Goal: Task Accomplishment & Management: Use online tool/utility

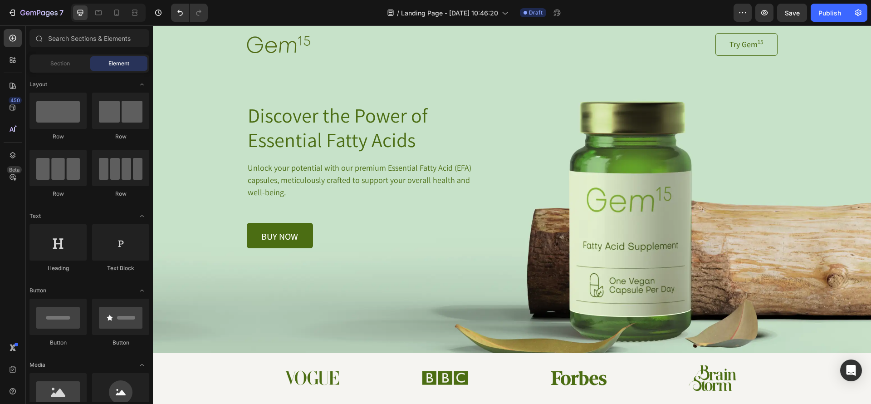
scroll to position [32, 0]
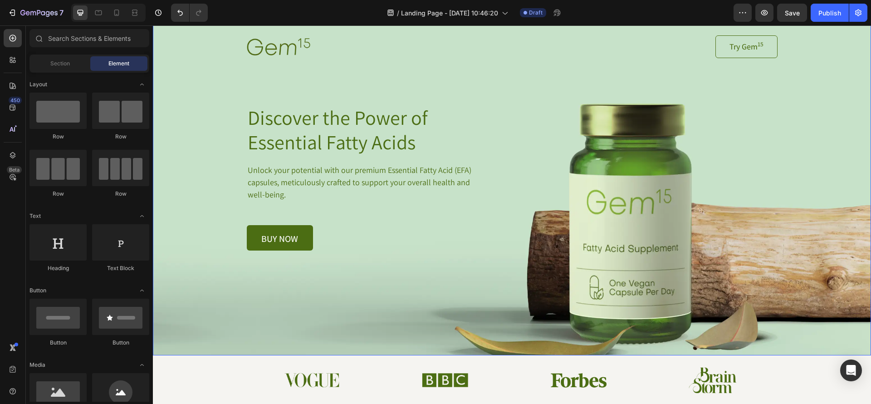
click at [420, 285] on div "Background Image" at bounding box center [512, 183] width 718 height 343
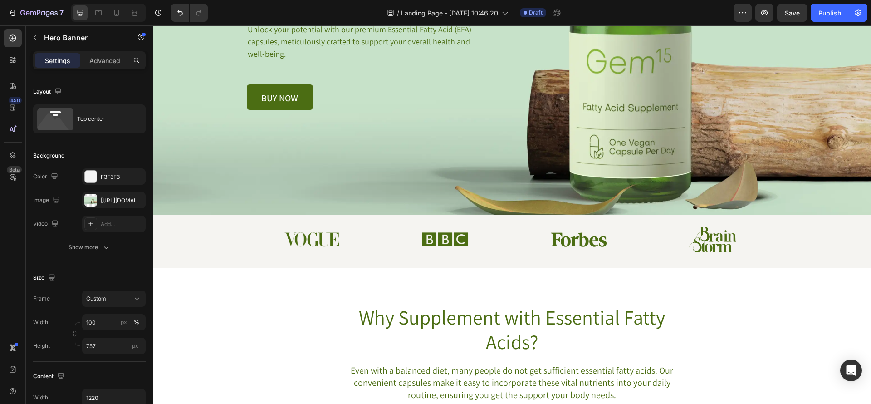
scroll to position [0, 0]
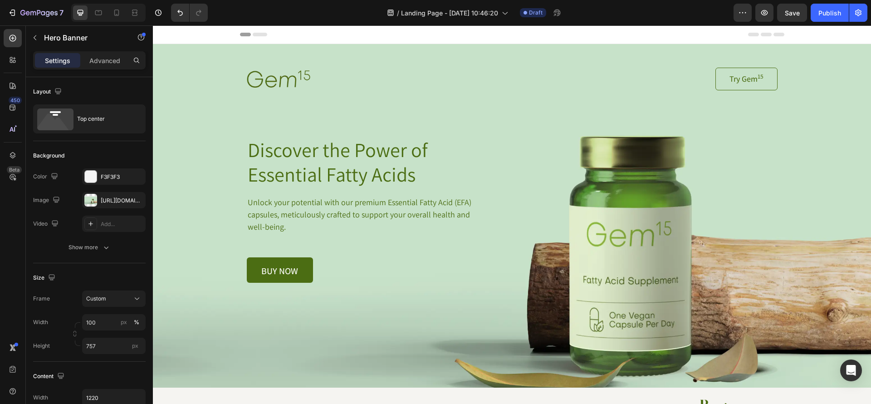
click at [328, 60] on div "Image Try Gem 15 Button Row Discover the Power of Essential Fatty Acids Heading…" at bounding box center [511, 163] width 553 height 239
click at [292, 322] on div "Background Image" at bounding box center [512, 215] width 718 height 343
click at [739, 361] on div "Background Image" at bounding box center [512, 215] width 718 height 343
click at [314, 56] on div "Image Try Gem 15 Button Row Discover the Power of Essential Fatty Acids Heading…" at bounding box center [511, 163] width 553 height 239
click at [208, 54] on div "Background Image" at bounding box center [512, 215] width 718 height 343
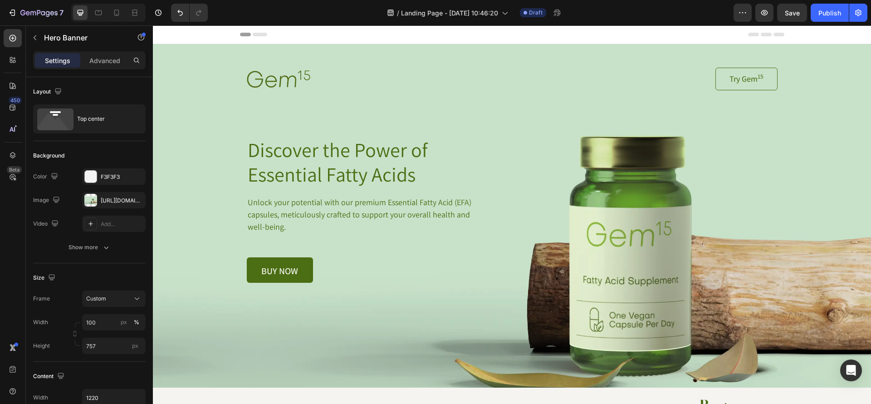
drag, startPoint x: 160, startPoint y: 51, endPoint x: 486, endPoint y: 44, distance: 326.6
click at [163, 51] on div "Background Image" at bounding box center [512, 215] width 718 height 343
click at [800, 349] on div "Background Image" at bounding box center [512, 215] width 718 height 343
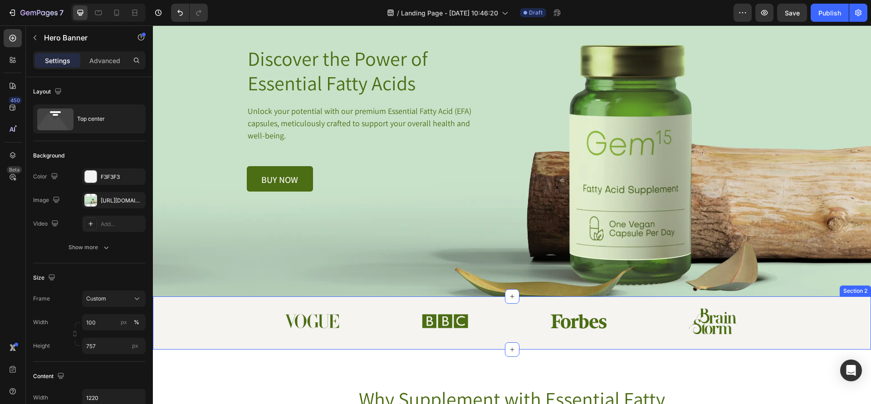
scroll to position [92, 0]
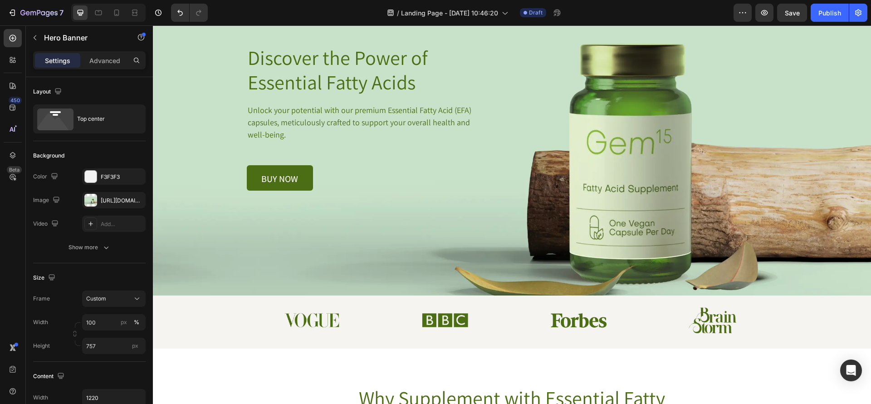
click at [485, 288] on div "Background Image" at bounding box center [512, 123] width 718 height 343
click at [138, 320] on div "%" at bounding box center [136, 322] width 5 height 8
click at [235, 265] on div "Background Image" at bounding box center [512, 123] width 718 height 343
click at [102, 196] on div "[URL][DOMAIN_NAME]" at bounding box center [114, 200] width 26 height 8
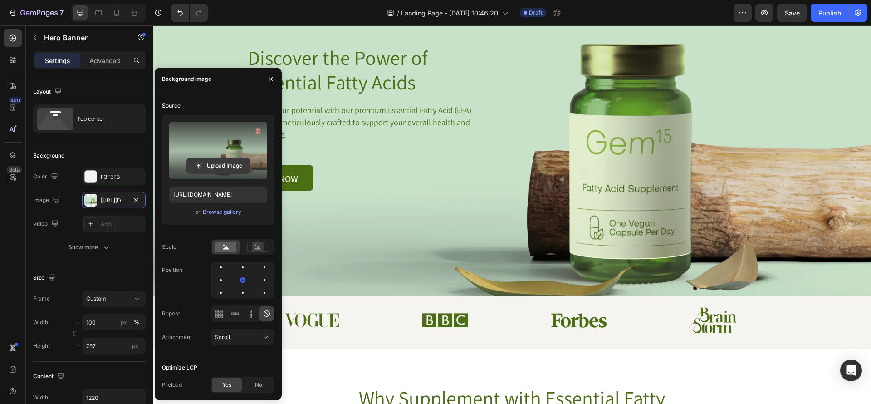
click at [227, 163] on input "file" at bounding box center [218, 165] width 63 height 15
click at [219, 165] on input "file" at bounding box center [218, 165] width 63 height 15
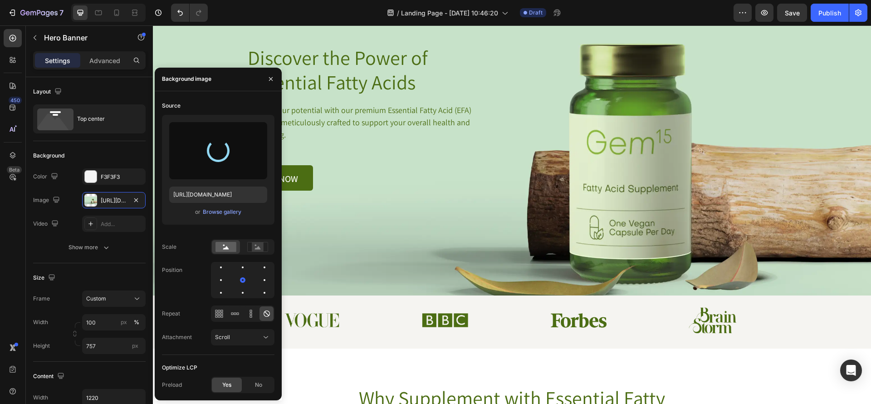
type input "[URL][DOMAIN_NAME]"
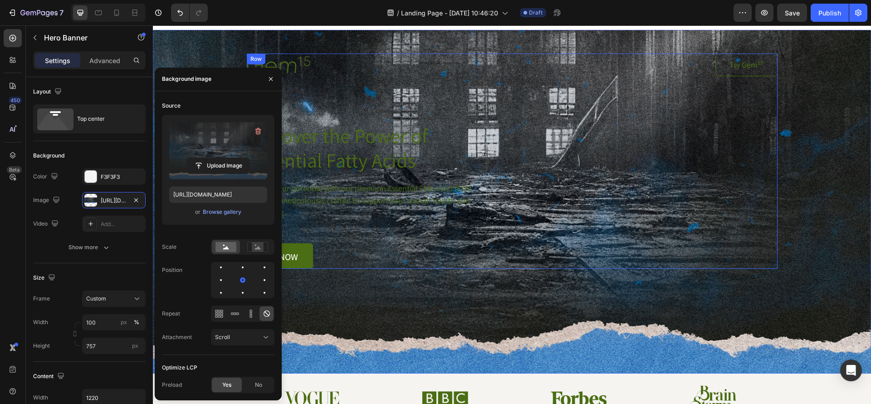
scroll to position [0, 0]
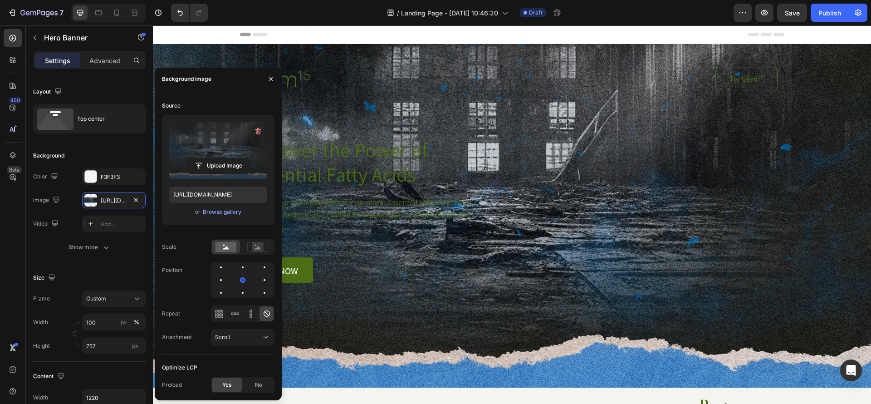
click at [843, 159] on div "Background Image" at bounding box center [512, 215] width 718 height 343
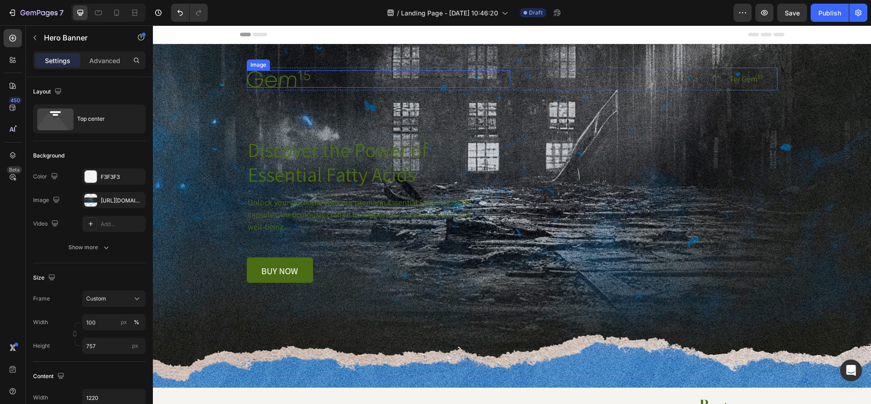
click at [296, 86] on img at bounding box center [278, 78] width 63 height 17
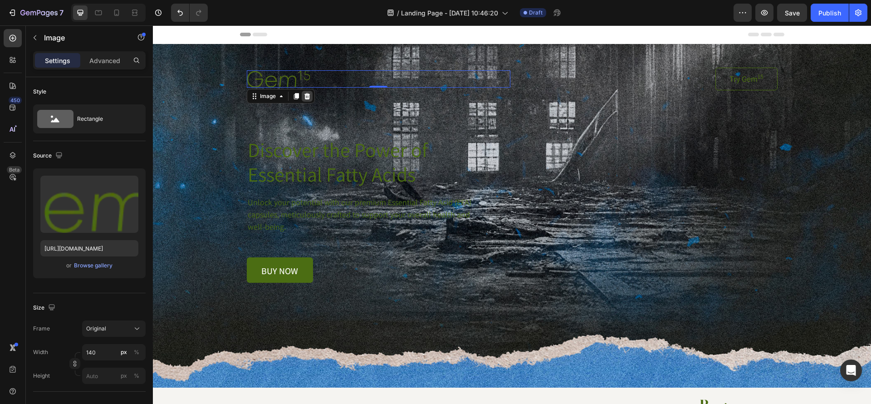
click at [308, 97] on icon at bounding box center [306, 96] width 7 height 7
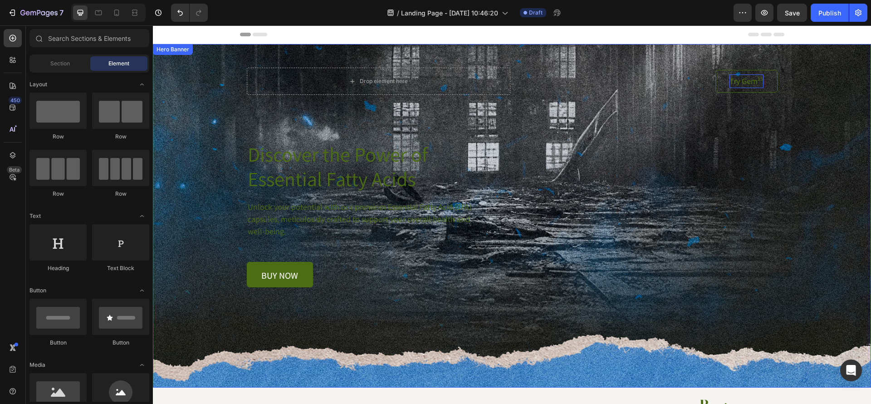
click at [753, 85] on p "Try Gem 15" at bounding box center [746, 81] width 34 height 14
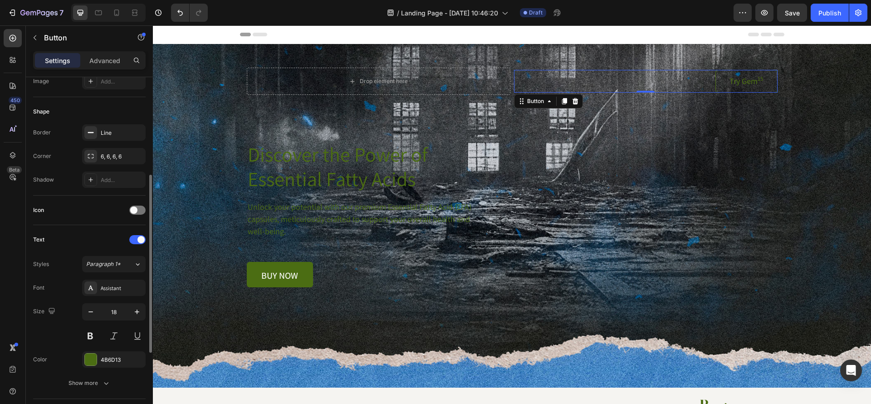
scroll to position [152, 0]
click at [102, 288] on div "Assistant" at bounding box center [122, 291] width 43 height 8
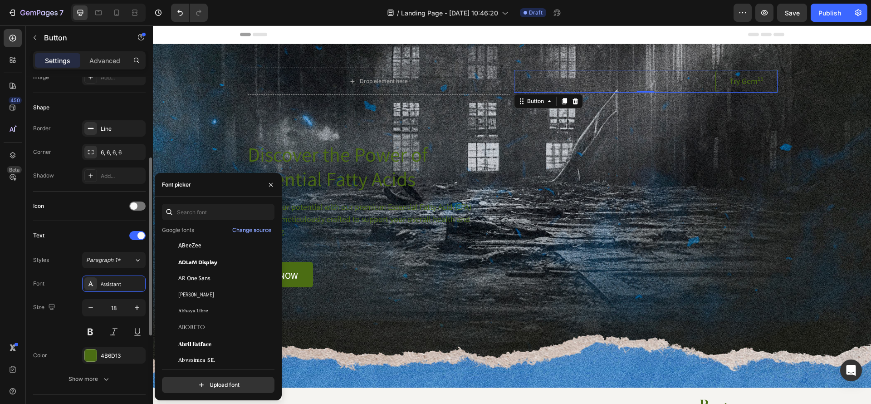
scroll to position [39, 0]
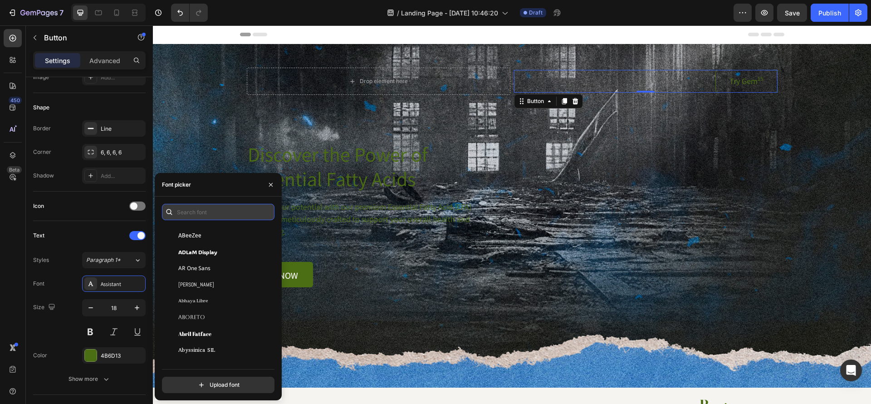
click at [248, 210] on input "text" at bounding box center [218, 212] width 112 height 16
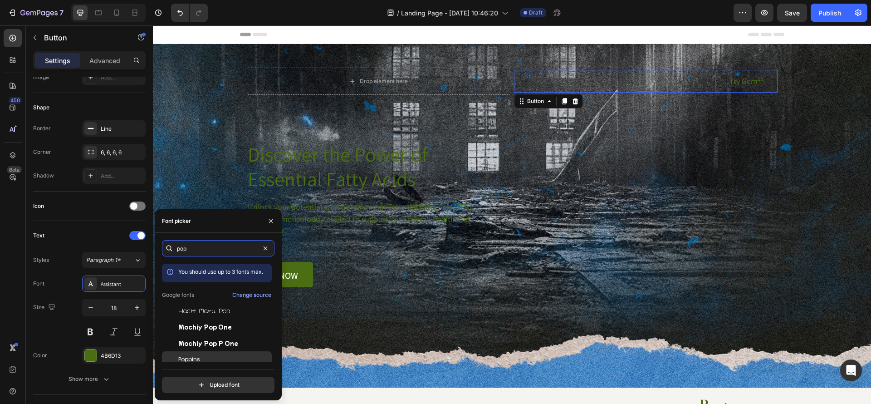
type input "pop"
click at [207, 359] on div "Poppins" at bounding box center [224, 359] width 92 height 8
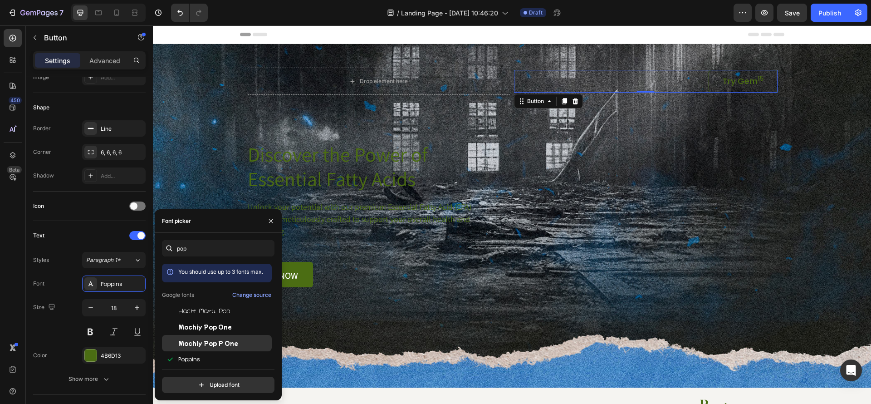
scroll to position [22, 0]
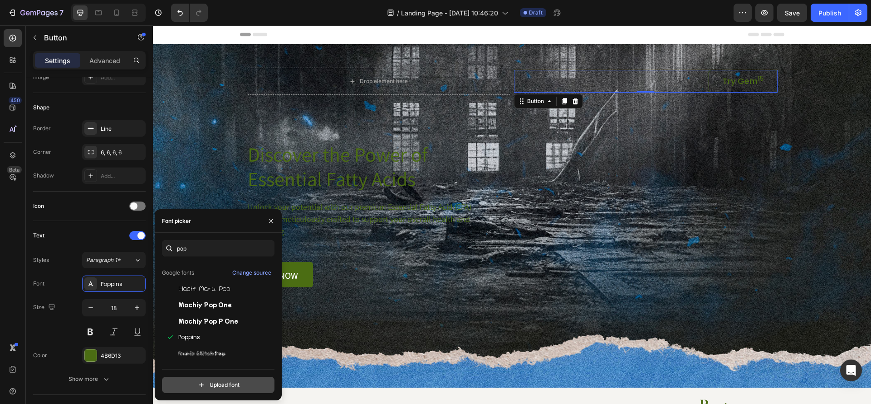
click at [244, 388] on input "file" at bounding box center [237, 384] width 227 height 15
click at [216, 333] on div "Poppins" at bounding box center [224, 337] width 92 height 8
click at [111, 244] on div "Text Styles Paragraph 1* Font Poppins Size 18 Color 4B6D13 Show more" at bounding box center [89, 307] width 112 height 159
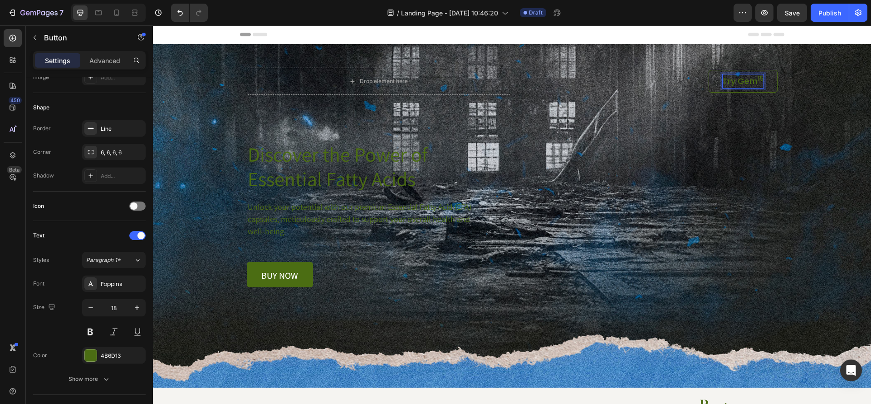
click at [737, 79] on p "Try Gem 15" at bounding box center [743, 81] width 41 height 14
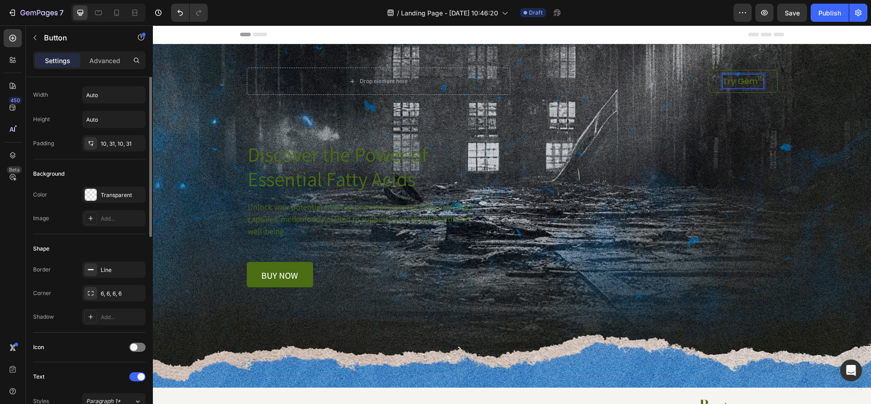
scroll to position [0, 0]
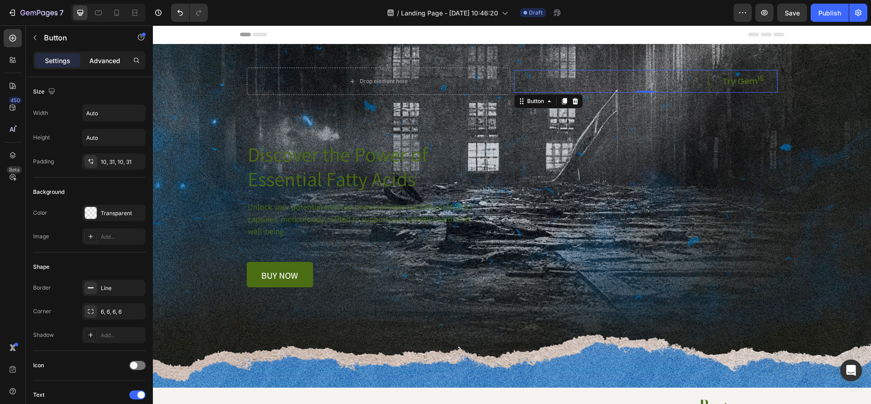
click at [102, 62] on p "Advanced" at bounding box center [104, 61] width 31 height 10
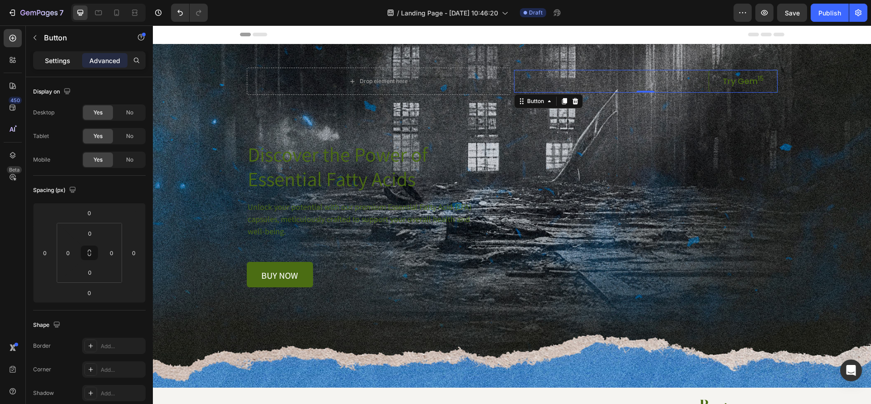
click at [54, 59] on p "Settings" at bounding box center [57, 61] width 25 height 10
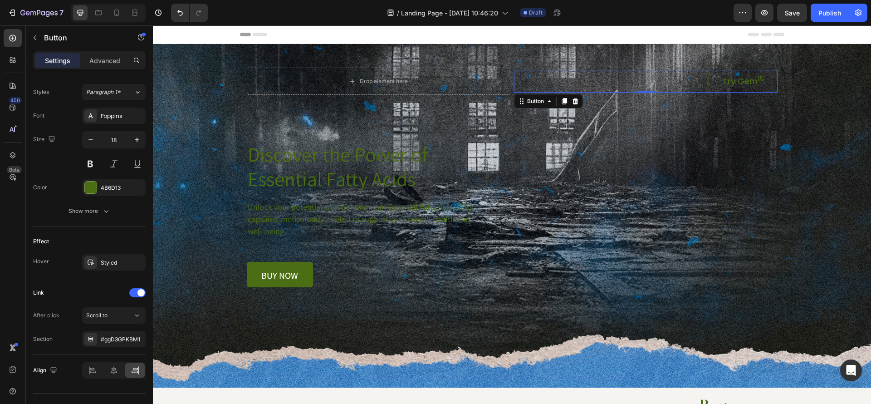
scroll to position [326, 0]
click at [732, 82] on p "Try Gem 15" at bounding box center [743, 81] width 41 height 14
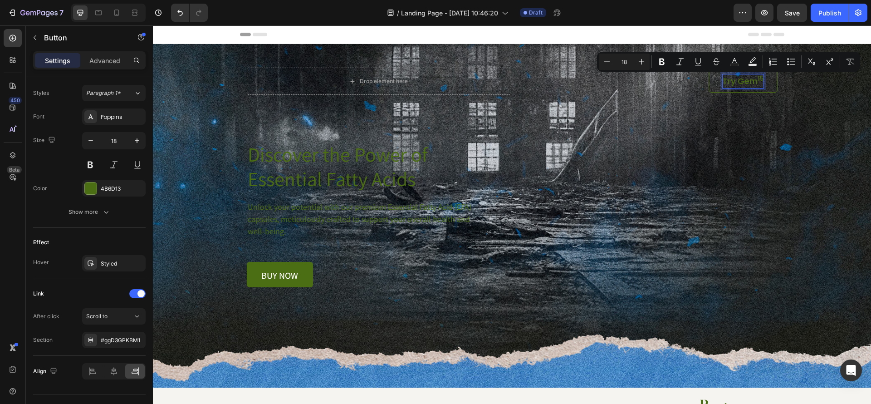
click at [748, 81] on p "Try Gem 15" at bounding box center [743, 81] width 41 height 14
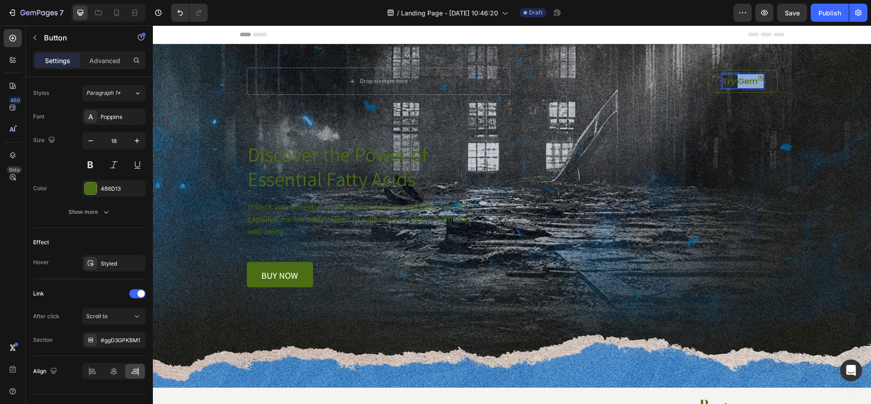
click at [748, 81] on p "Try Gem 15" at bounding box center [743, 81] width 41 height 14
click at [742, 83] on span "QUERO MEU GUIA BRUTAL]" at bounding box center [720, 81] width 86 height 9
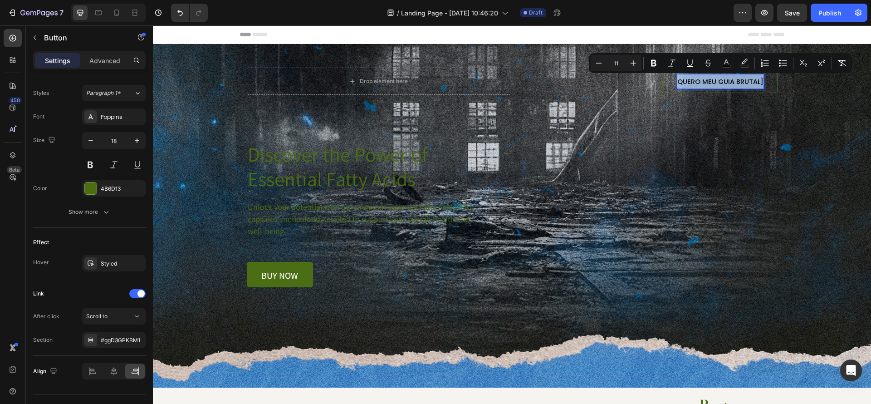
type input "18"
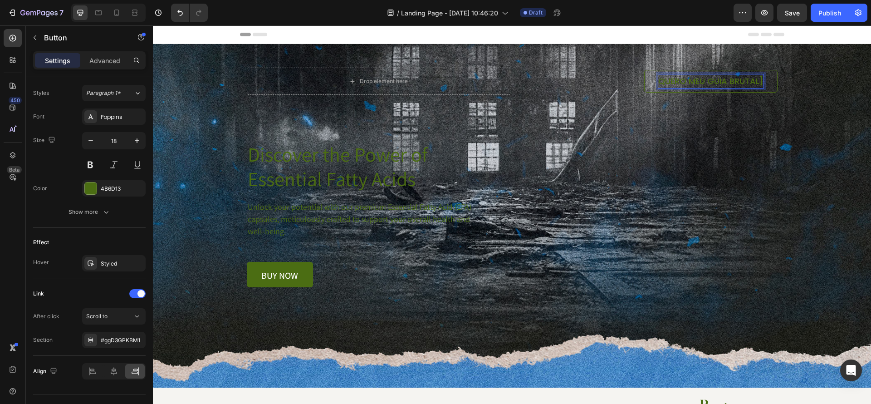
click at [718, 82] on p "QUERO MEU GUIA BRUTAL]" at bounding box center [710, 81] width 105 height 14
click at [84, 192] on div at bounding box center [90, 188] width 13 height 13
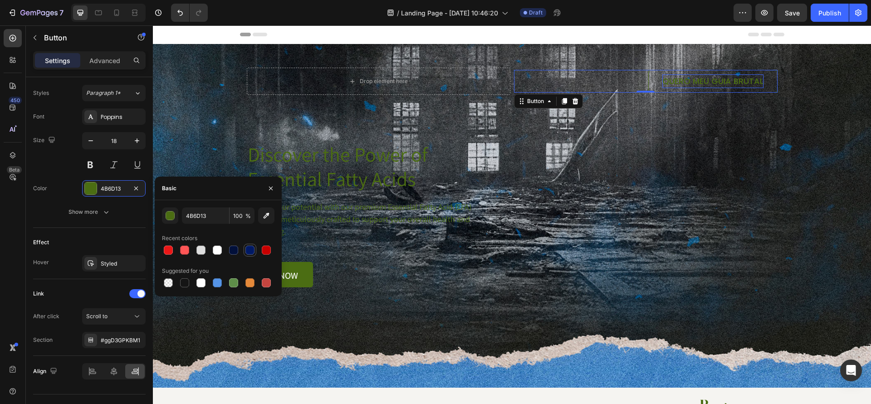
click at [247, 253] on div at bounding box center [249, 249] width 9 height 9
click at [217, 251] on div at bounding box center [217, 249] width 9 height 9
type input "FFFFFF"
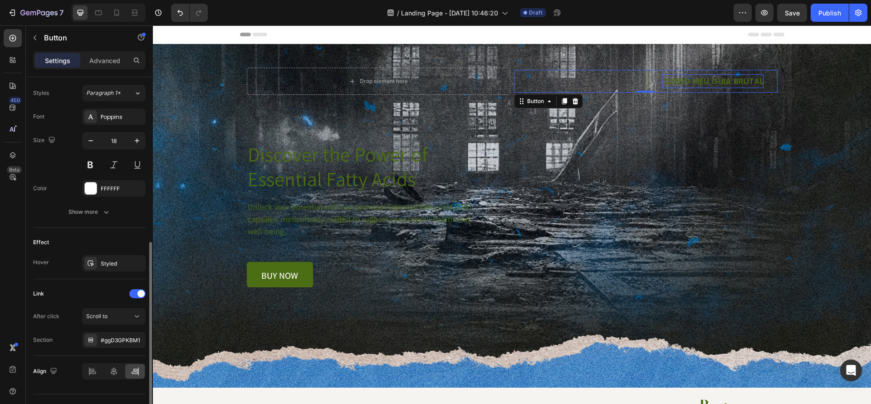
click at [100, 239] on div "Effect" at bounding box center [89, 242] width 112 height 15
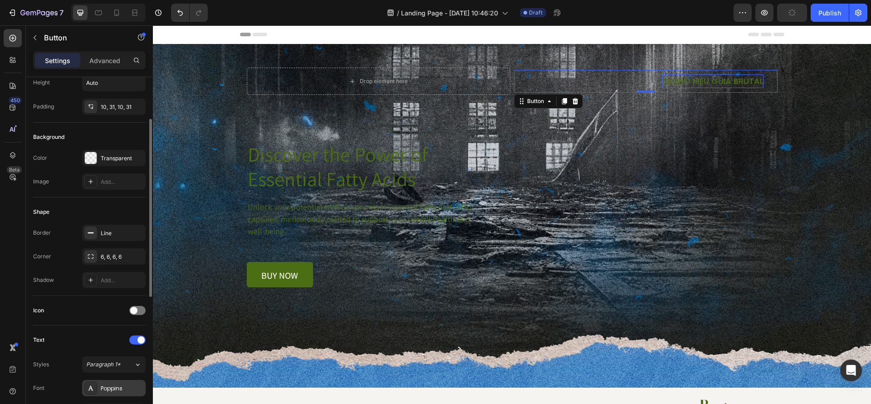
scroll to position [49, 0]
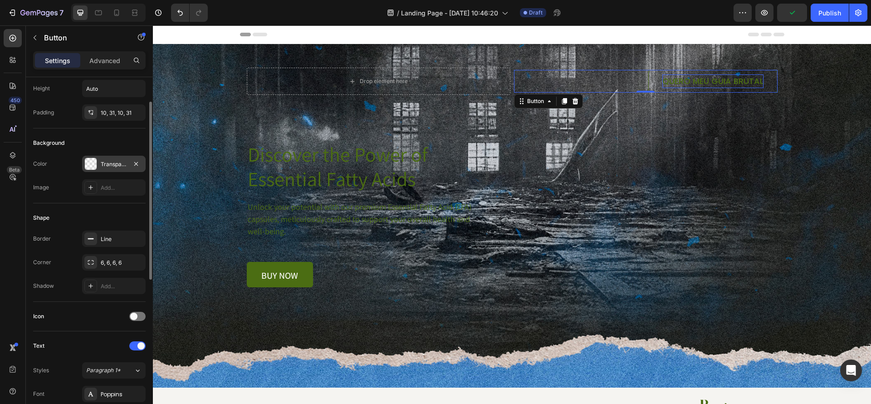
click at [89, 167] on div at bounding box center [91, 164] width 12 height 12
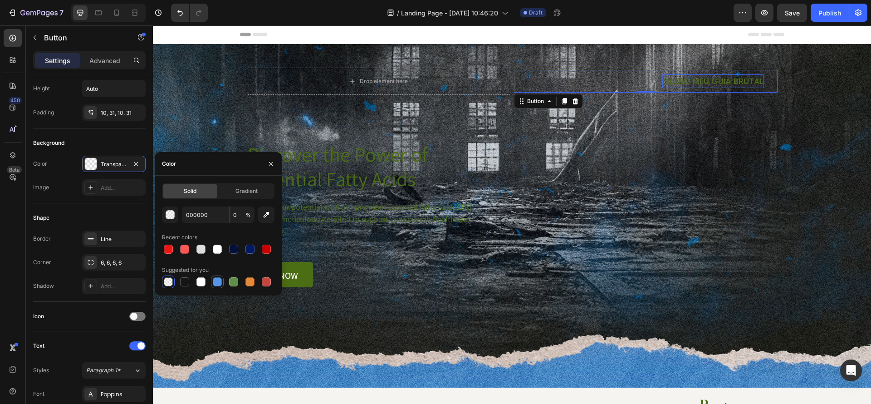
click at [215, 281] on div at bounding box center [217, 281] width 9 height 9
type input "5594E7"
type input "100"
click at [250, 250] on div at bounding box center [249, 248] width 9 height 9
click at [211, 213] on input "001965" at bounding box center [205, 214] width 47 height 16
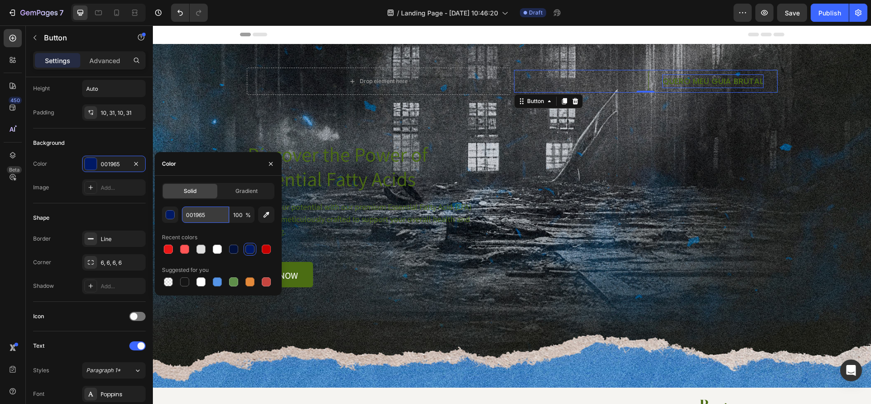
click at [211, 213] on input "001965" at bounding box center [205, 214] width 47 height 16
paste input "4c73aa"
type input "4C73AA"
click at [246, 194] on span "Gradient" at bounding box center [246, 191] width 22 height 8
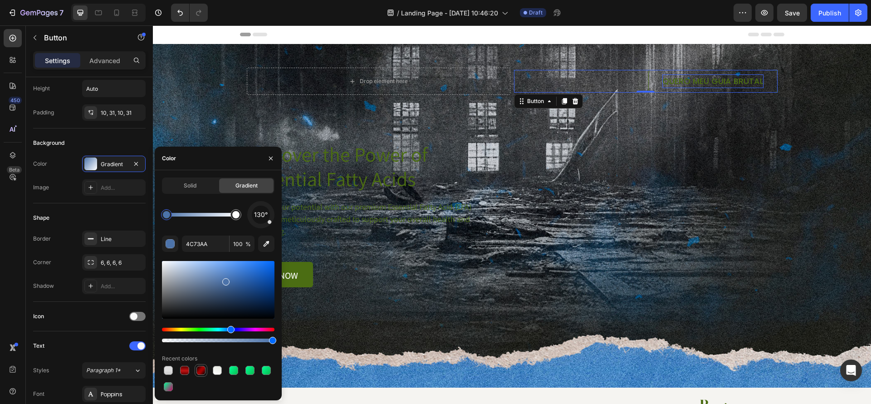
click at [200, 371] on div at bounding box center [200, 370] width 9 height 9
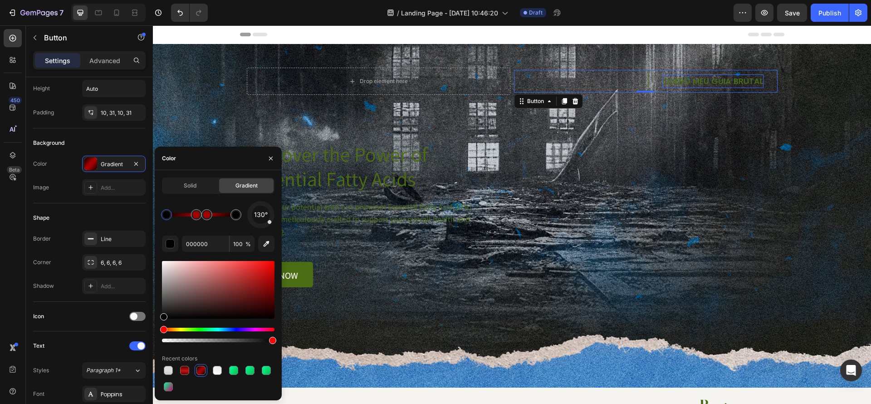
click at [177, 372] on div at bounding box center [218, 378] width 112 height 29
click at [232, 373] on div at bounding box center [233, 370] width 9 height 9
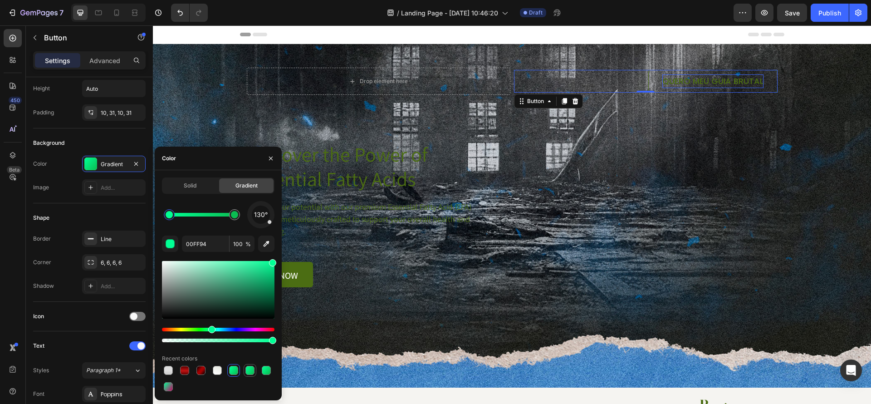
click at [245, 371] on div at bounding box center [249, 370] width 9 height 9
click at [170, 372] on div at bounding box center [168, 370] width 9 height 9
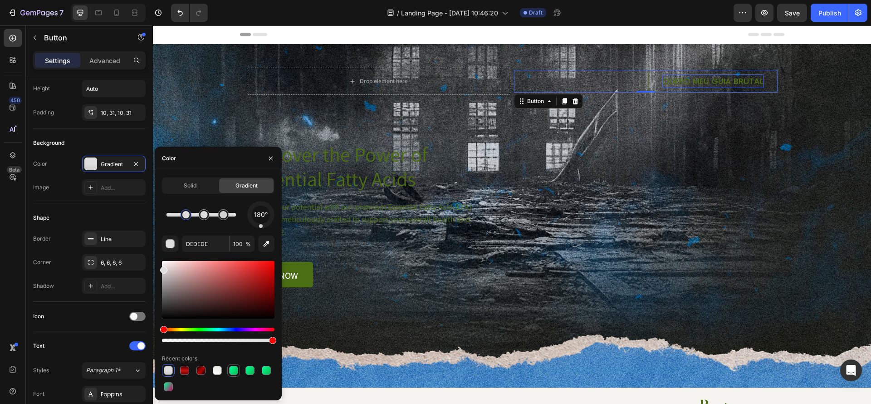
click at [236, 370] on div at bounding box center [233, 370] width 9 height 9
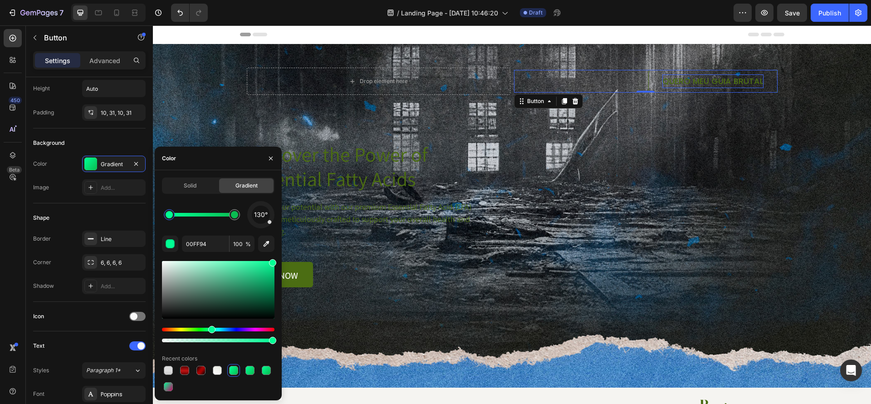
click at [168, 214] on div at bounding box center [169, 214] width 7 height 7
click at [205, 247] on input "00FF94" at bounding box center [205, 243] width 47 height 16
paste input "4c73aa"
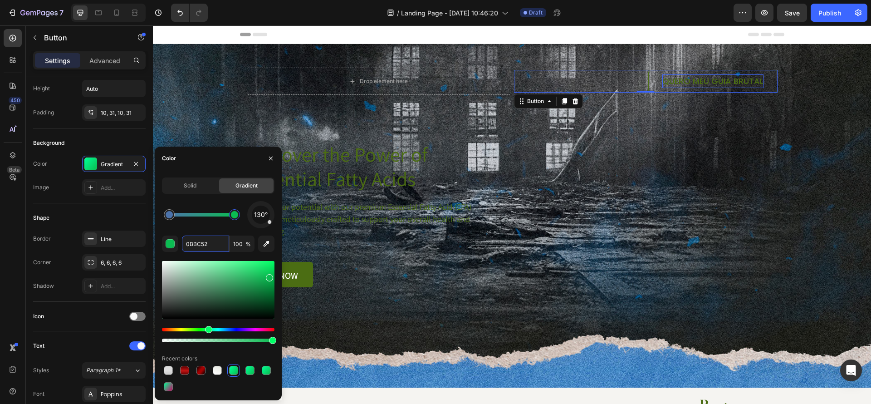
click at [236, 220] on div at bounding box center [234, 214] width 16 height 16
click at [238, 219] on div at bounding box center [234, 214] width 16 height 16
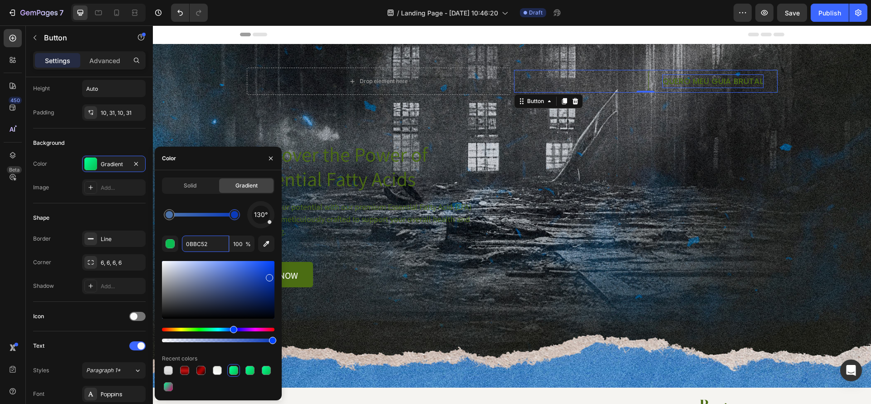
click at [232, 329] on div "Hue" at bounding box center [218, 329] width 112 height 4
click at [233, 327] on div "Hue" at bounding box center [233, 329] width 7 height 7
type input "0B36BA"
click at [215, 162] on div "Color" at bounding box center [218, 158] width 127 height 24
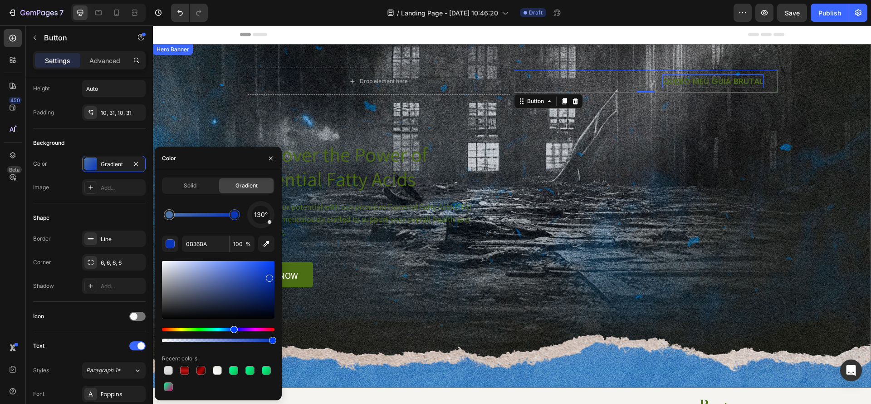
click at [841, 184] on div "Background Image" at bounding box center [512, 215] width 718 height 343
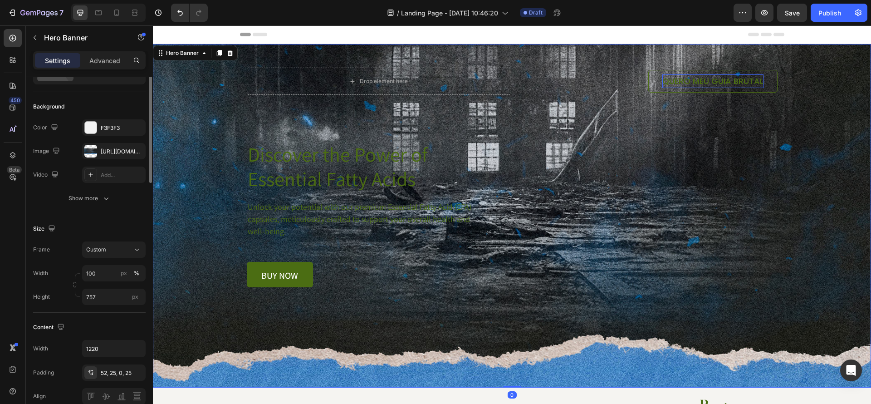
scroll to position [0, 0]
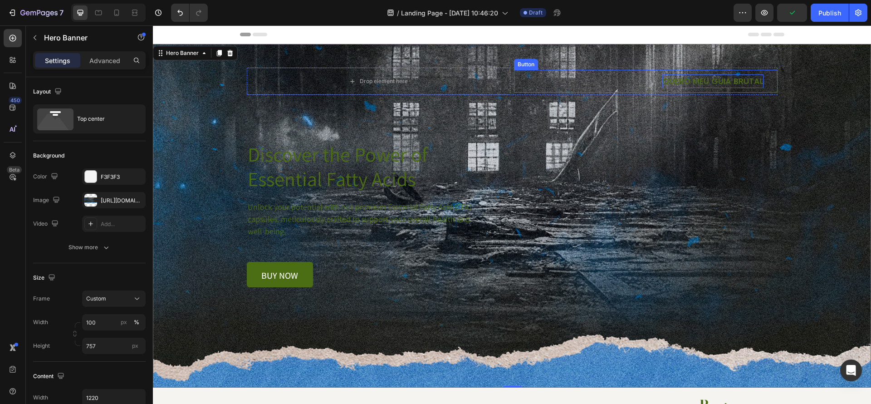
click at [717, 89] on link "QUERO MEU GUIA BRUTAL" at bounding box center [712, 81] width 129 height 23
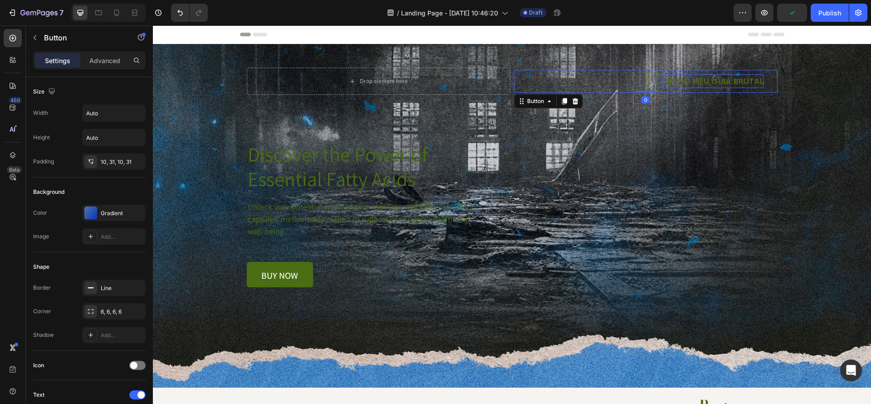
click at [732, 71] on link "QUERO MEU GUIA BRUTAL" at bounding box center [712, 81] width 129 height 23
drag, startPoint x: 726, startPoint y: 70, endPoint x: 721, endPoint y: 72, distance: 5.6
click at [726, 70] on link "QUERO MEU GUIA BRUTAL" at bounding box center [712, 81] width 129 height 23
click at [704, 72] on link "QUERO MEU GUIA BRUTAL" at bounding box center [712, 81] width 129 height 23
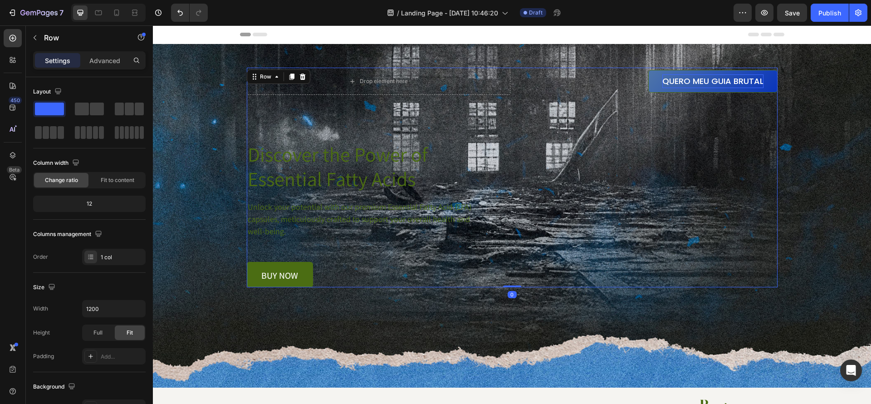
click at [718, 144] on div "Drop element here QUERO MEU GUIA BRUTAL Button Row Discover the Power of Essent…" at bounding box center [512, 178] width 531 height 220
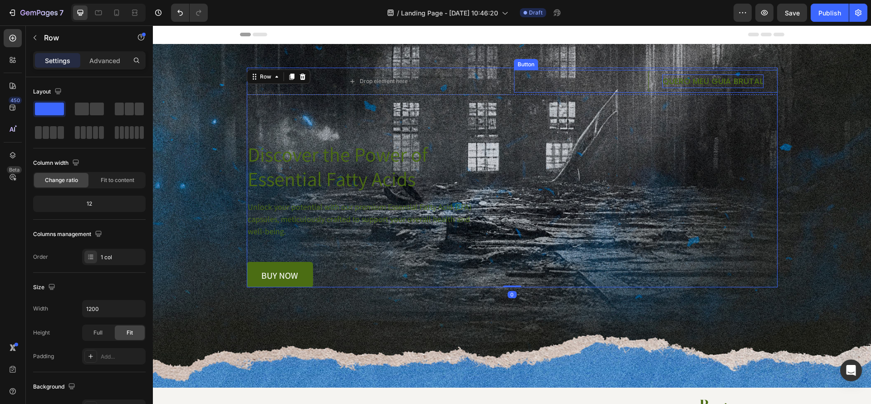
click at [688, 90] on link "QUERO MEU GUIA BRUTAL" at bounding box center [712, 81] width 129 height 23
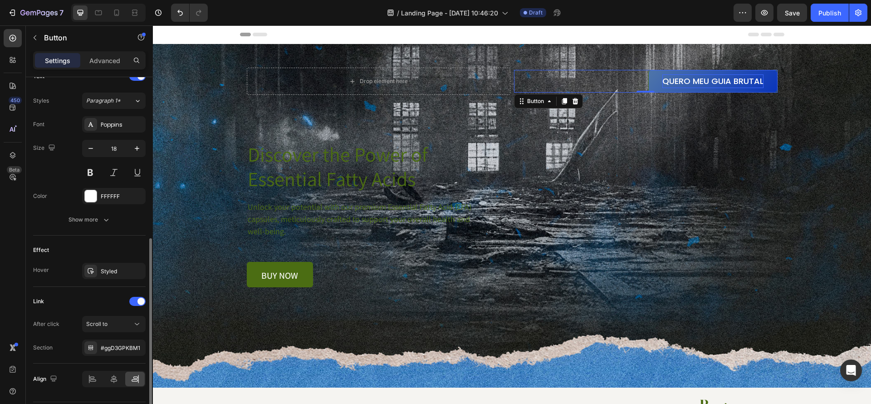
scroll to position [345, 0]
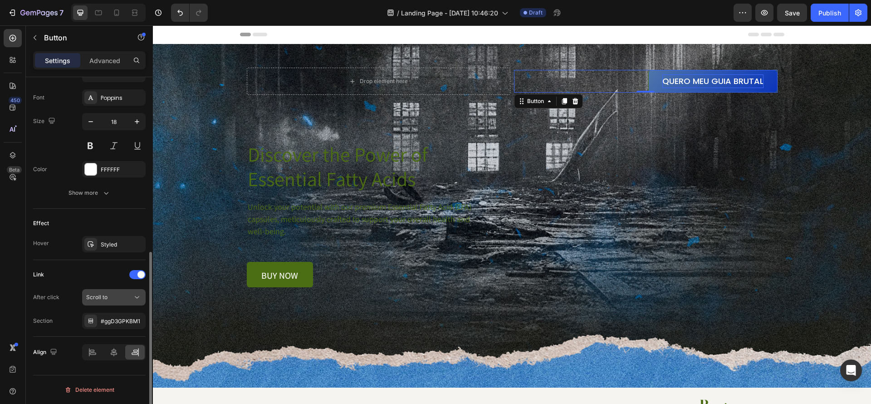
click at [120, 301] on div "Scroll to" at bounding box center [109, 297] width 46 height 8
click at [102, 275] on div "Link" at bounding box center [89, 274] width 112 height 15
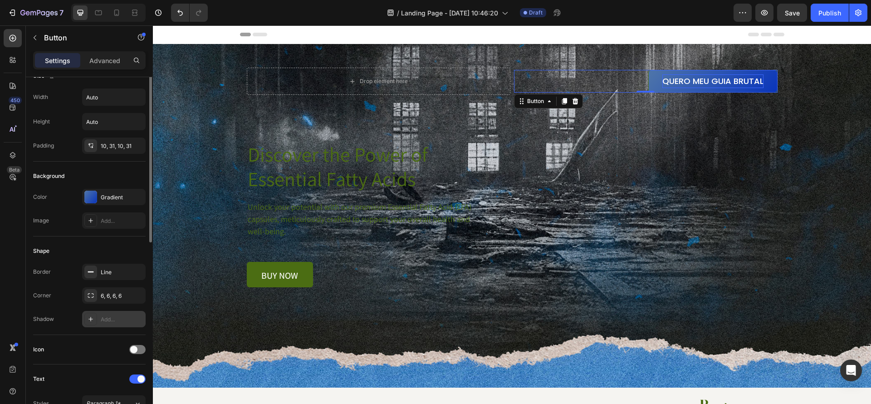
scroll to position [0, 0]
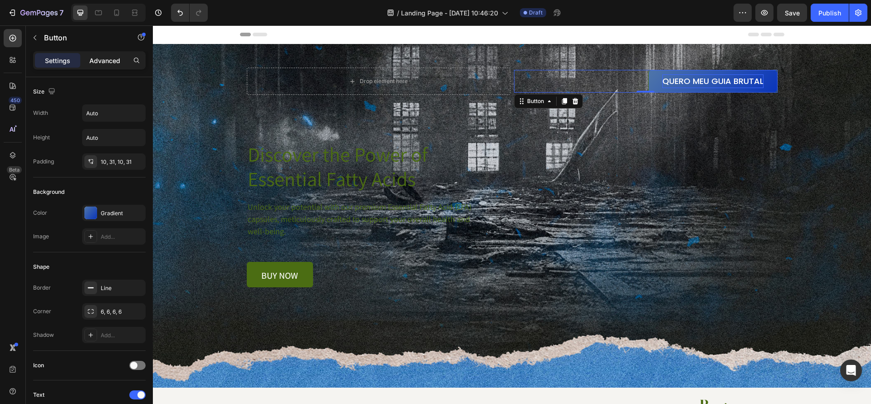
click at [91, 65] on p "Advanced" at bounding box center [104, 61] width 31 height 10
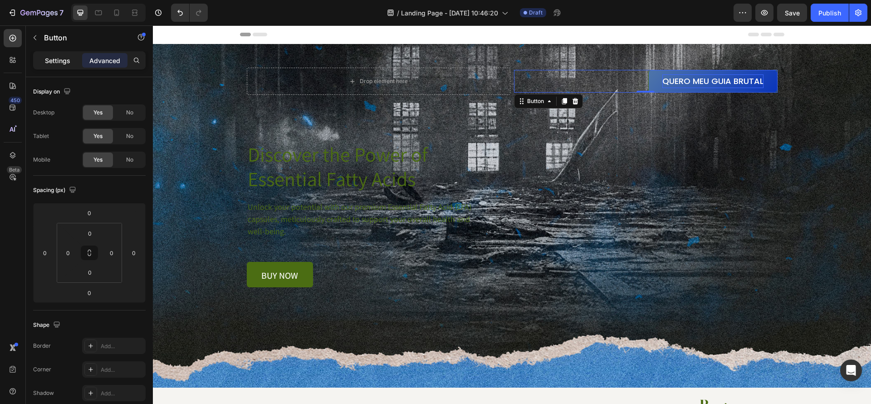
click at [53, 65] on p "Settings" at bounding box center [57, 61] width 25 height 10
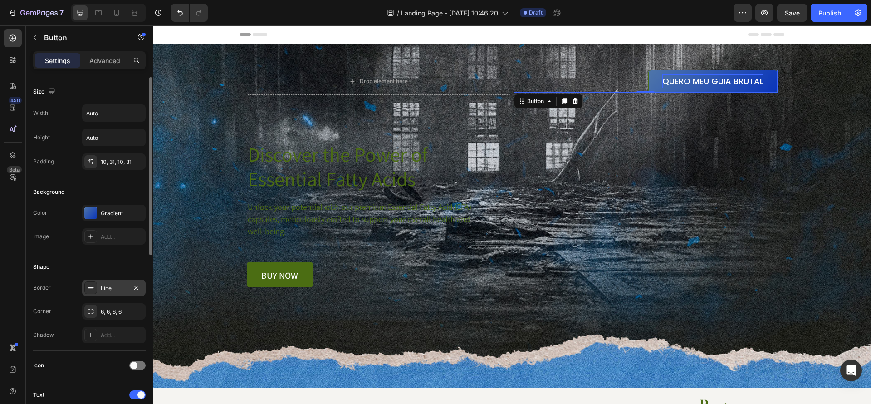
click at [110, 288] on div "Line" at bounding box center [114, 288] width 26 height 8
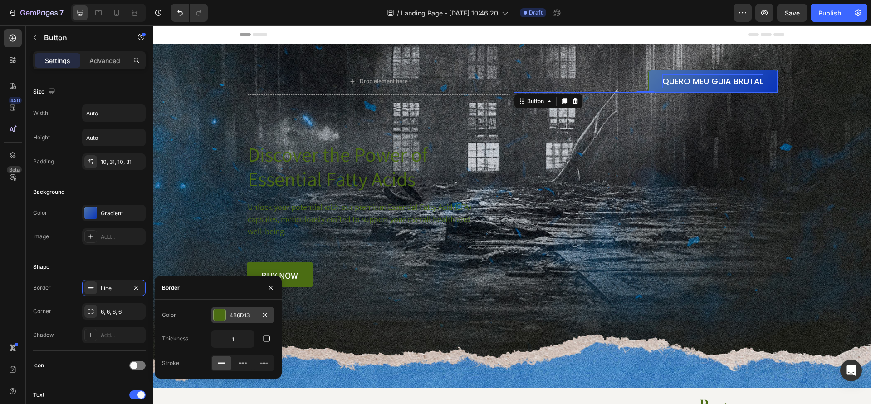
click at [219, 316] on div at bounding box center [220, 315] width 12 height 12
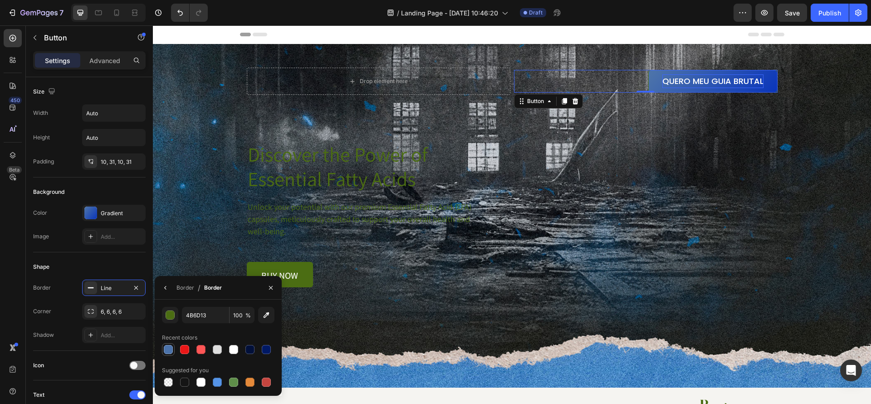
click at [168, 350] on div at bounding box center [168, 349] width 9 height 9
type input "4C73AA"
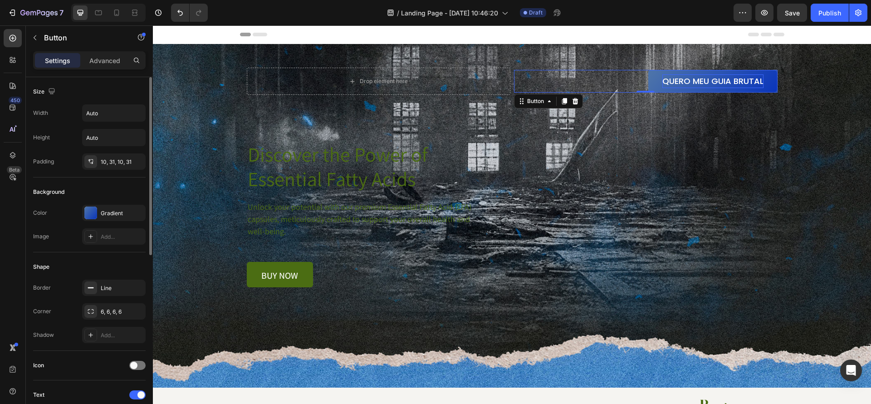
click at [95, 272] on div "Shape" at bounding box center [89, 266] width 112 height 15
click at [91, 237] on icon at bounding box center [90, 236] width 7 height 7
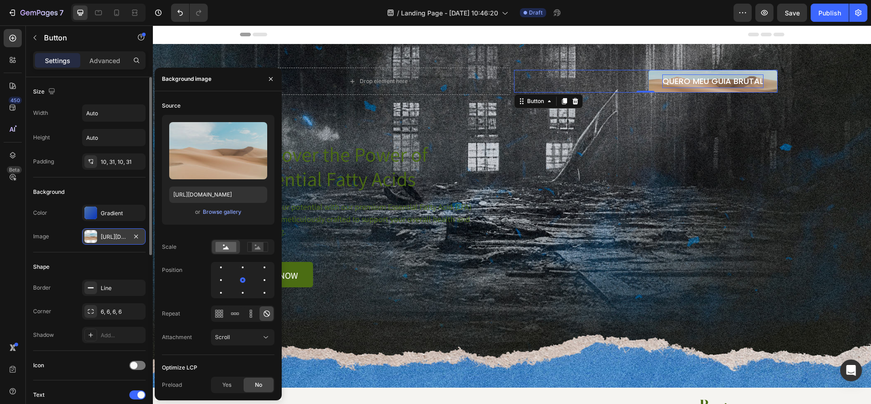
click at [117, 238] on div "[URL][DOMAIN_NAME]" at bounding box center [114, 237] width 26 height 8
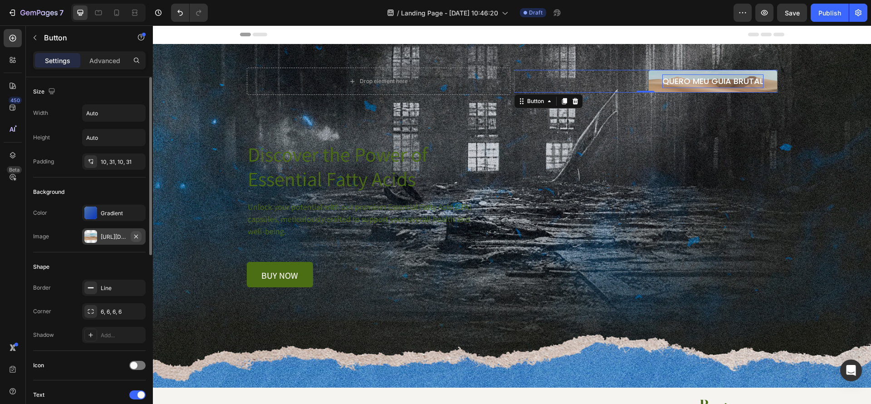
click at [134, 236] on icon "button" at bounding box center [135, 236] width 7 height 7
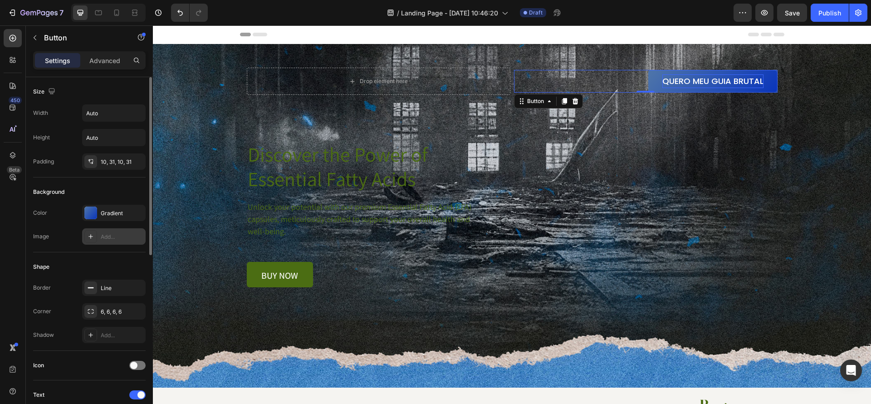
click at [118, 254] on div "Shape Border Line Corner 6, 6, 6, 6 Shadow Add..." at bounding box center [89, 301] width 112 height 98
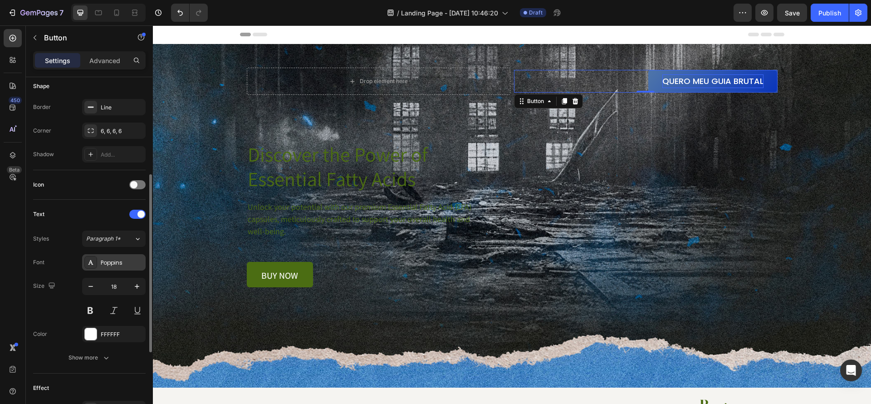
scroll to position [185, 0]
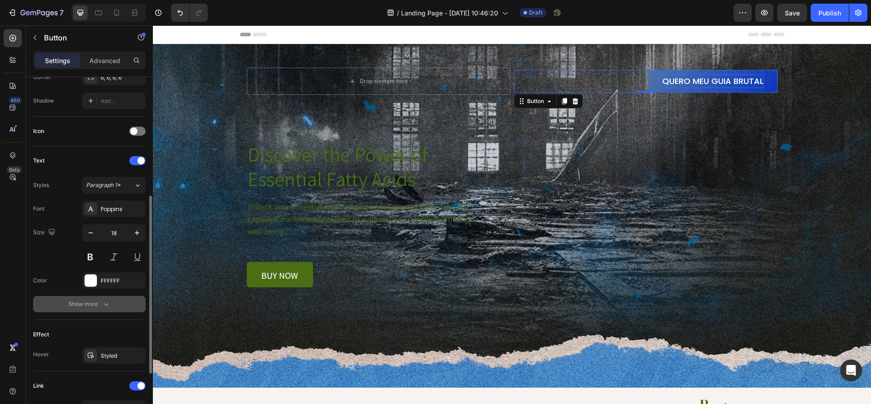
click at [109, 305] on icon "button" at bounding box center [106, 303] width 9 height 9
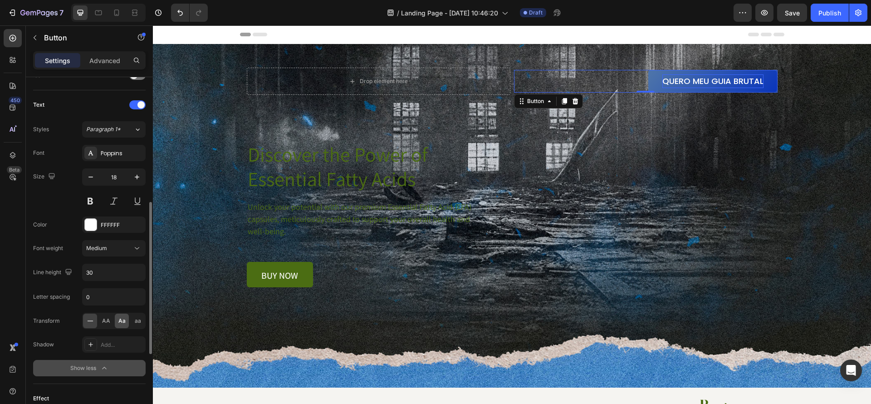
scroll to position [332, 0]
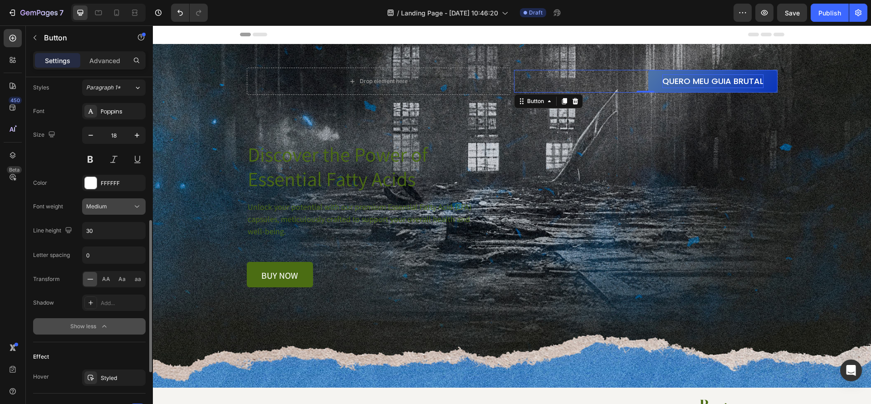
click at [113, 204] on div "Medium" at bounding box center [109, 206] width 46 height 8
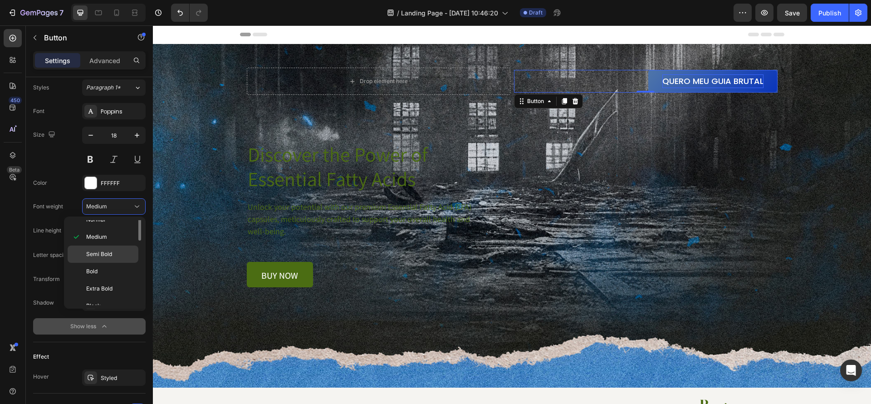
scroll to position [70, 0]
click at [111, 280] on span "Extra Bold" at bounding box center [99, 279] width 26 height 8
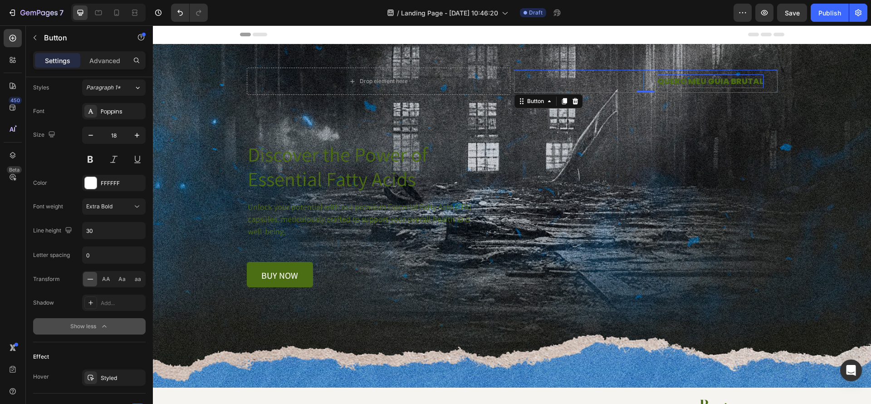
click at [710, 92] on link "QUERO MEU GUIA BRUTAL" at bounding box center [710, 81] width 134 height 23
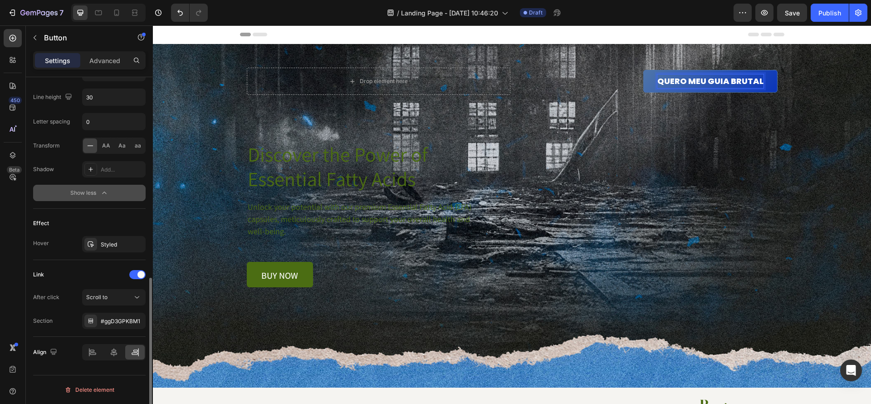
scroll to position [435, 0]
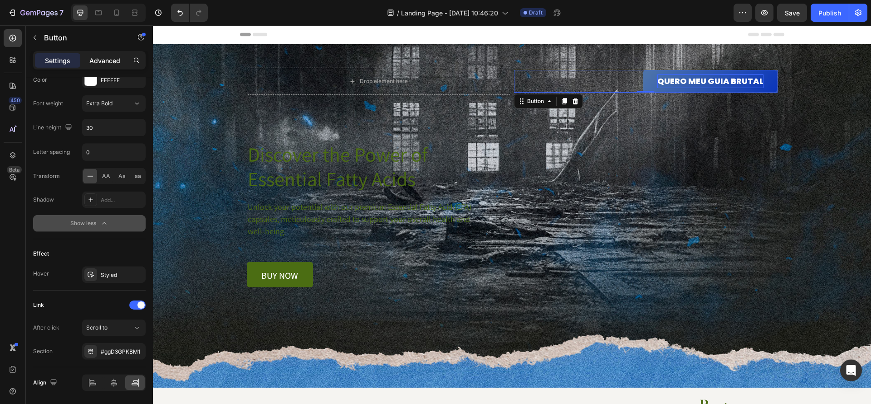
click at [116, 58] on p "Advanced" at bounding box center [104, 61] width 31 height 10
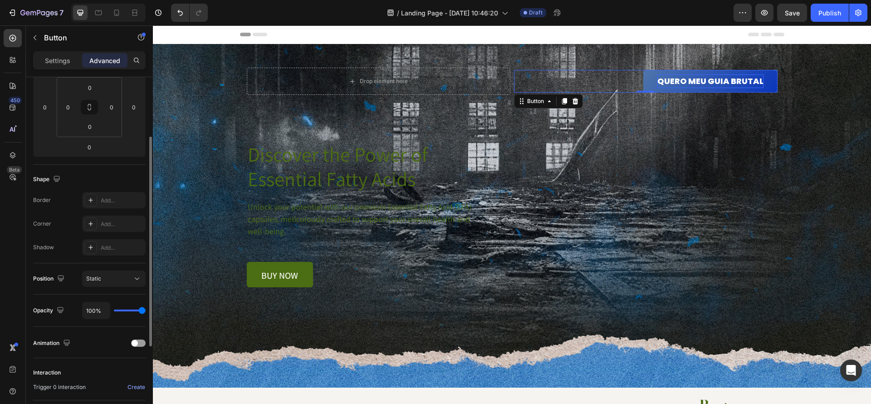
scroll to position [157, 0]
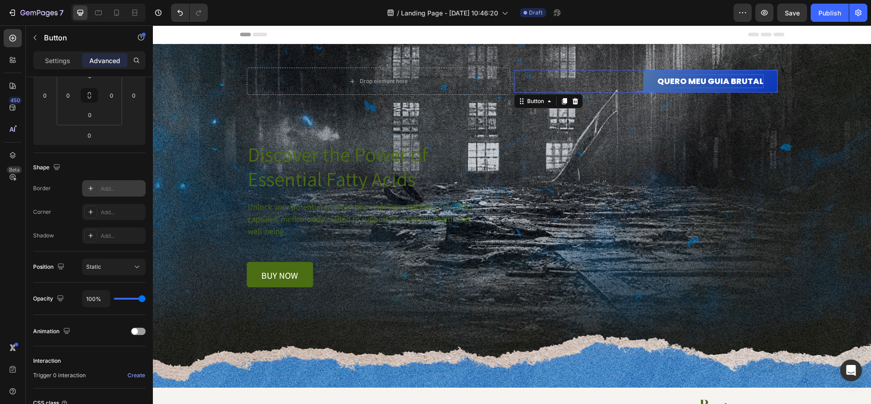
click at [135, 190] on div "Add..." at bounding box center [122, 189] width 43 height 8
type input "1"
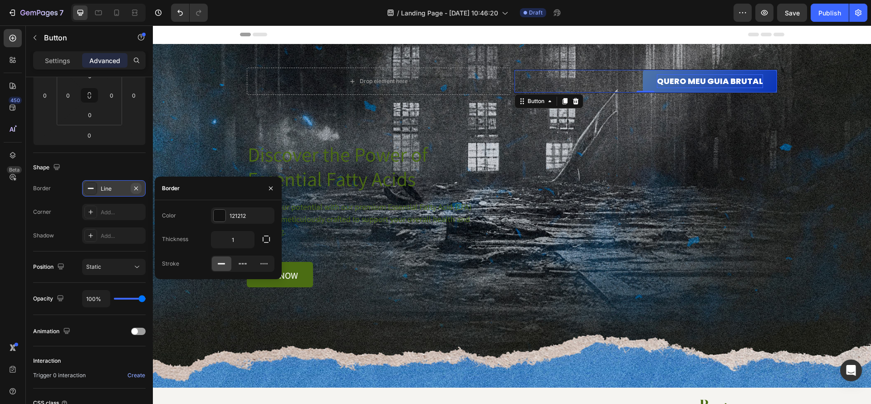
click at [133, 190] on icon "button" at bounding box center [135, 188] width 7 height 7
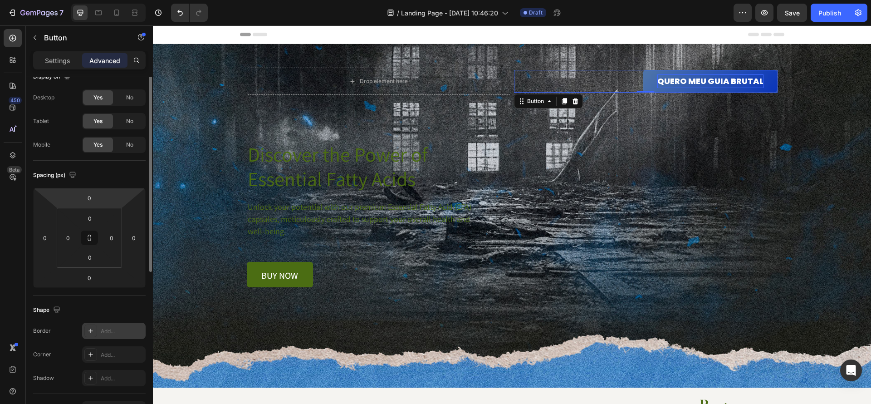
scroll to position [0, 0]
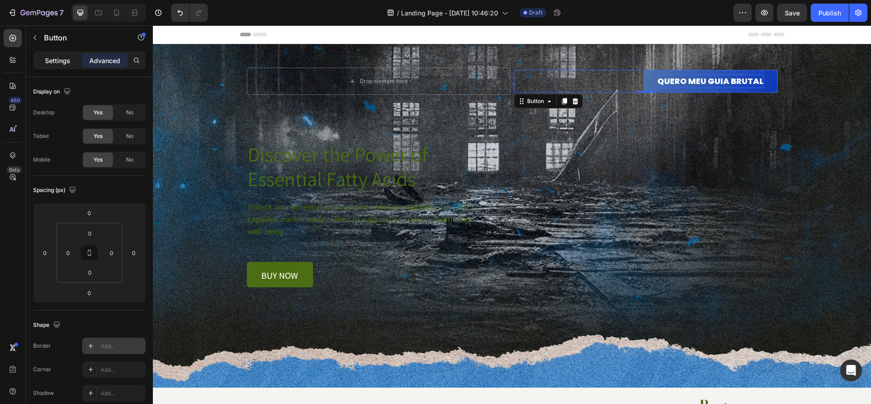
click at [57, 57] on p "Settings" at bounding box center [57, 61] width 25 height 10
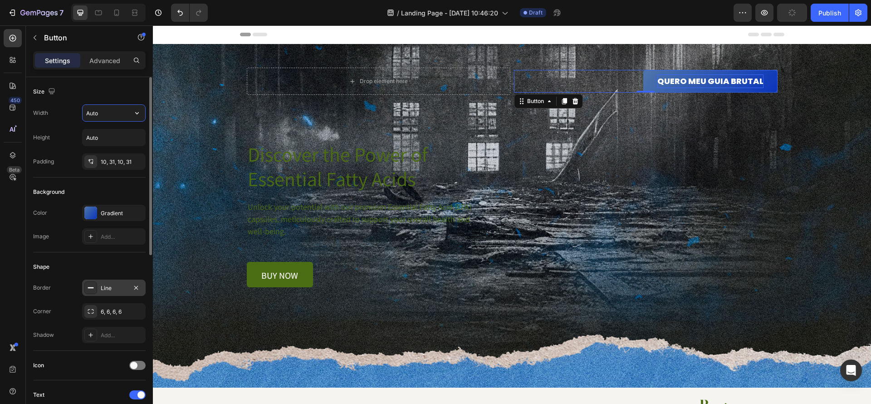
click at [122, 114] on input "Auto" at bounding box center [114, 113] width 63 height 16
click at [137, 113] on icon "button" at bounding box center [137, 113] width 4 height 2
click at [120, 95] on div "Size" at bounding box center [89, 91] width 112 height 15
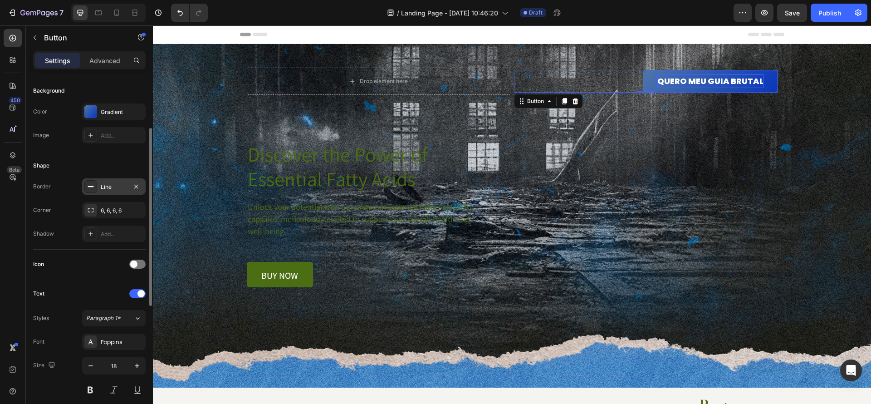
scroll to position [139, 0]
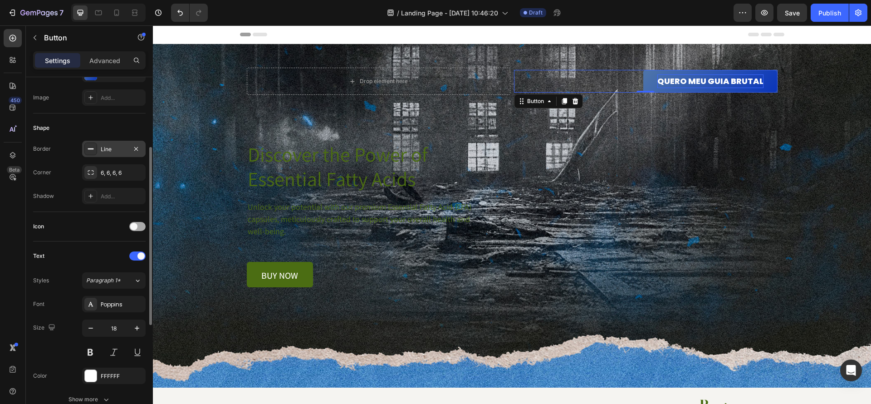
click at [133, 225] on span at bounding box center [133, 226] width 7 height 7
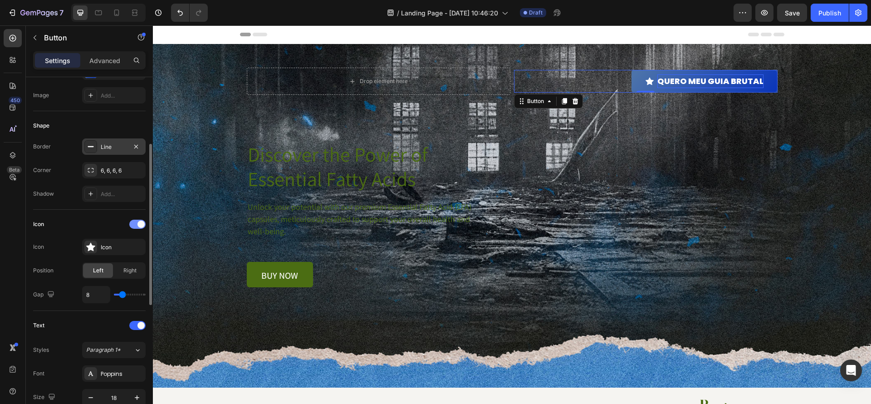
scroll to position [142, 0]
click at [135, 227] on div at bounding box center [137, 222] width 16 height 9
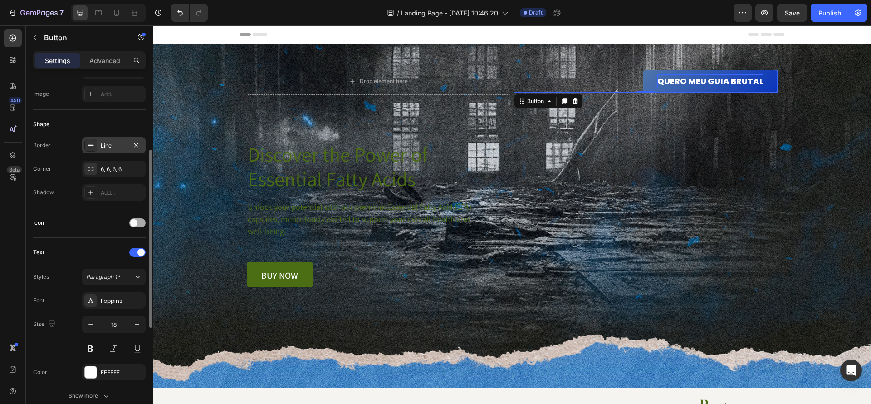
click at [135, 227] on div "Icon" at bounding box center [89, 222] width 112 height 15
click at [136, 226] on div at bounding box center [137, 224] width 16 height 7
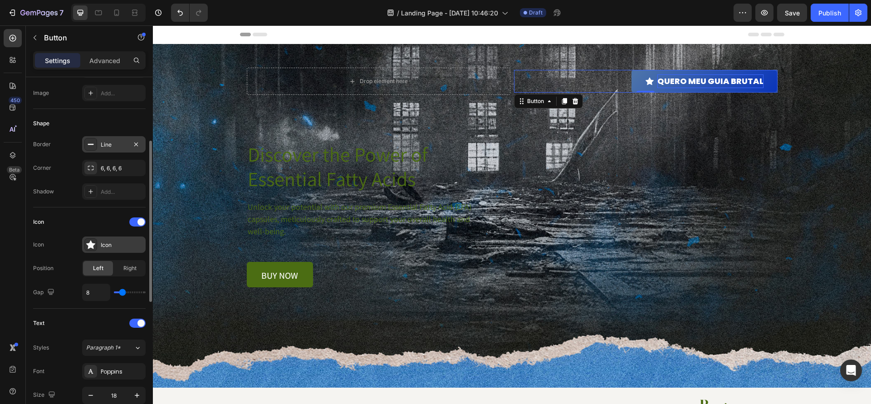
click at [90, 248] on div at bounding box center [90, 244] width 13 height 13
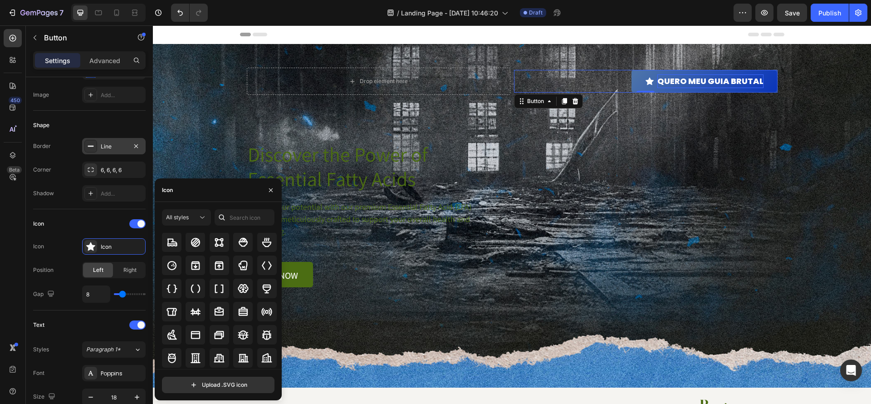
scroll to position [912, 0]
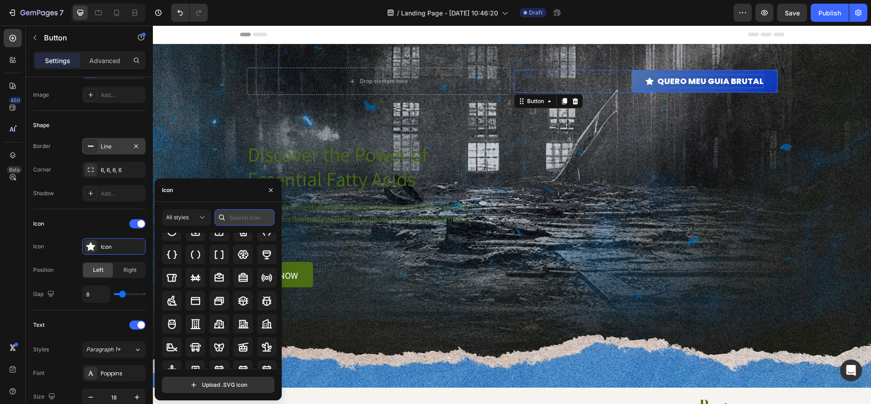
click at [232, 216] on input "text" at bounding box center [245, 217] width 60 height 16
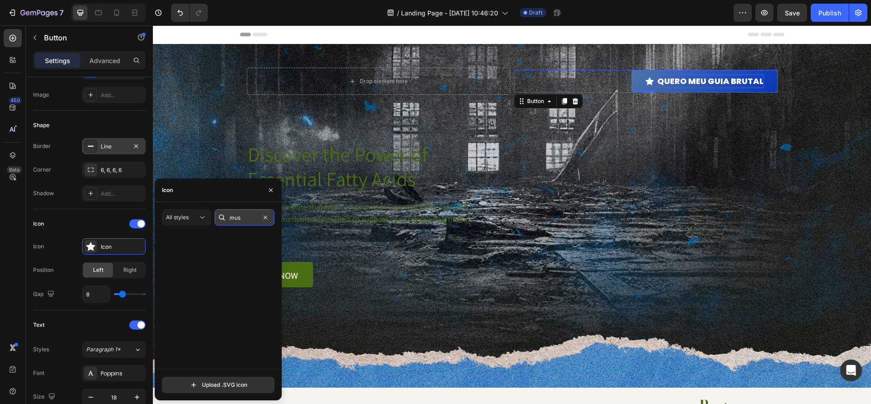
scroll to position [0, 0]
type input "m"
type input "fit"
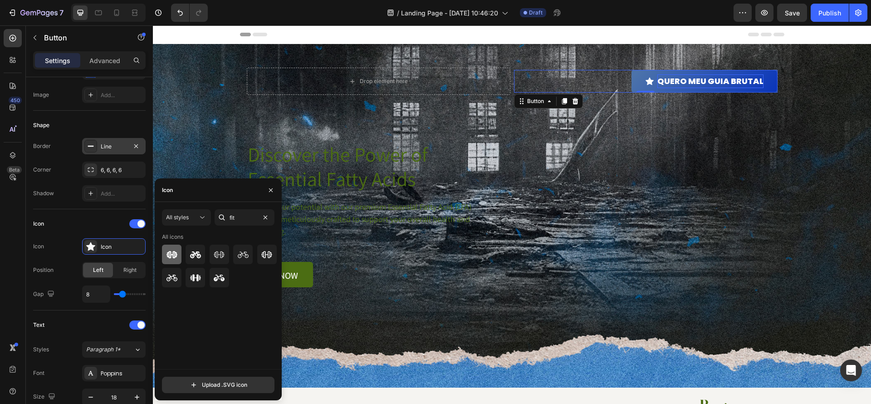
click at [171, 256] on icon at bounding box center [171, 254] width 11 height 11
click at [102, 227] on div "Icon" at bounding box center [89, 223] width 112 height 15
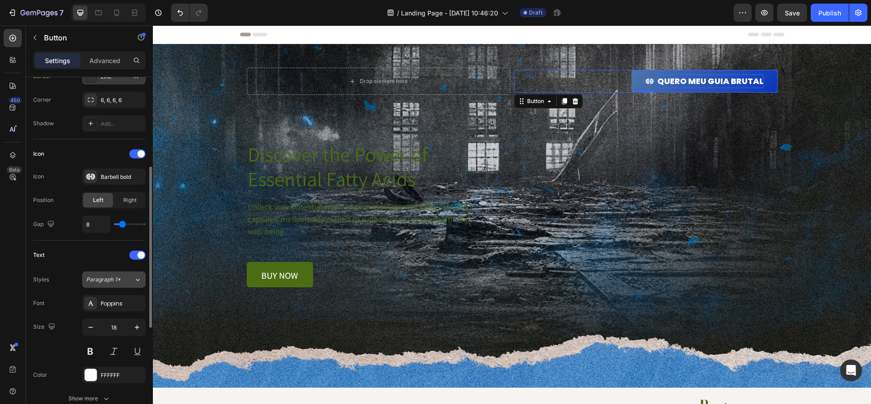
scroll to position [208, 0]
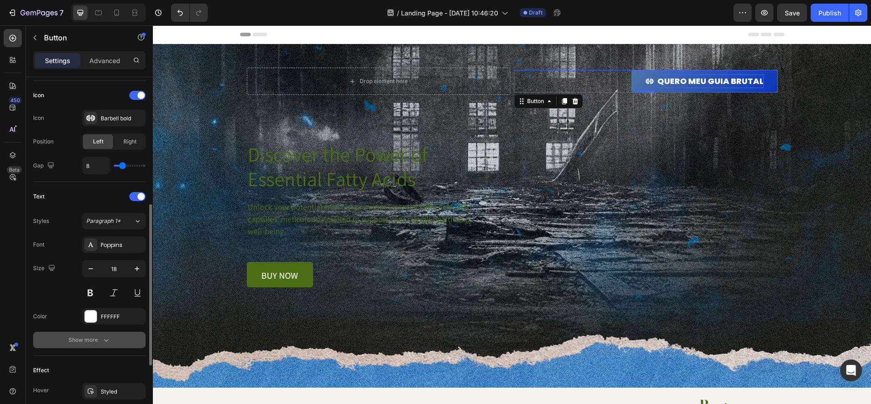
click at [105, 340] on icon "button" at bounding box center [106, 339] width 9 height 9
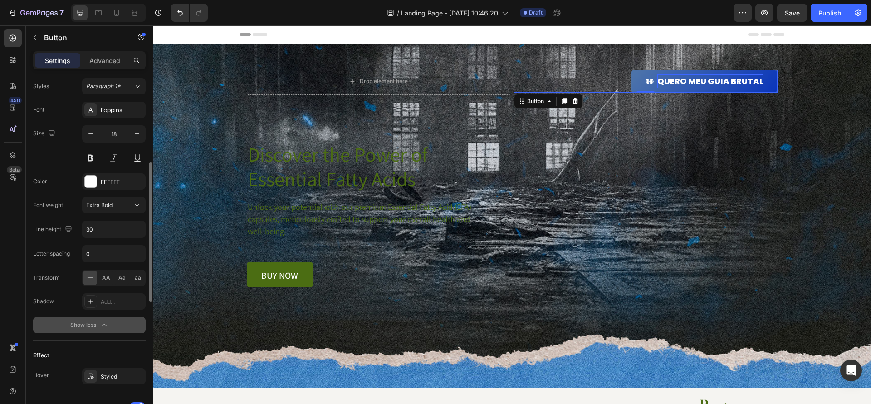
scroll to position [444, 0]
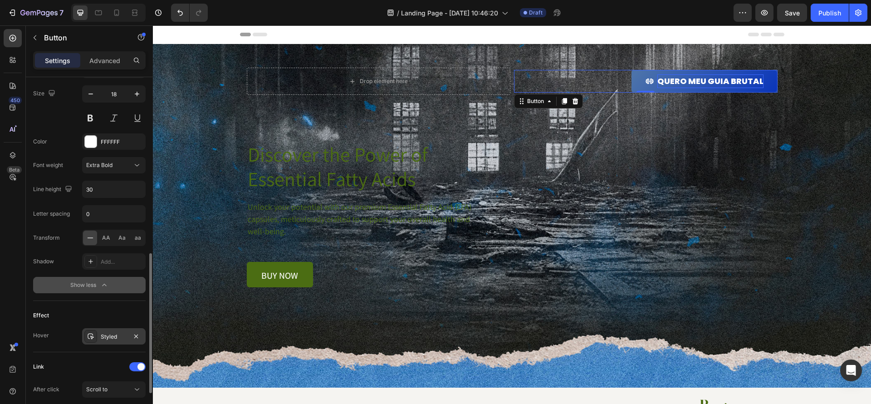
click at [117, 340] on div "Styled" at bounding box center [113, 336] width 63 height 16
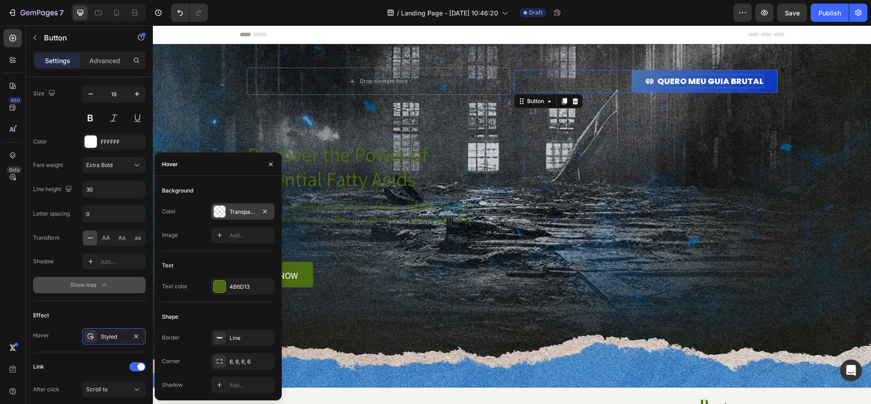
click at [223, 212] on div at bounding box center [220, 211] width 12 height 12
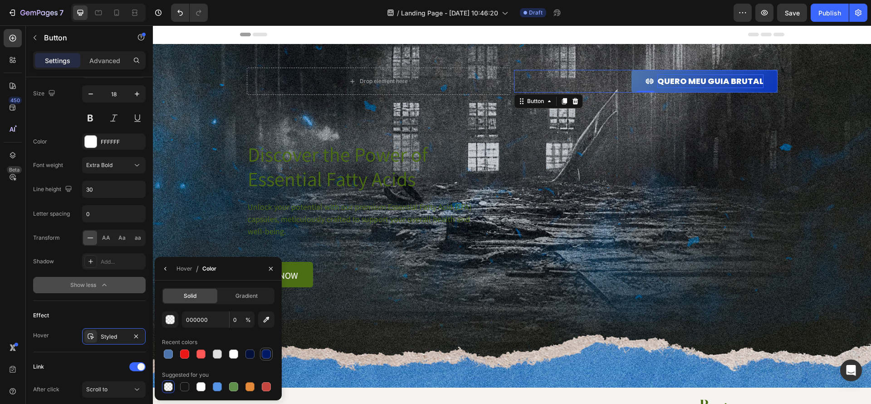
click at [270, 358] on div at bounding box center [266, 353] width 11 height 11
type input "001965"
type input "100"
click at [220, 357] on div at bounding box center [217, 353] width 9 height 9
type input "DEDEDE"
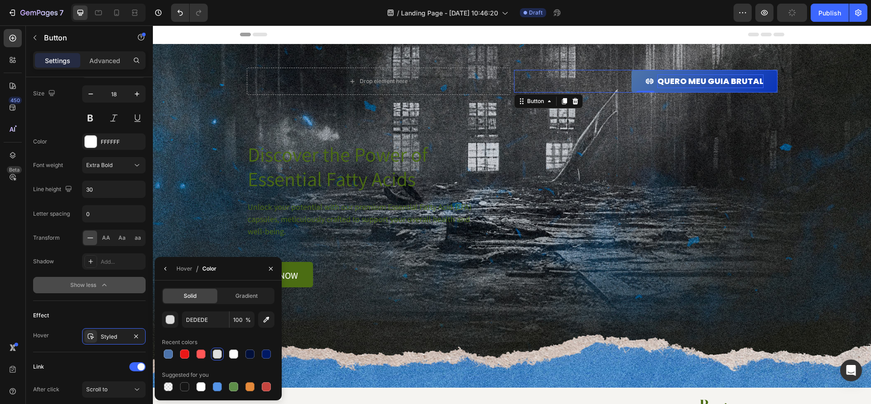
click at [231, 303] on div "Solid Gradient" at bounding box center [218, 296] width 112 height 16
click at [236, 301] on div "Gradient" at bounding box center [246, 295] width 54 height 15
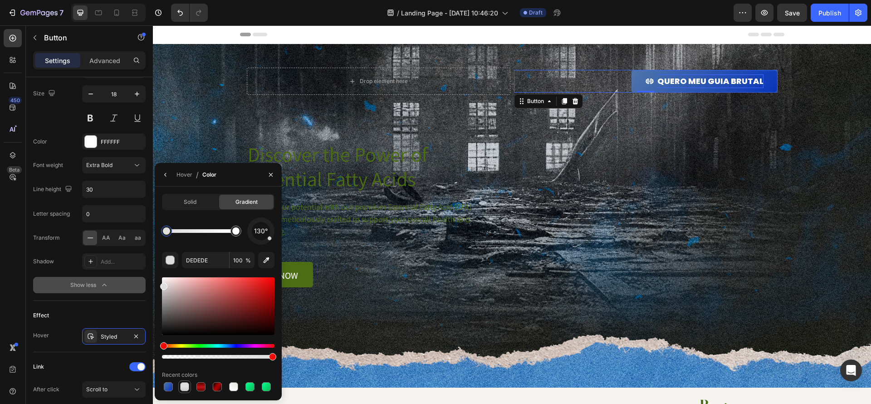
click at [184, 387] on div at bounding box center [184, 386] width 9 height 9
click at [251, 389] on div at bounding box center [249, 386] width 9 height 9
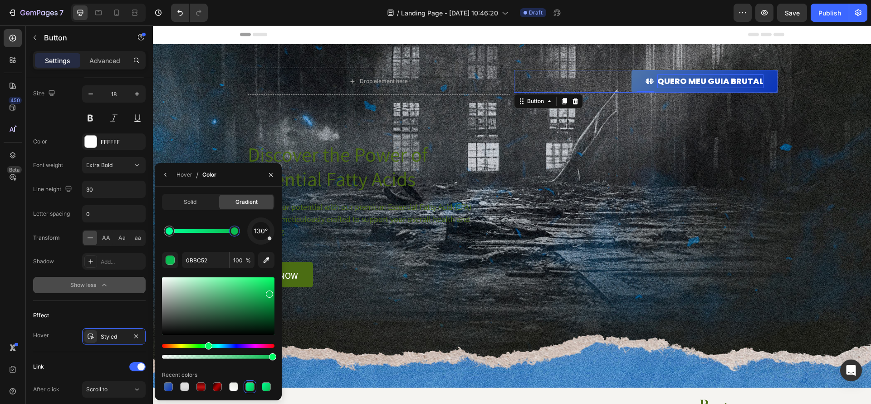
click at [238, 235] on div at bounding box center [234, 231] width 16 height 16
click at [0, 0] on input "0BBC52" at bounding box center [0, 0] width 0 height 0
paste input "d1e5f7"
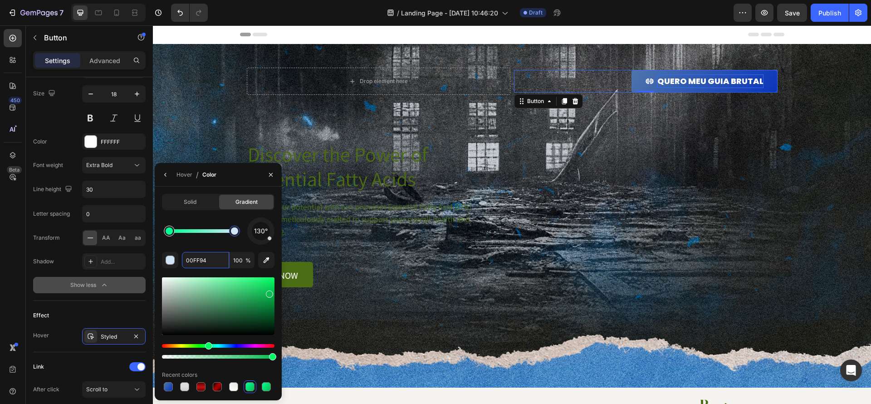
click at [173, 233] on div at bounding box center [169, 230] width 7 height 7
click at [170, 232] on div at bounding box center [166, 230] width 7 height 7
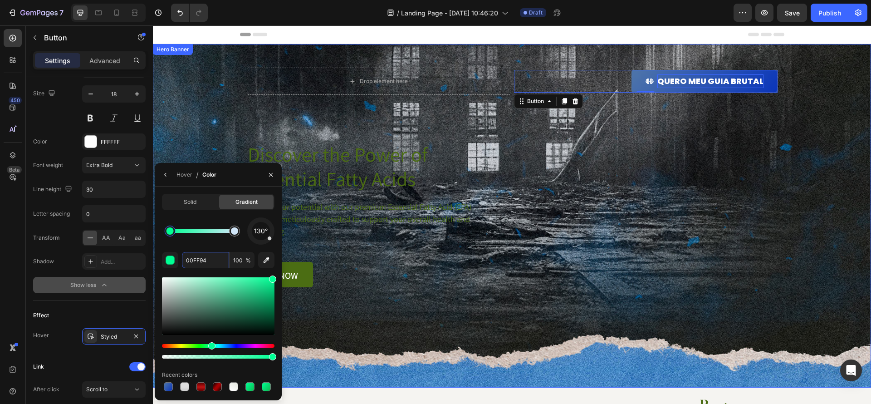
paste input "3f5ac1"
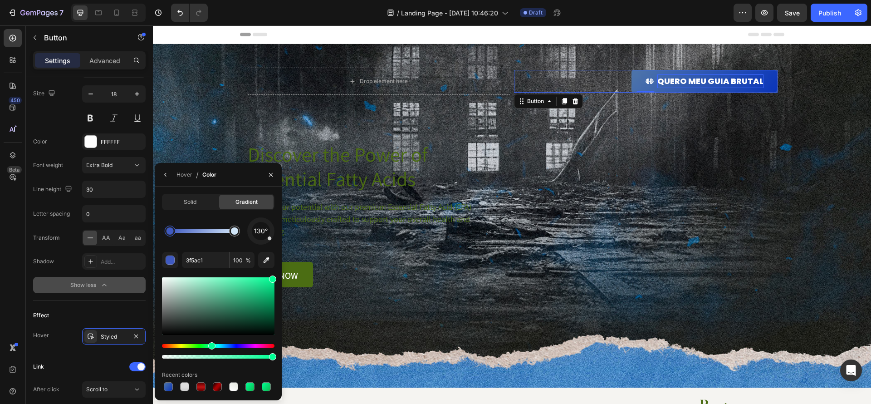
type input "3F5AC1"
click at [231, 180] on div "Hover / Color" at bounding box center [218, 175] width 127 height 24
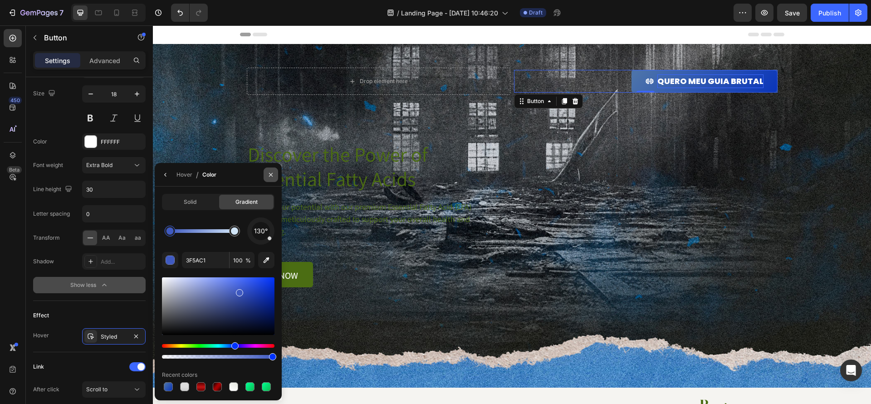
click at [268, 178] on button "button" at bounding box center [271, 174] width 15 height 15
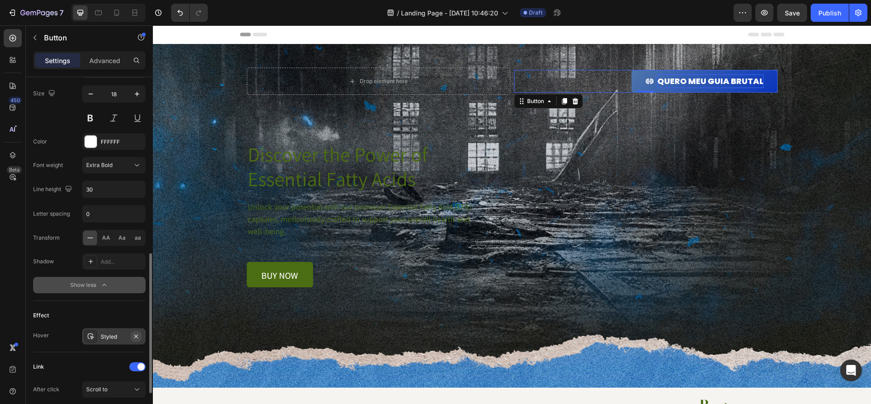
click at [132, 332] on button "button" at bounding box center [136, 336] width 11 height 11
click at [124, 338] on div "Add..." at bounding box center [122, 336] width 43 height 8
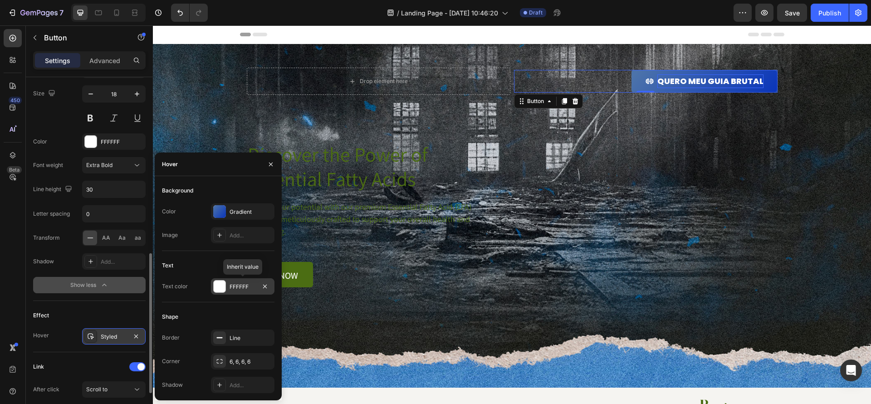
click at [220, 289] on div at bounding box center [220, 286] width 12 height 12
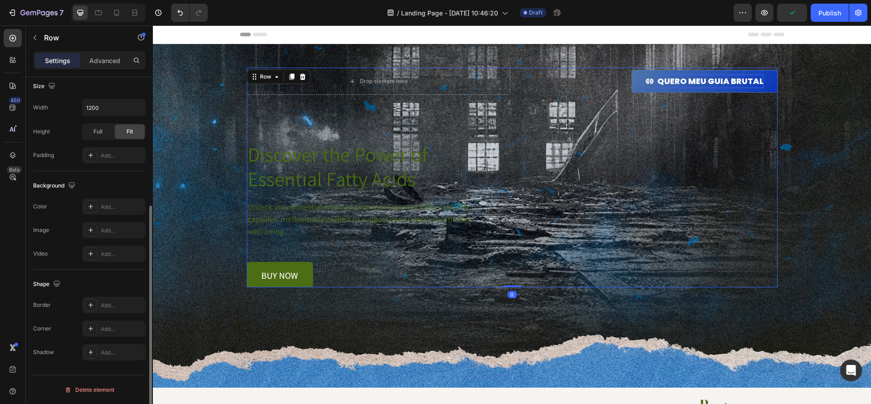
click at [727, 119] on div "Drop element here QUERO MEU GUIA BRUTAL Button Row Discover the Power of Essent…" at bounding box center [512, 178] width 531 height 220
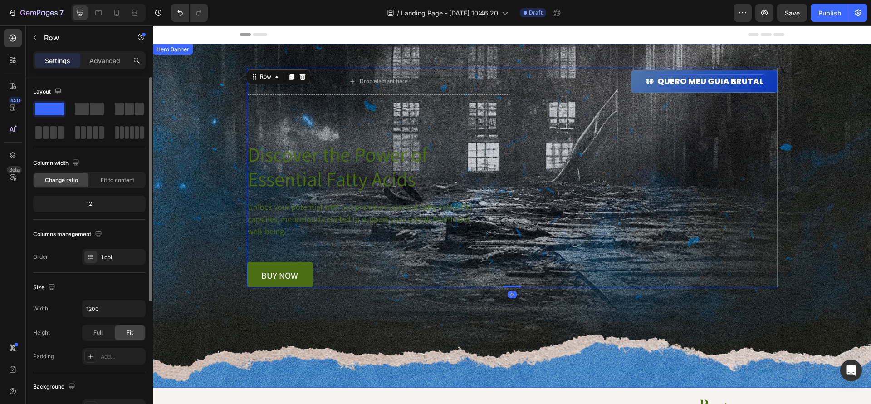
click at [834, 103] on div "Background Image" at bounding box center [512, 215] width 718 height 343
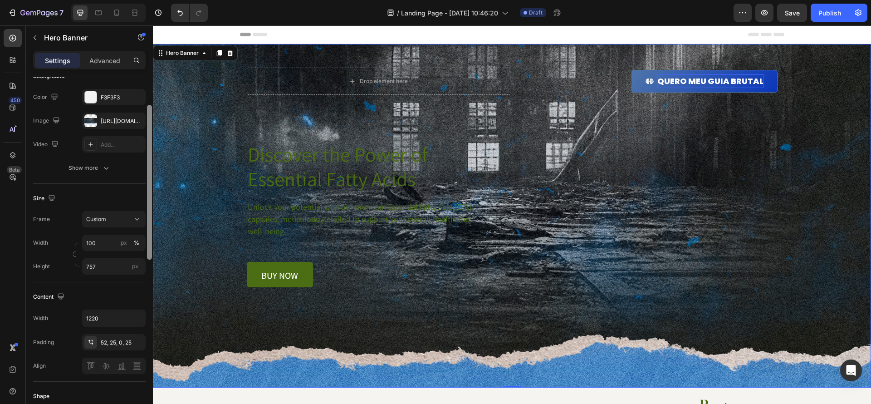
scroll to position [86, 0]
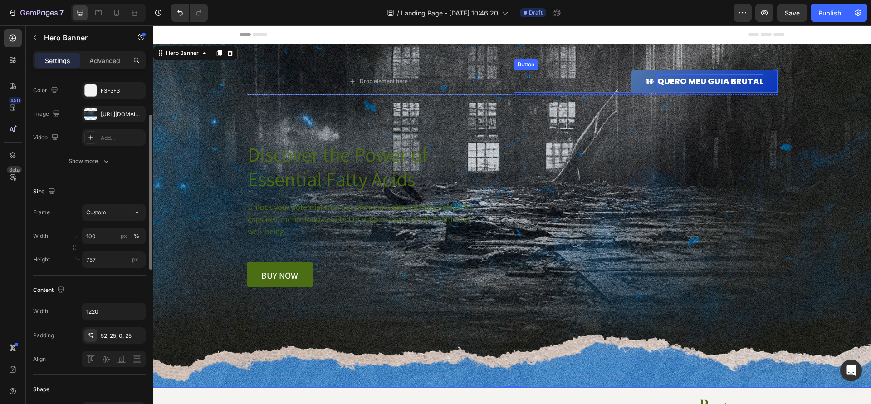
click at [704, 89] on link "QUERO MEU GUIA BRUTAL" at bounding box center [704, 81] width 146 height 23
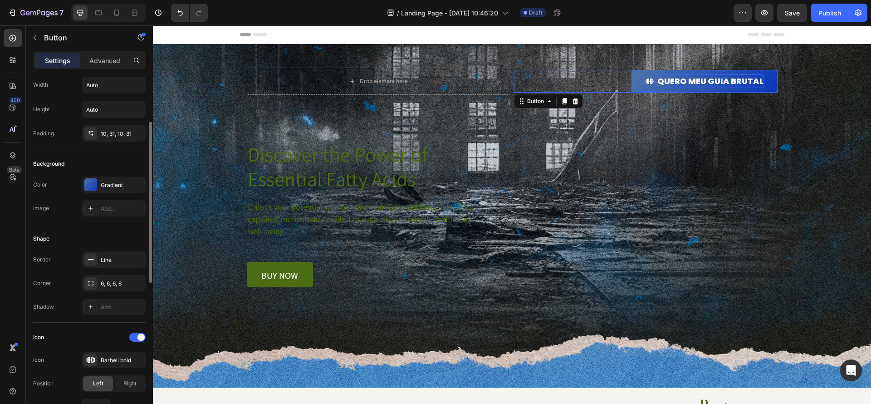
scroll to position [88, 0]
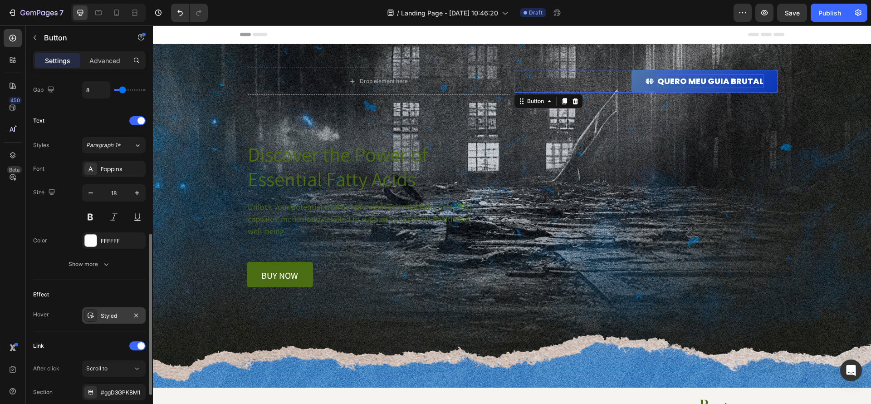
click at [118, 317] on div "Styled" at bounding box center [114, 316] width 26 height 8
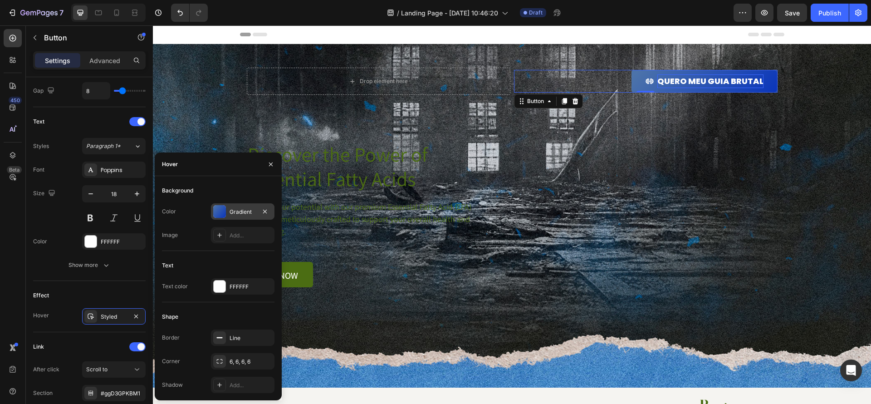
click at [247, 217] on div "Gradient" at bounding box center [242, 211] width 63 height 16
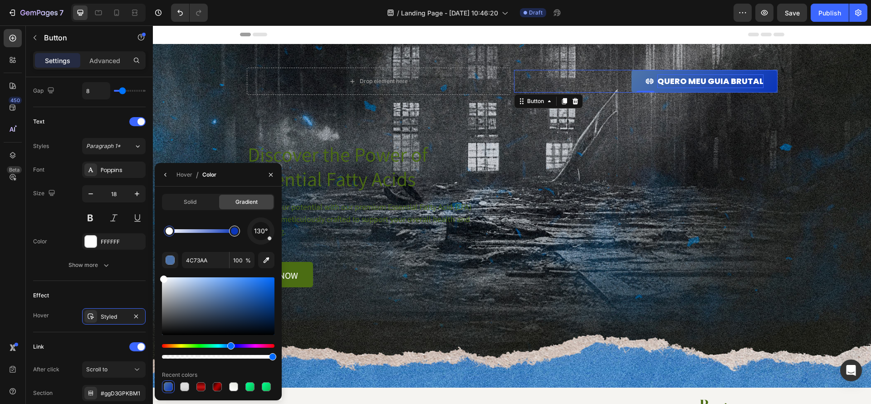
drag, startPoint x: 184, startPoint y: 308, endPoint x: 239, endPoint y: 229, distance: 96.3
click at [155, 257] on div "Solid Gradient 130° 4C73AA 100 % Recent colors" at bounding box center [218, 293] width 127 height 199
type input "FFFFFF"
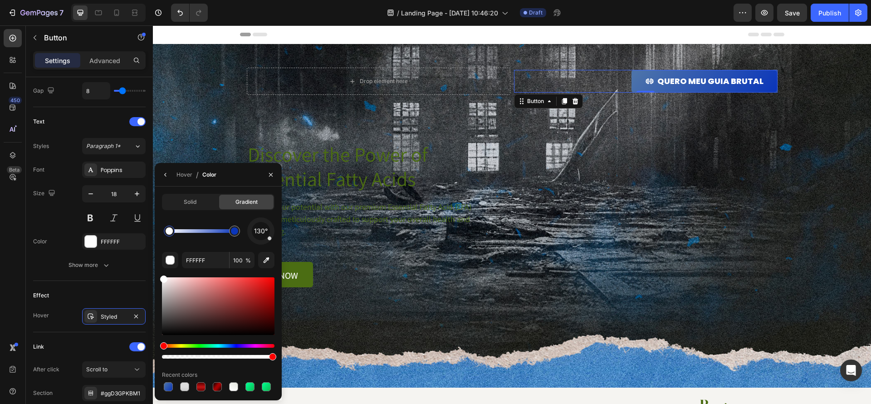
click at [213, 209] on div "Solid Gradient" at bounding box center [218, 202] width 112 height 16
click at [205, 207] on div "Solid" at bounding box center [190, 202] width 54 height 15
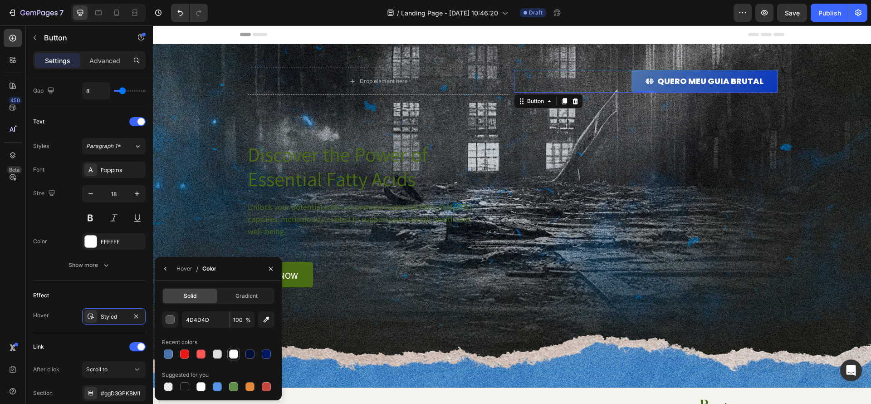
click at [231, 357] on div at bounding box center [233, 353] width 9 height 9
type input "FFFFFF"
click at [118, 322] on div "Styled" at bounding box center [113, 316] width 63 height 16
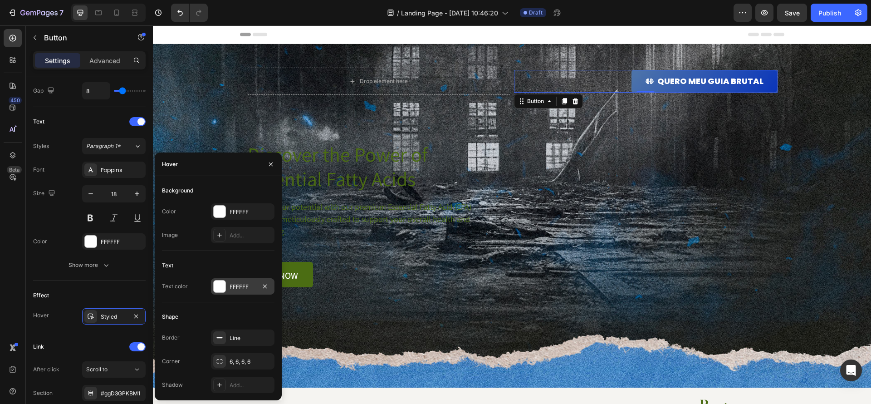
click at [223, 289] on div at bounding box center [220, 286] width 12 height 12
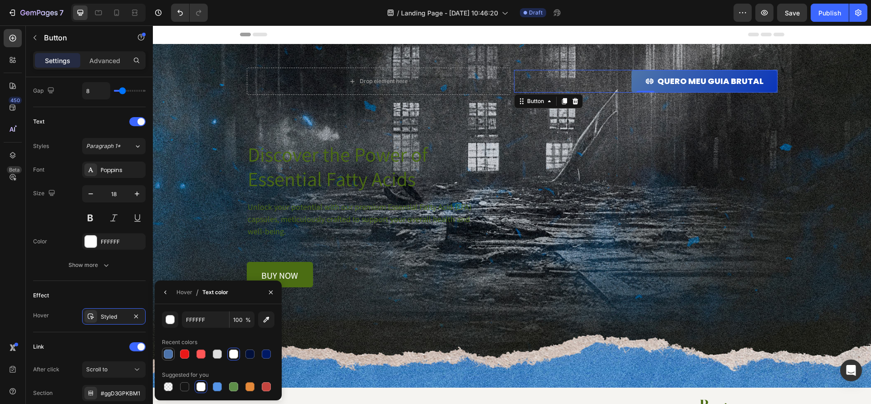
click at [166, 355] on div at bounding box center [168, 353] width 9 height 9
click at [220, 388] on div at bounding box center [217, 386] width 9 height 9
type input "5594E7"
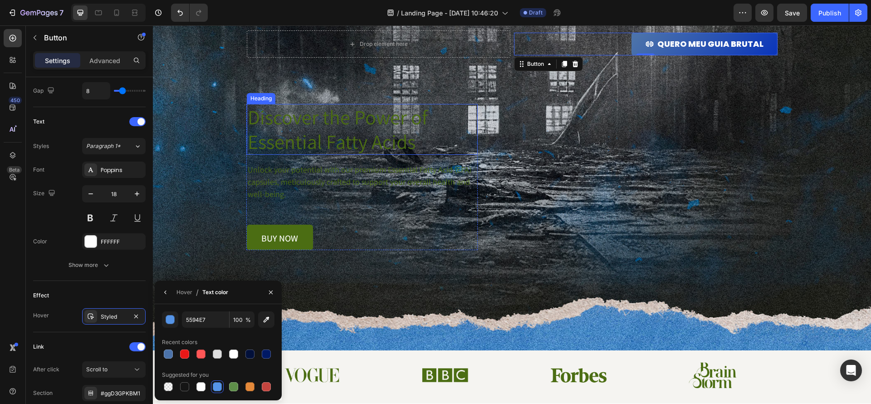
scroll to position [36, 0]
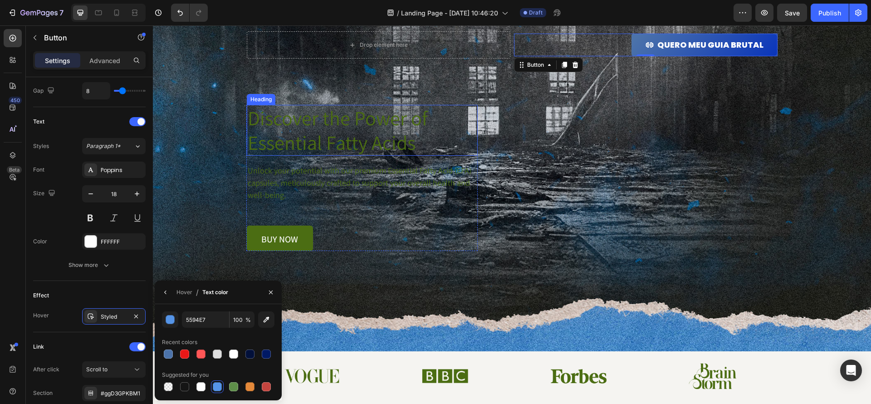
click at [437, 142] on h1 "Discover the Power of Essential Fatty Acids" at bounding box center [362, 130] width 231 height 51
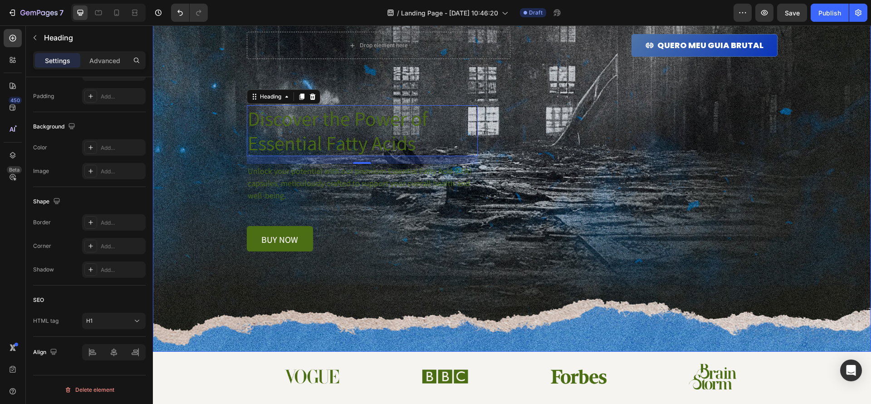
scroll to position [0, 0]
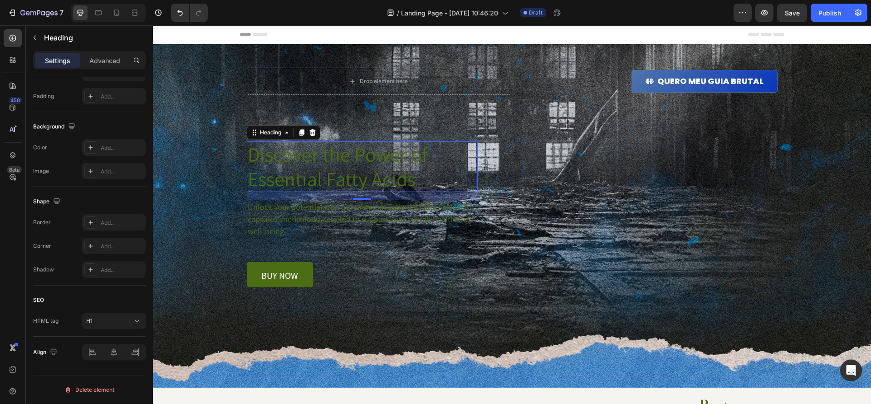
click at [306, 180] on h1 "Discover the Power of Essential Fatty Acids" at bounding box center [362, 166] width 231 height 51
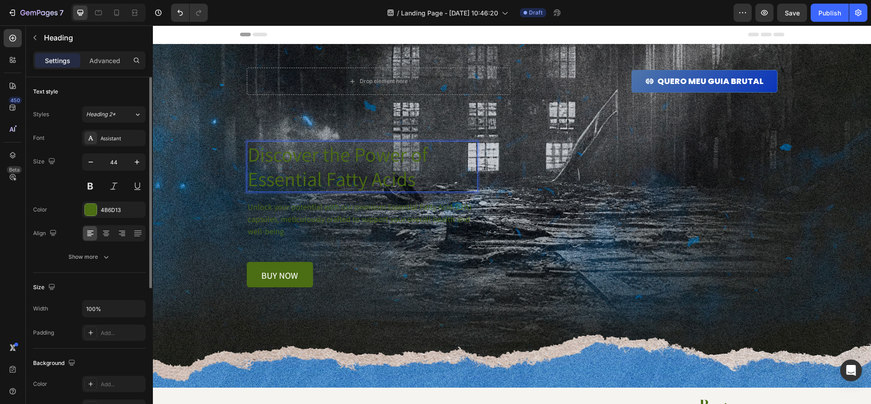
scroll to position [3, 0]
click at [13, 43] on div at bounding box center [13, 38] width 18 height 18
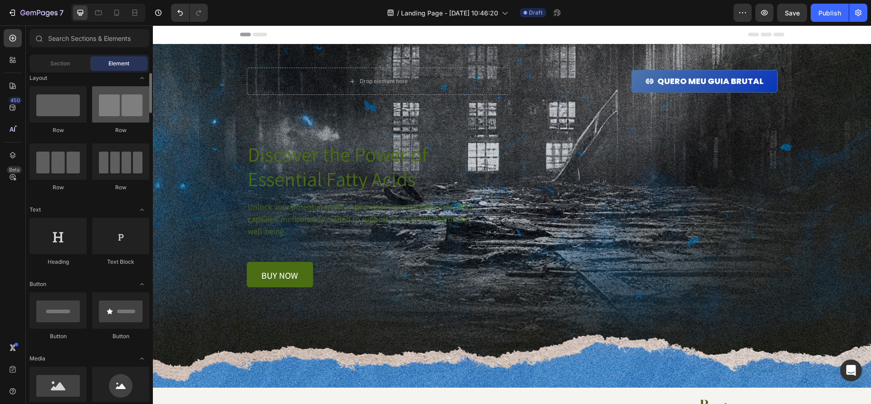
scroll to position [0, 0]
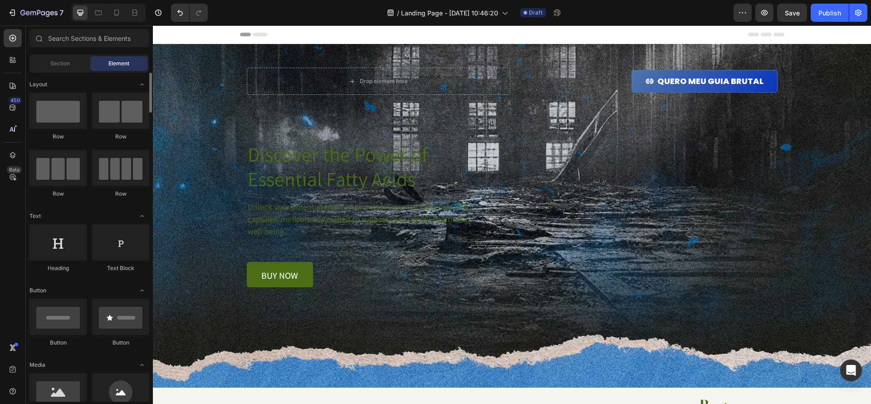
click at [123, 66] on span "Element" at bounding box center [118, 63] width 21 height 8
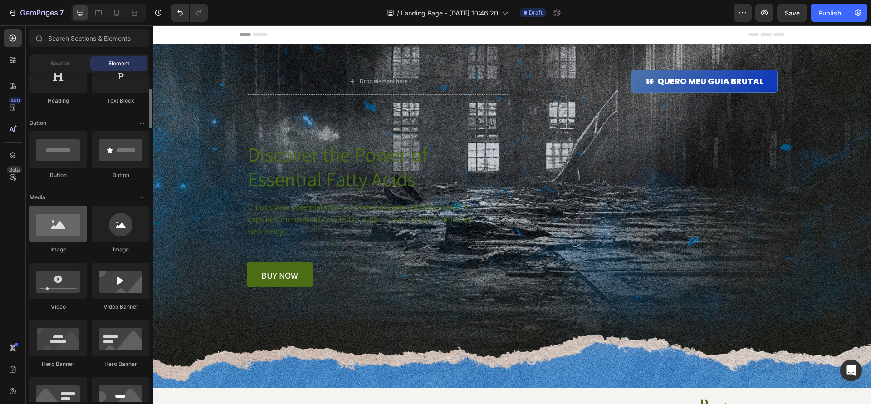
scroll to position [168, 0]
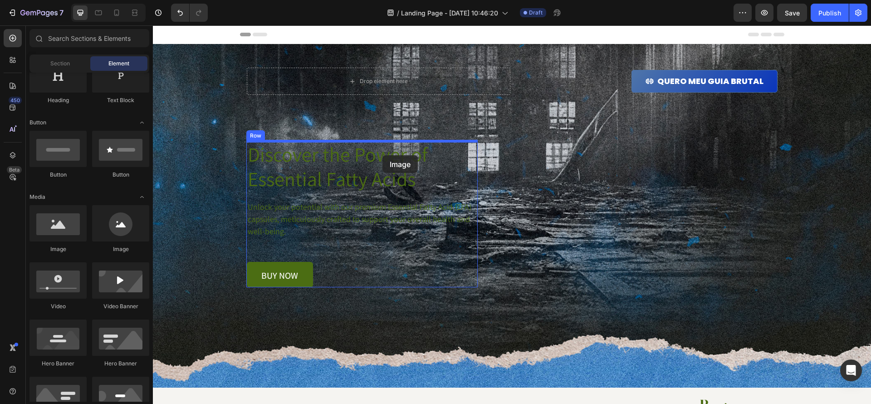
drag, startPoint x: 212, startPoint y: 246, endPoint x: 382, endPoint y: 155, distance: 192.8
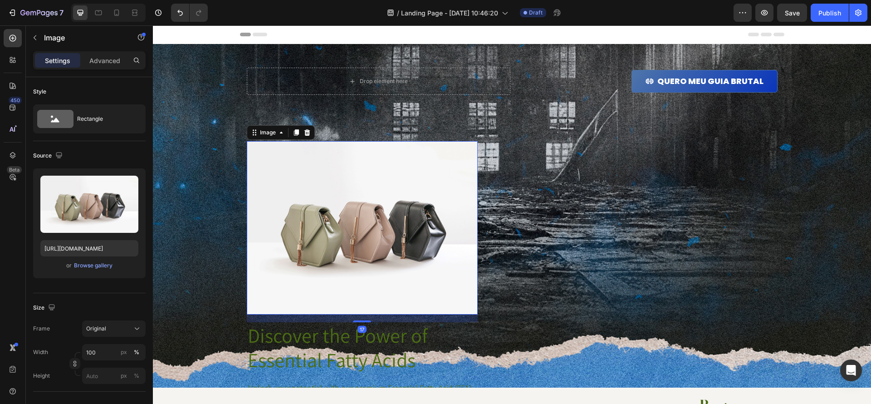
click at [409, 191] on img at bounding box center [362, 227] width 231 height 173
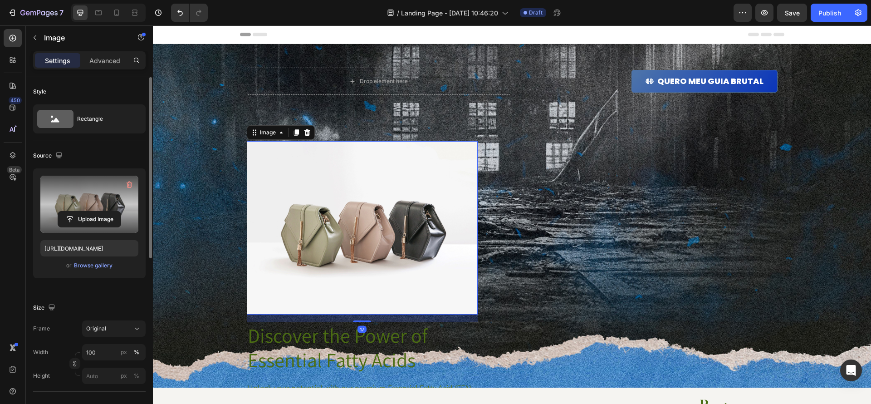
click at [116, 186] on label at bounding box center [89, 204] width 98 height 57
click at [116, 211] on input "file" at bounding box center [89, 218] width 63 height 15
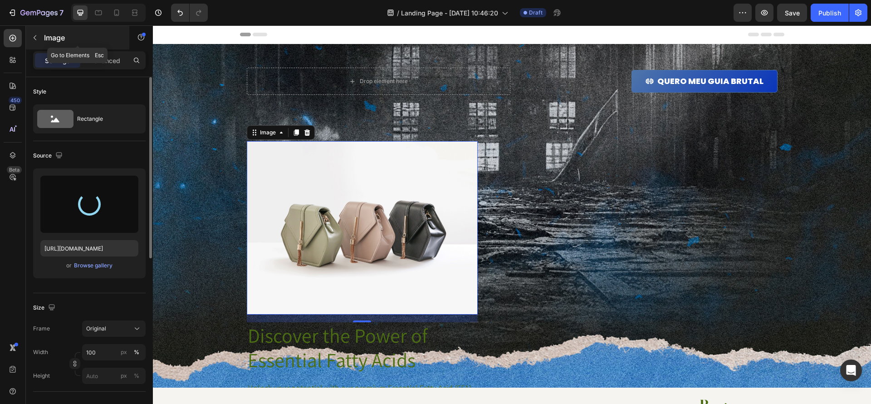
click at [42, 35] on div "Image" at bounding box center [77, 38] width 103 height 24
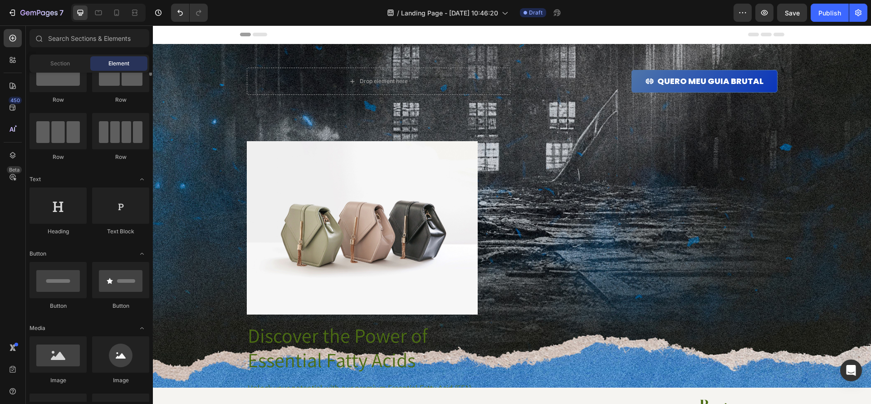
scroll to position [0, 0]
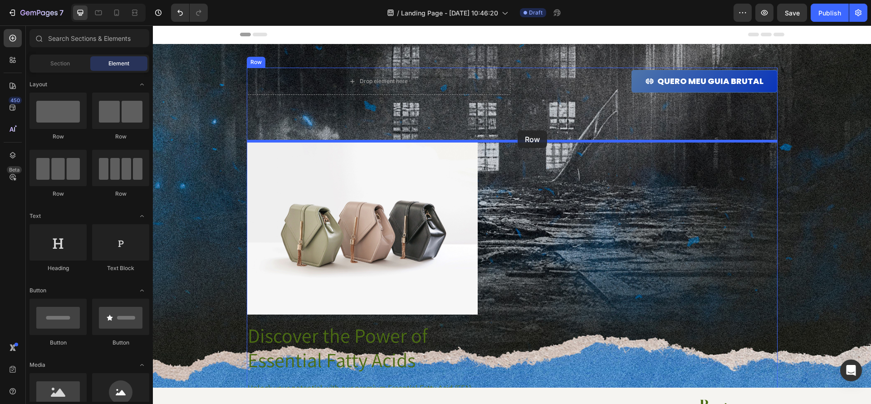
drag, startPoint x: 287, startPoint y: 138, endPoint x: 518, endPoint y: 130, distance: 230.5
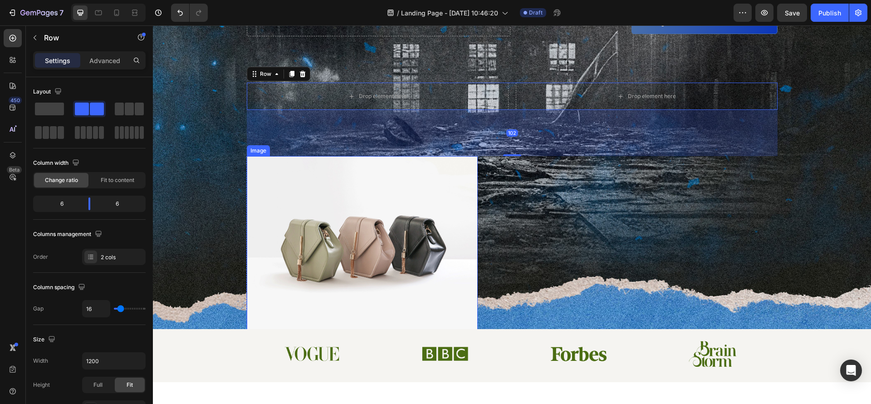
scroll to position [62, 0]
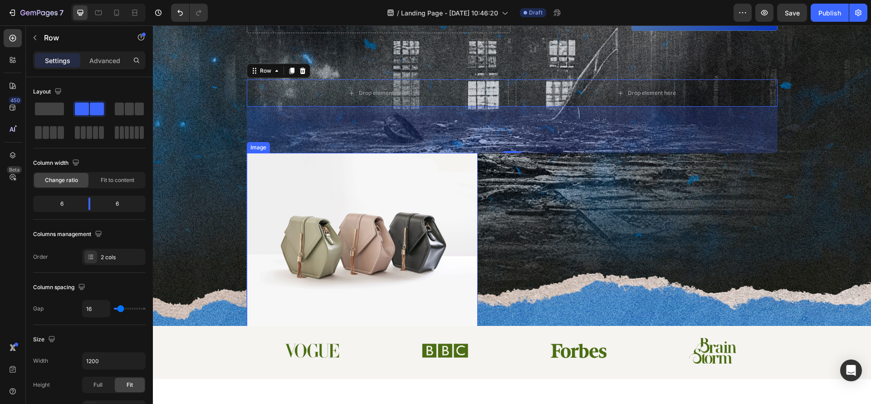
click at [403, 198] on img at bounding box center [362, 239] width 231 height 173
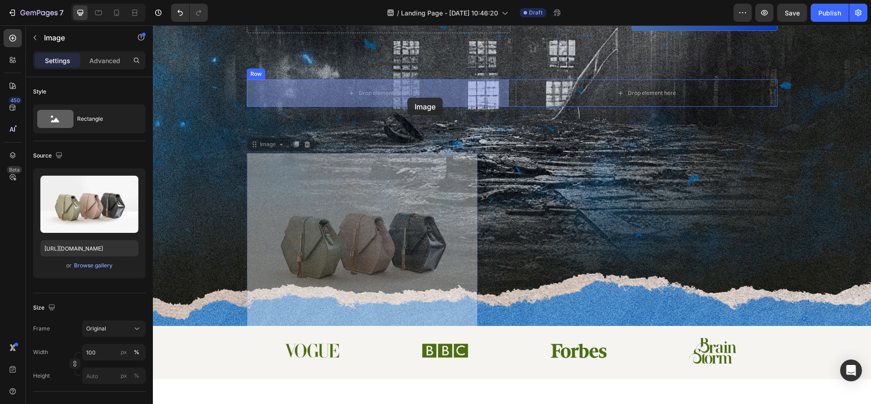
drag, startPoint x: 403, startPoint y: 204, endPoint x: 407, endPoint y: 98, distance: 106.2
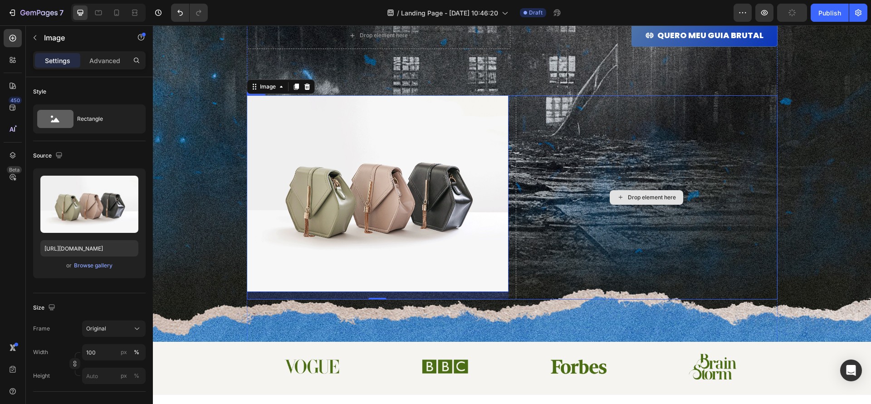
scroll to position [28, 0]
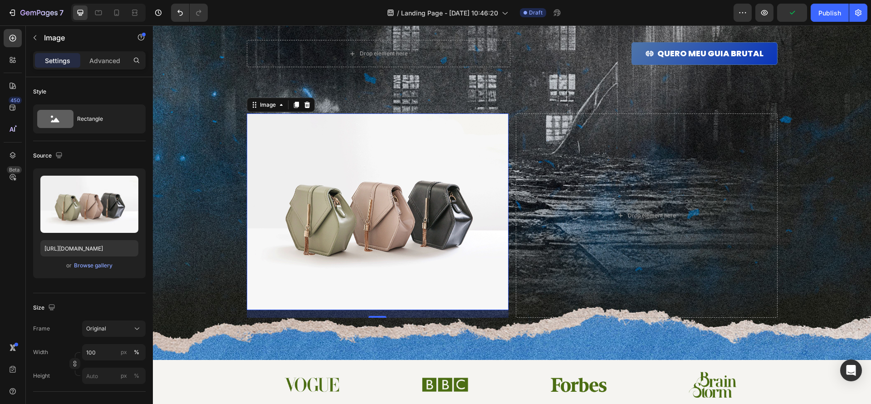
click at [418, 194] on img at bounding box center [378, 211] width 262 height 196
click at [603, 278] on div "Drop element here" at bounding box center [647, 215] width 262 height 204
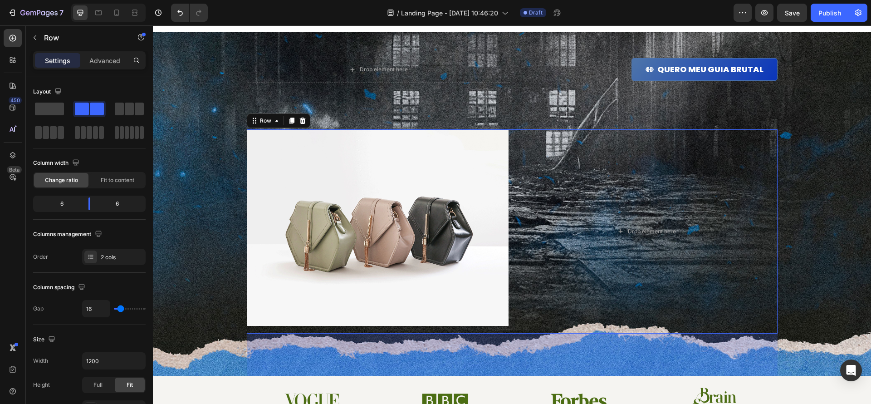
scroll to position [0, 0]
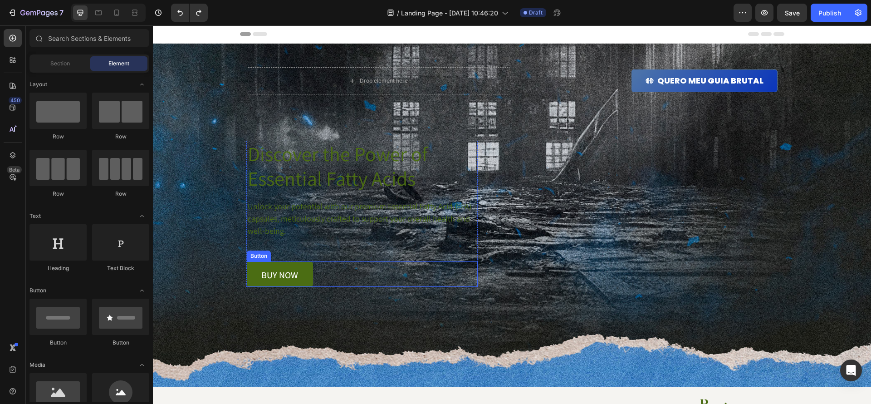
click at [307, 269] on link "buy now" at bounding box center [280, 273] width 66 height 25
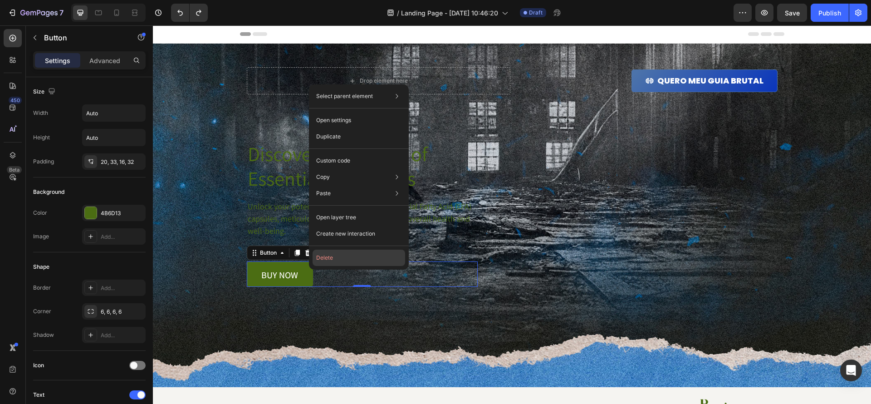
click at [358, 261] on button "Delete" at bounding box center [358, 257] width 93 height 16
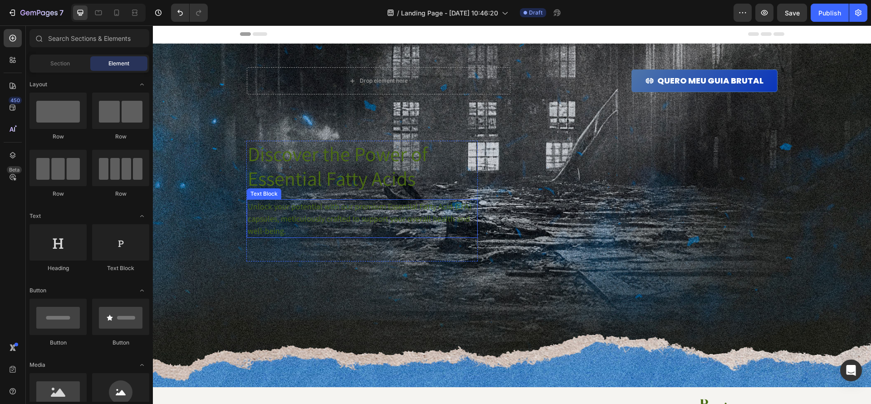
click at [351, 218] on p "Unlock your potential with our premium Essential Fatty Acid (EFA) capsules, met…" at bounding box center [362, 218] width 229 height 37
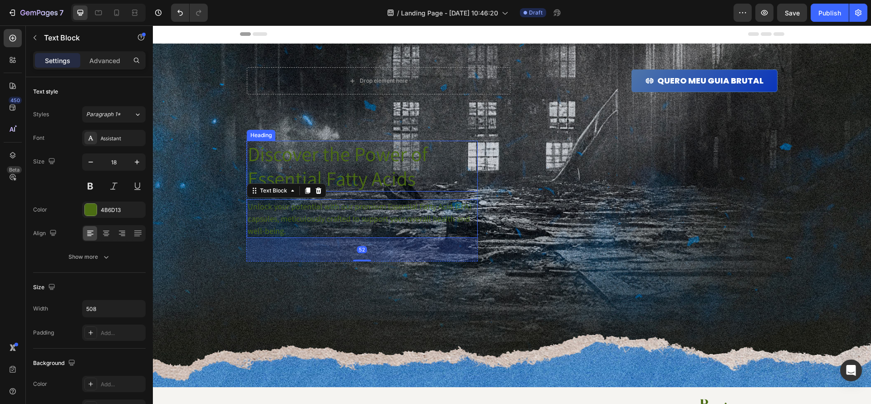
click at [366, 168] on p "Discover the Power of Essential Fatty Acids" at bounding box center [362, 166] width 229 height 49
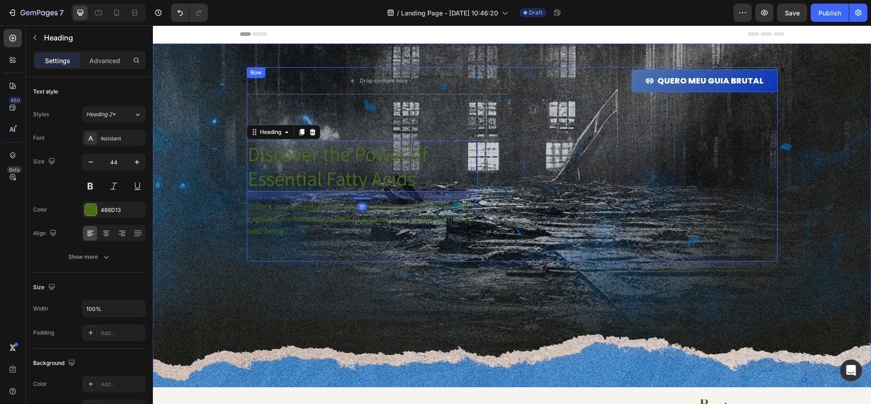
click at [586, 183] on div "Drop element here QUERO MEU GUIA BRUTAL Button Row Discover the Power of Essent…" at bounding box center [512, 164] width 531 height 194
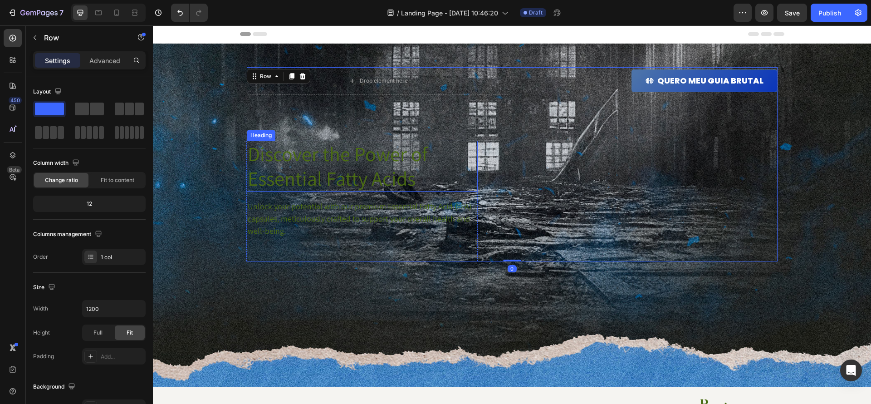
click at [412, 164] on p "Discover the Power of Essential Fatty Acids" at bounding box center [362, 166] width 229 height 49
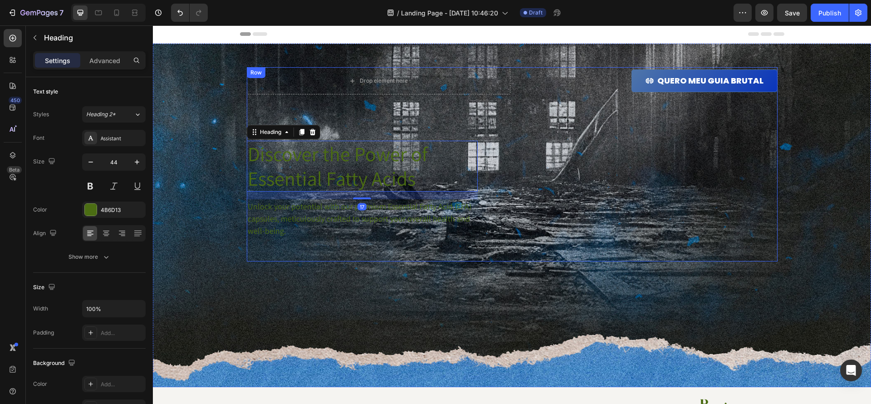
click at [495, 117] on div "Drop element here QUERO MEU GUIA BRUTAL Button Row Discover the Power of Essent…" at bounding box center [512, 164] width 531 height 194
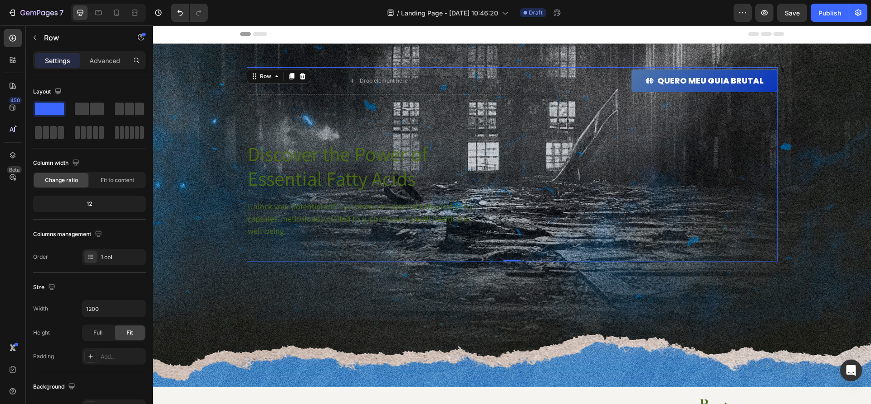
drag, startPoint x: 244, startPoint y: 138, endPoint x: 322, endPoint y: 125, distance: 79.5
drag, startPoint x: 244, startPoint y: 137, endPoint x: 479, endPoint y: 276, distance: 273.1
click at [91, 112] on span at bounding box center [97, 109] width 14 height 13
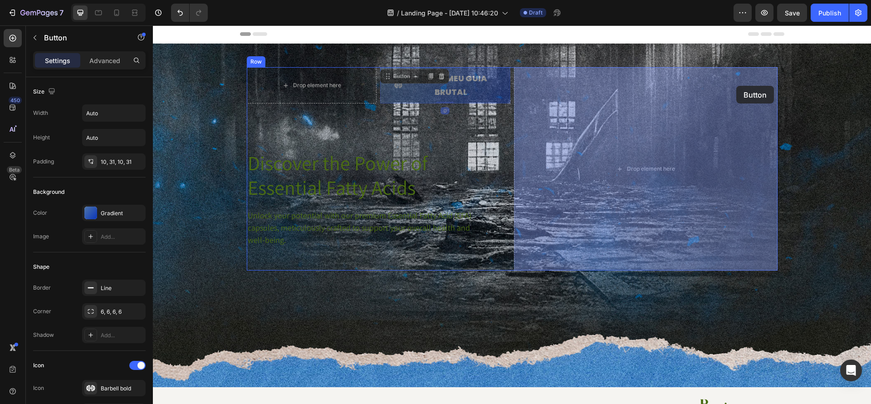
drag, startPoint x: 471, startPoint y: 95, endPoint x: 736, endPoint y: 86, distance: 265.5
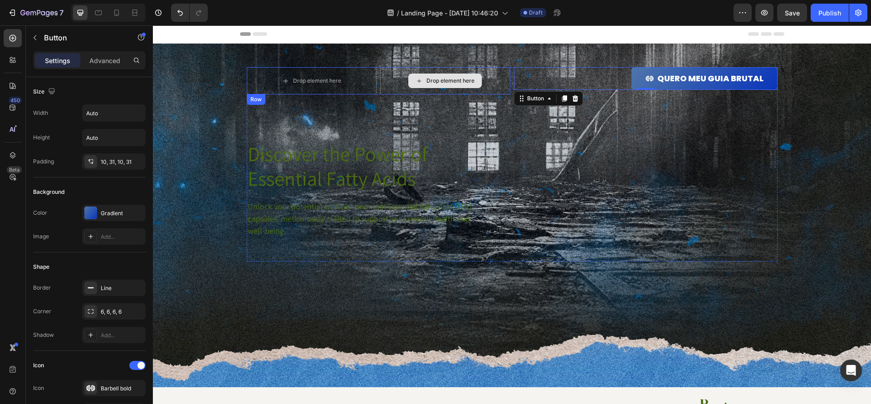
click at [398, 89] on div "Drop element here" at bounding box center [445, 80] width 130 height 27
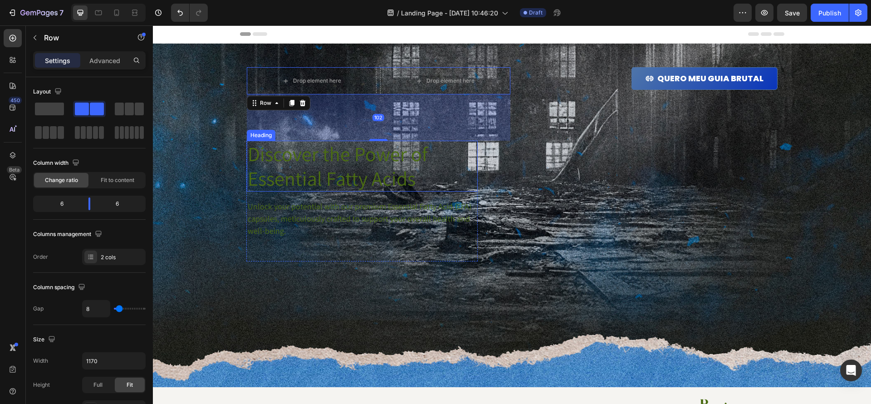
click at [437, 159] on p "Discover the Power of Essential Fatty Acids" at bounding box center [362, 166] width 229 height 49
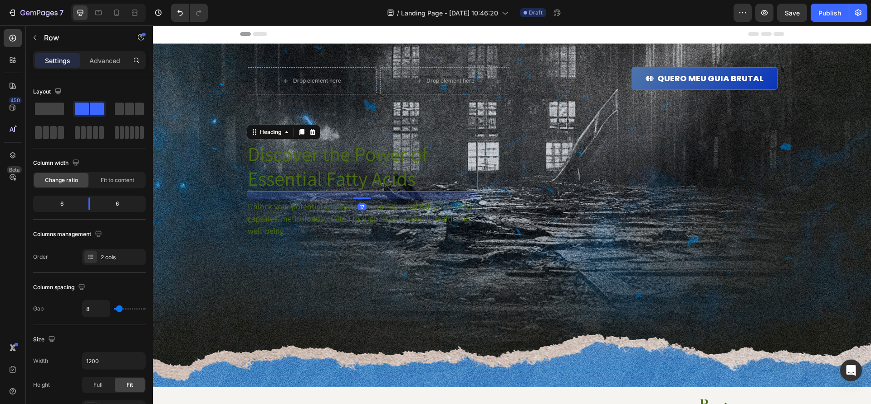
click at [608, 164] on div "QUERO MEU GUIA BRUTAL Button" at bounding box center [646, 164] width 264 height 194
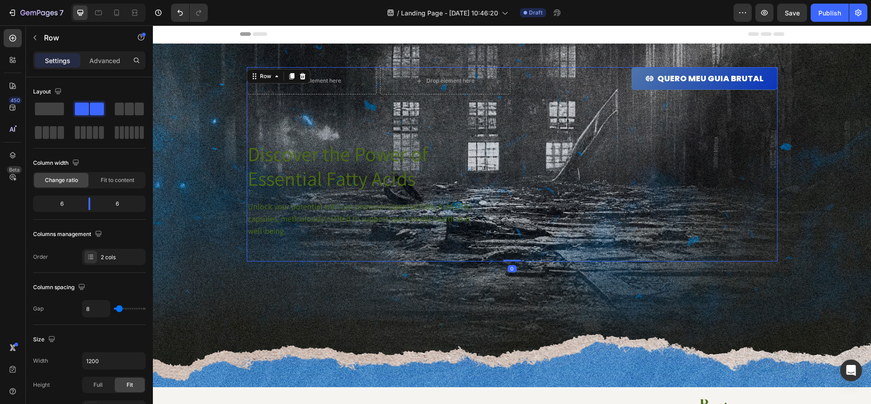
click at [608, 164] on div "QUERO MEU GUIA BRUTAL Button" at bounding box center [646, 164] width 264 height 194
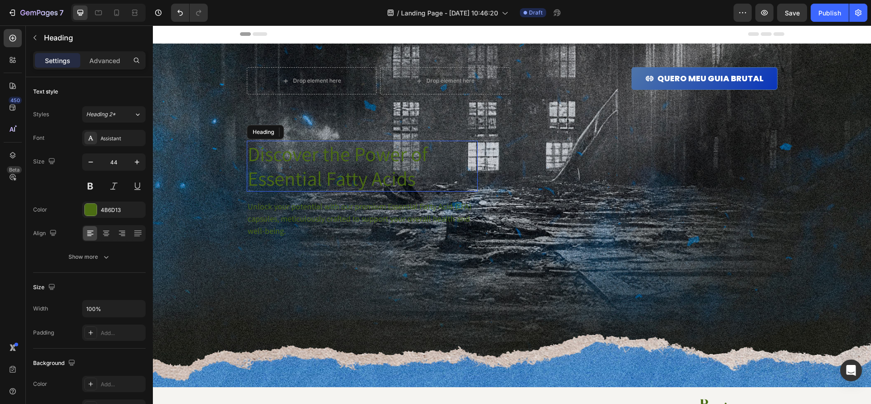
click at [391, 151] on p "Discover the Power of Essential Fatty Acids" at bounding box center [362, 166] width 229 height 49
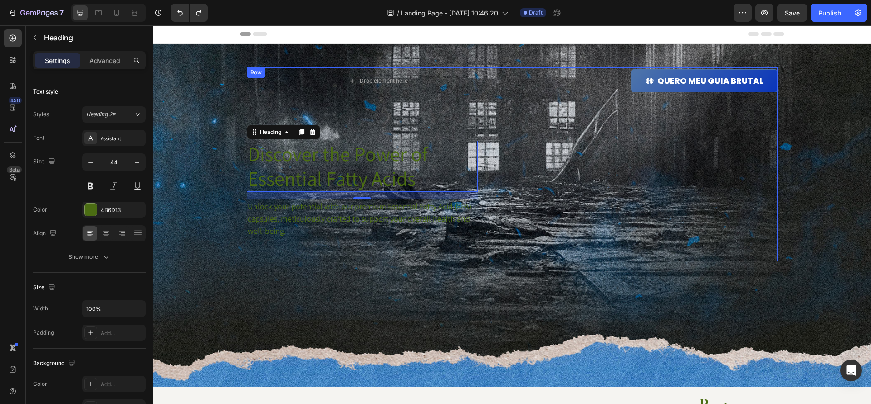
click at [463, 85] on div "Drop element here" at bounding box center [379, 80] width 264 height 27
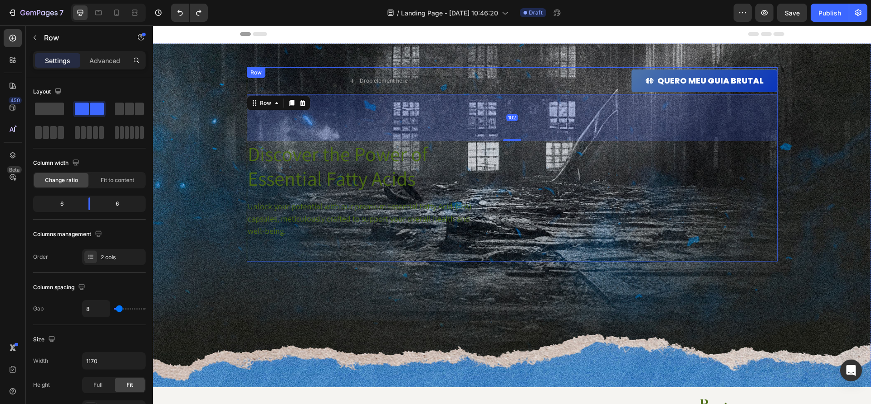
click at [519, 141] on div "Drop element here QUERO MEU GUIA BRUTAL Button Row 102 Discover the Power of Es…" at bounding box center [512, 164] width 531 height 194
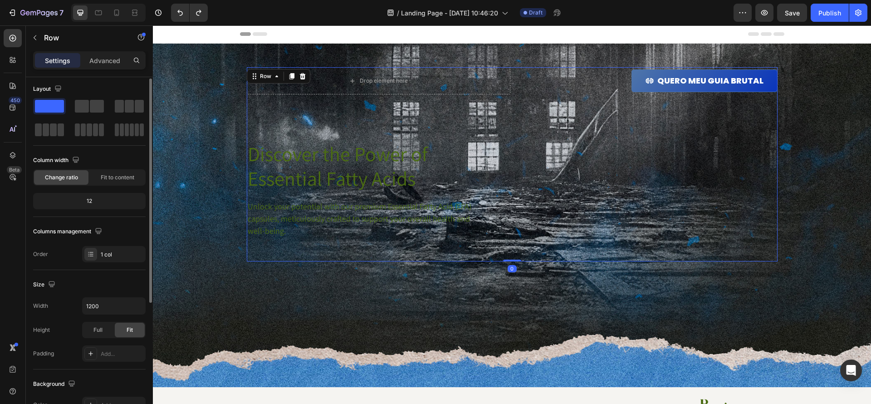
click at [498, 108] on div "Drop element here QUERO MEU GUIA BRUTAL Button Row Discover the Power of Essent…" at bounding box center [512, 164] width 531 height 194
click at [459, 87] on div "Drop element here" at bounding box center [379, 80] width 264 height 27
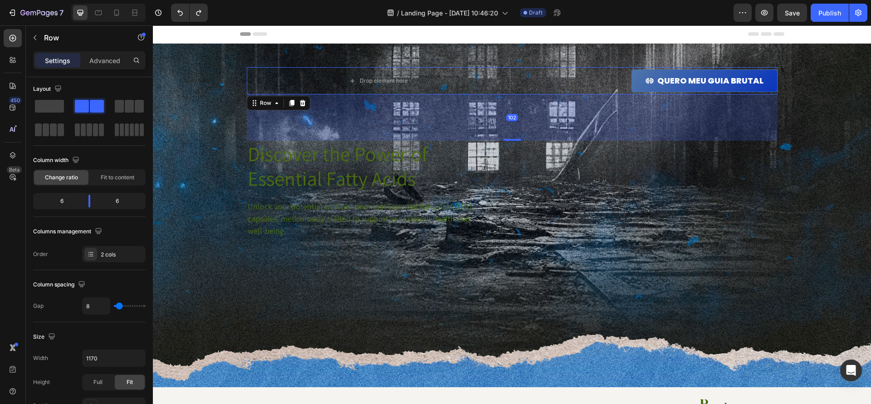
click at [487, 114] on div "102" at bounding box center [512, 117] width 531 height 46
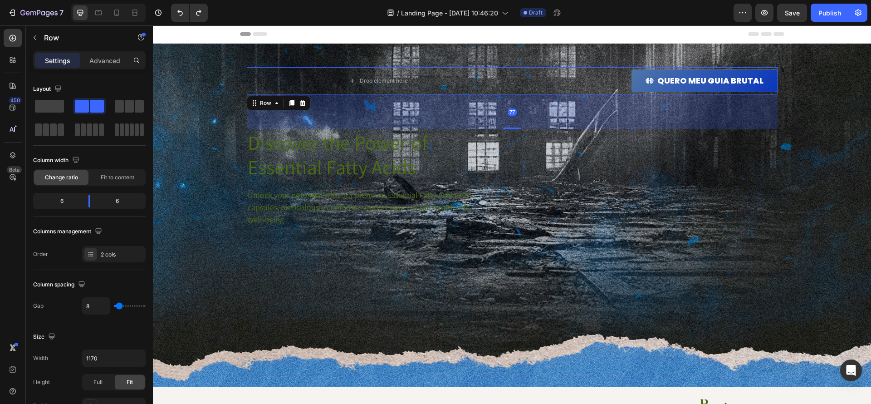
drag, startPoint x: 509, startPoint y: 139, endPoint x: 547, endPoint y: 170, distance: 49.0
click at [512, 128] on div at bounding box center [512, 128] width 18 height 2
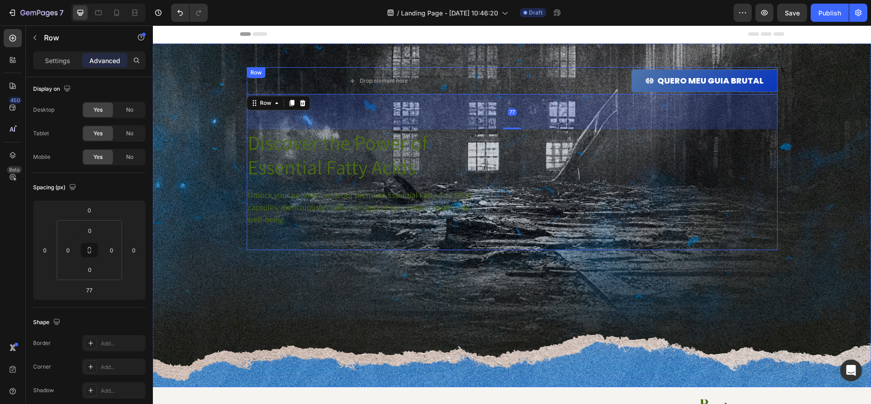
click at [556, 201] on div "Drop element here QUERO MEU GUIA BRUTAL Button Row 77 Discover the Power of Ess…" at bounding box center [512, 158] width 531 height 183
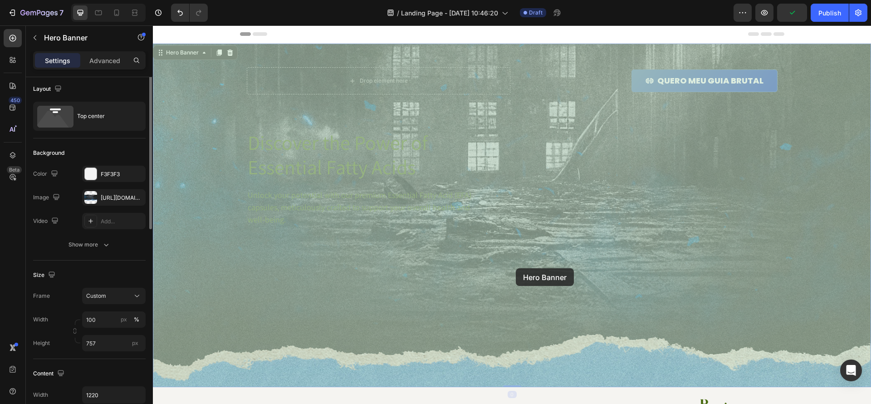
scroll to position [0, 0]
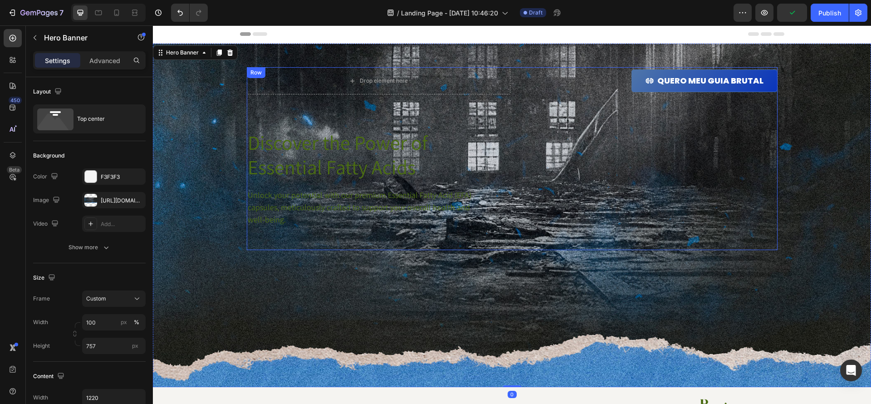
click at [521, 222] on div "Drop element here QUERO MEU GUIA BRUTAL Button Row Discover the Power of Essent…" at bounding box center [512, 158] width 531 height 183
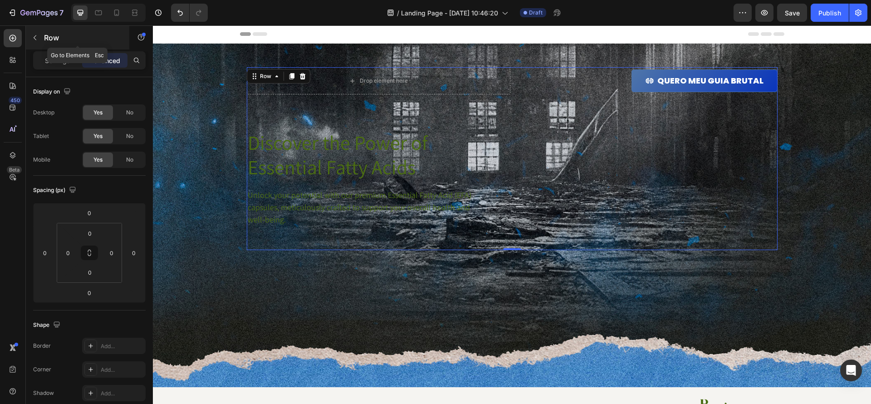
click at [42, 40] on button "button" at bounding box center [35, 37] width 15 height 15
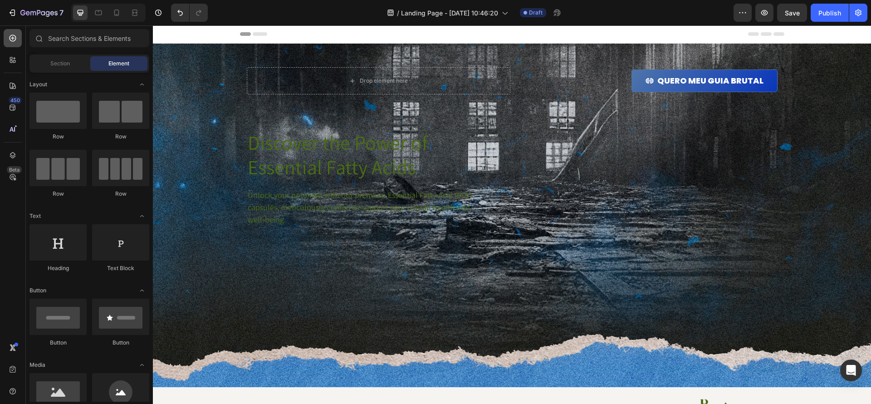
click at [8, 37] on icon at bounding box center [12, 38] width 9 height 9
click at [70, 65] on div "Section" at bounding box center [59, 63] width 57 height 15
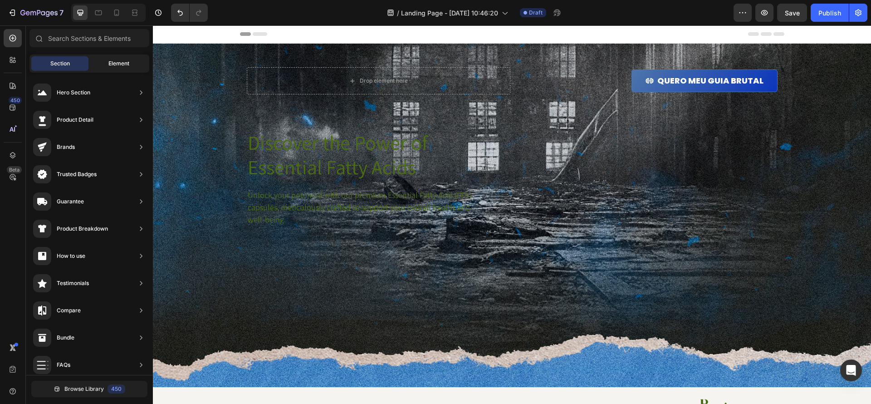
click at [120, 65] on span "Element" at bounding box center [118, 63] width 21 height 8
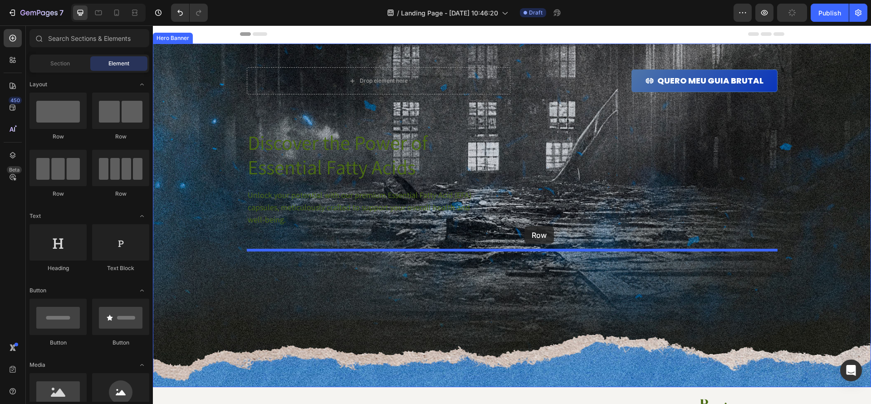
drag, startPoint x: 271, startPoint y: 145, endPoint x: 524, endPoint y: 226, distance: 266.1
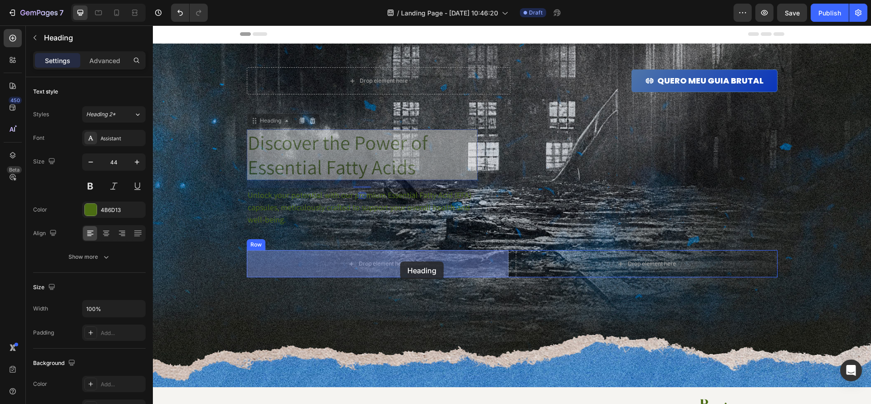
drag, startPoint x: 397, startPoint y: 210, endPoint x: 402, endPoint y: 261, distance: 51.5
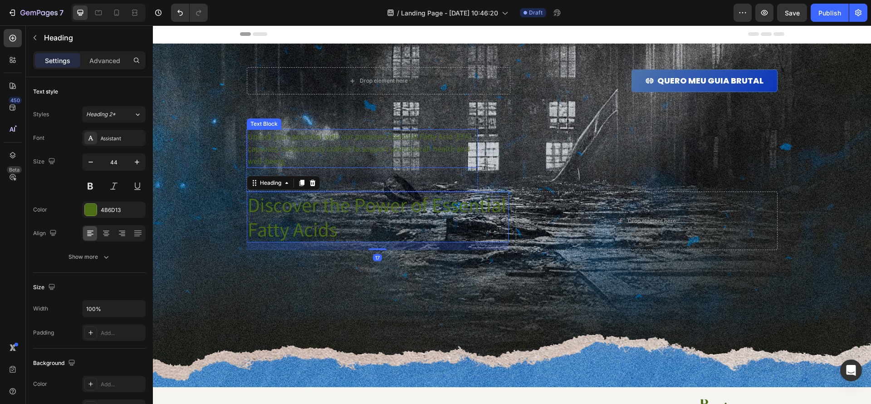
click at [386, 158] on p "Unlock your potential with our premium Essential Fatty Acid (EFA) capsules, met…" at bounding box center [362, 148] width 229 height 37
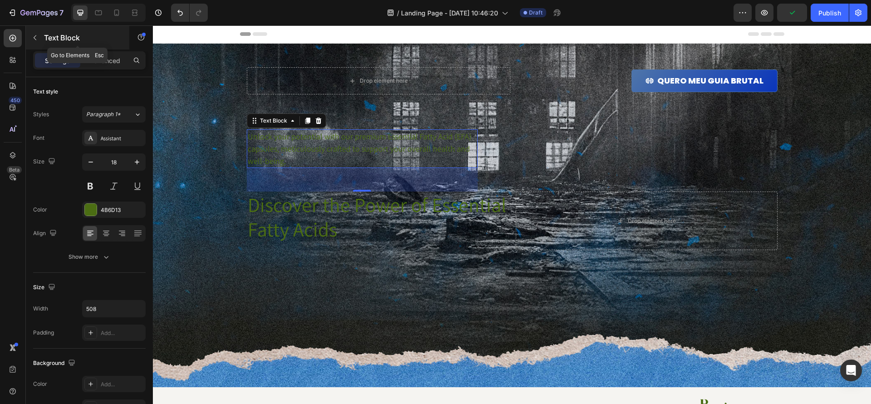
click at [41, 44] on div at bounding box center [35, 37] width 15 height 15
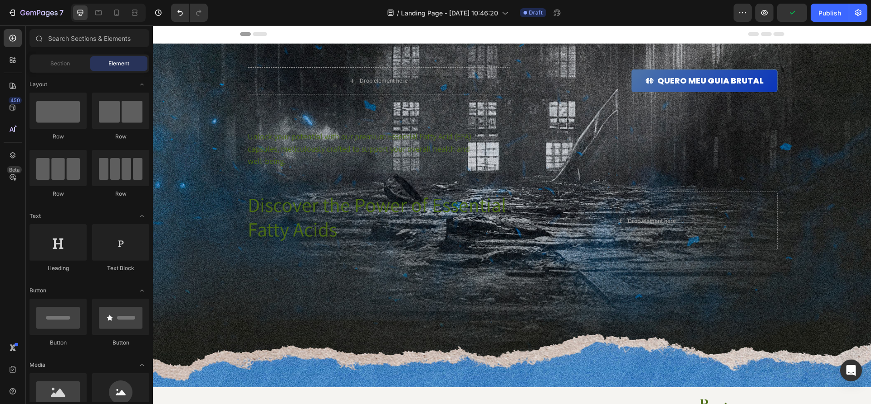
click at [120, 67] on span "Element" at bounding box center [118, 63] width 21 height 8
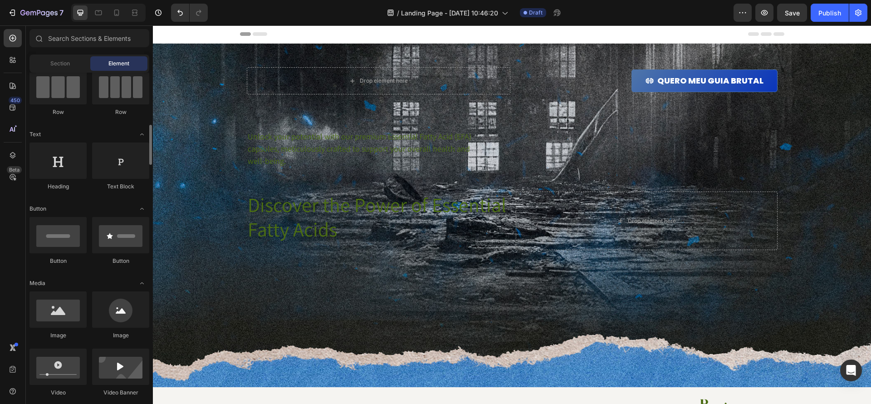
scroll to position [137, 0]
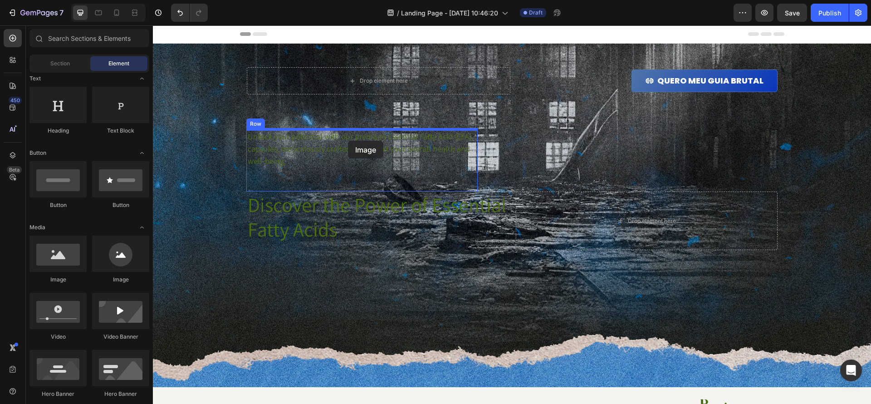
drag, startPoint x: 225, startPoint y: 279, endPoint x: 349, endPoint y: 138, distance: 187.7
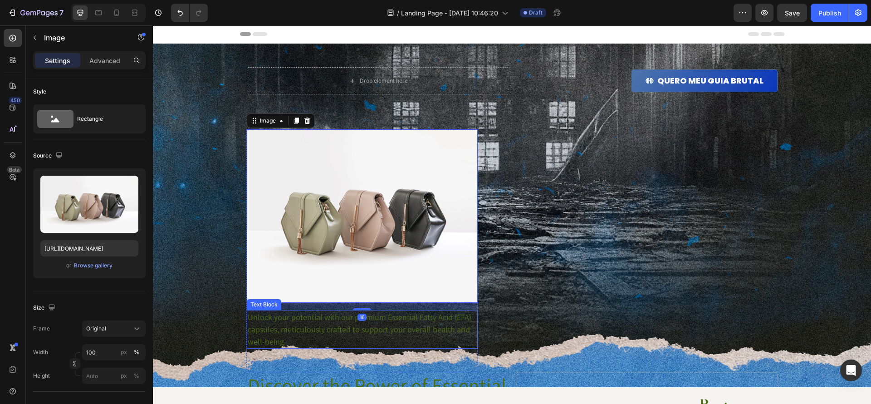
click at [385, 318] on p "Unlock your potential with our premium Essential Fatty Acid (EFA) capsules, met…" at bounding box center [362, 329] width 229 height 37
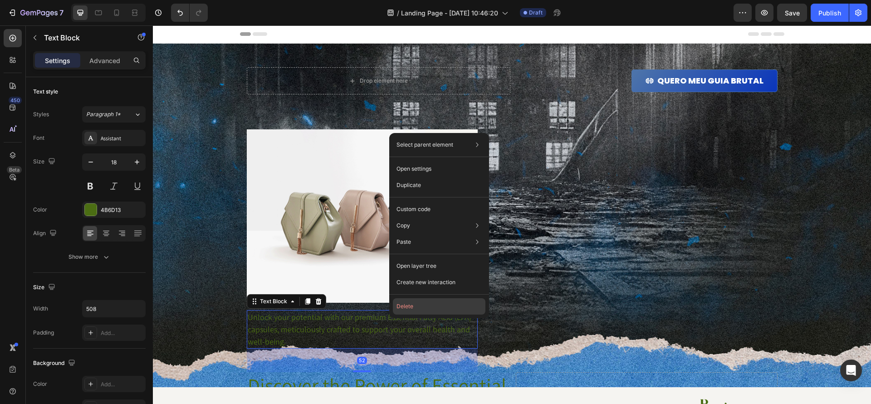
click at [429, 306] on button "Delete" at bounding box center [439, 306] width 93 height 16
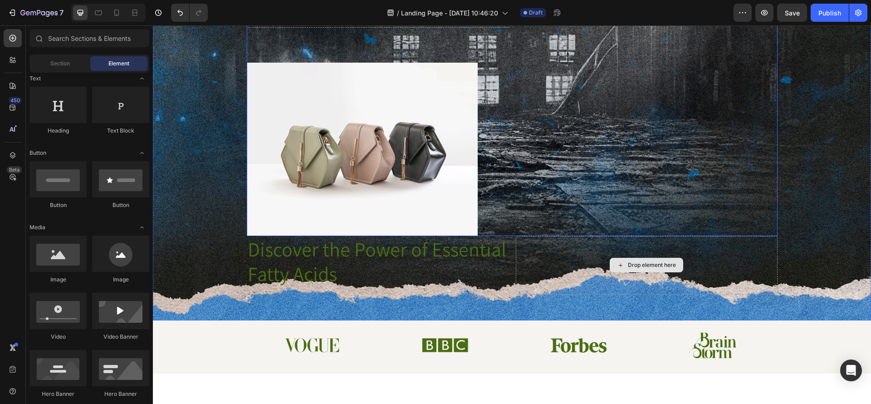
scroll to position [0, 0]
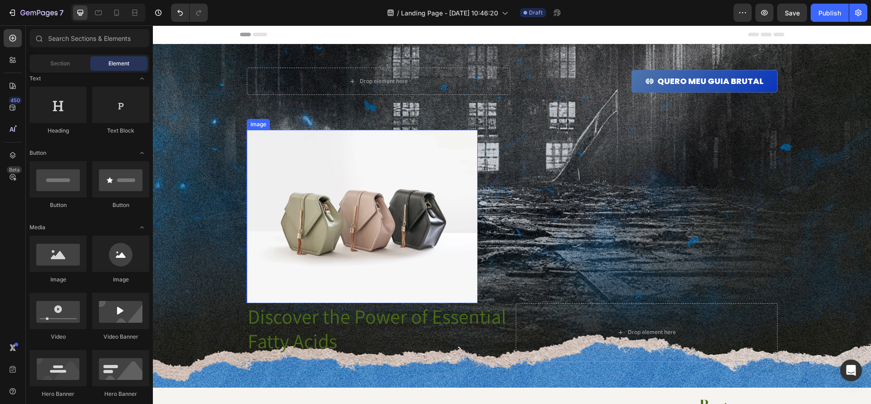
click at [403, 203] on img at bounding box center [362, 216] width 231 height 173
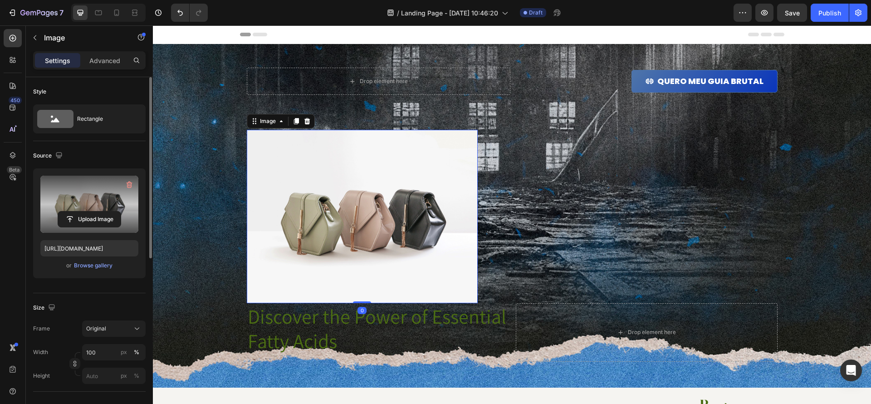
click at [102, 202] on label at bounding box center [89, 204] width 98 height 57
click at [102, 211] on input "file" at bounding box center [89, 218] width 63 height 15
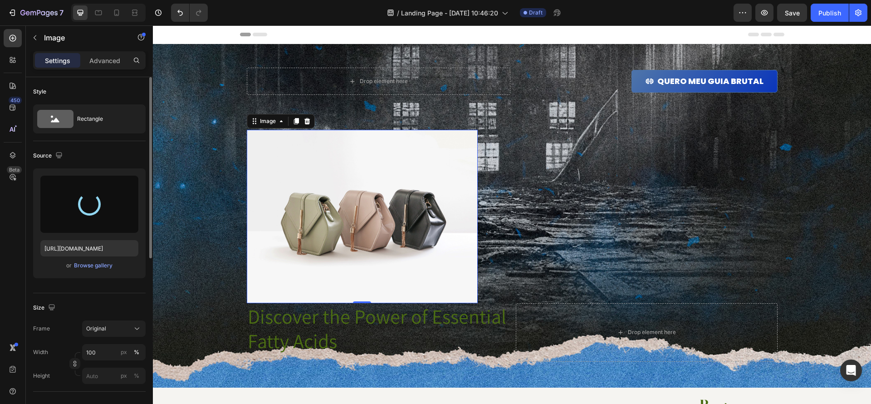
type input "[URL][DOMAIN_NAME]"
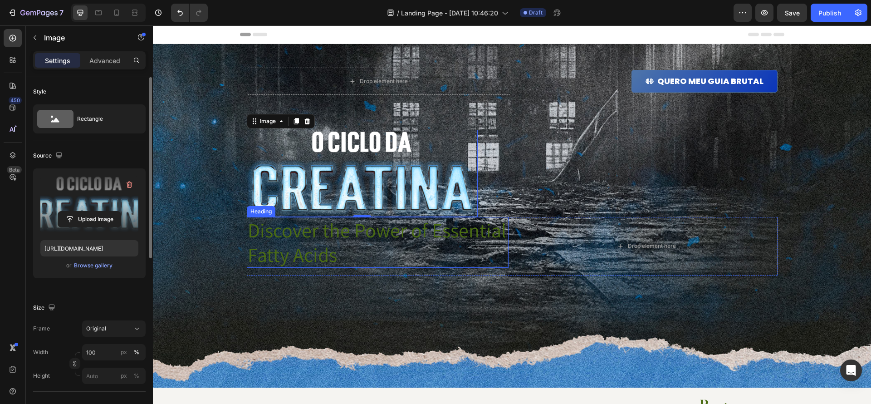
click at [400, 260] on h1 "Discover the Power of Essential Fatty Acids" at bounding box center [378, 242] width 262 height 51
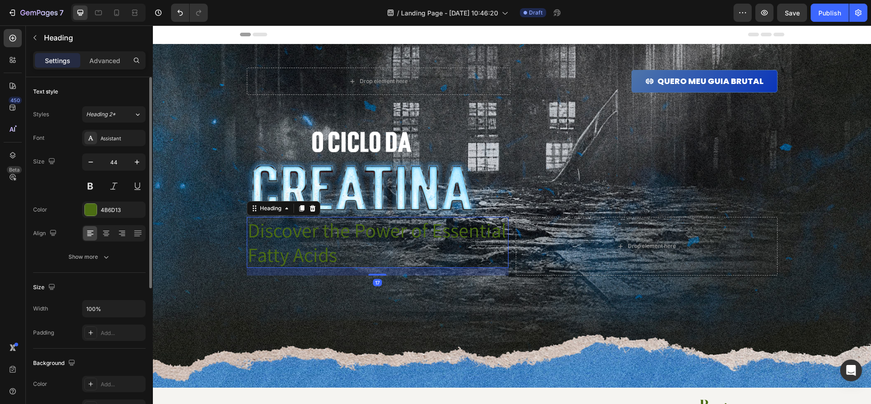
click at [364, 248] on h1 "Discover the Power of Essential Fatty Acids" at bounding box center [378, 242] width 262 height 51
click at [364, 248] on p "Discover the Power of Essential Fatty Acids" at bounding box center [378, 242] width 260 height 49
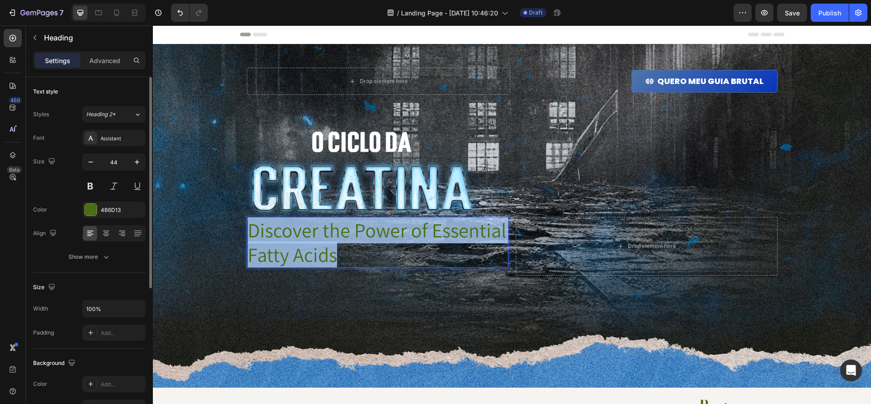
click at [364, 248] on p "Discover the Power of Essential Fatty Acids" at bounding box center [378, 242] width 260 height 49
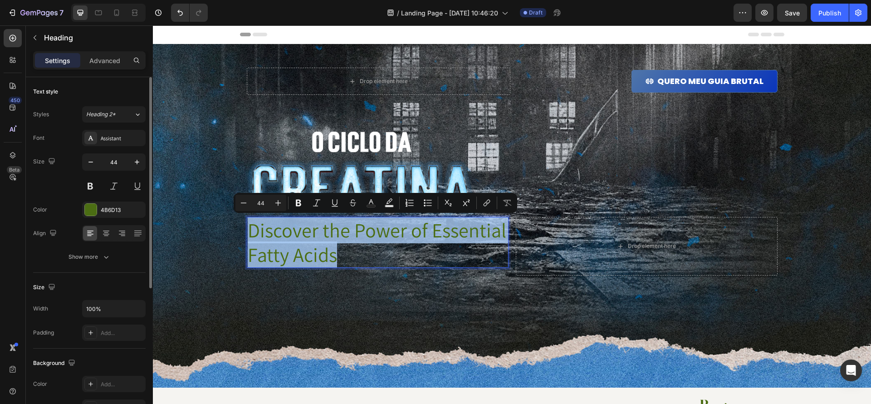
click at [376, 233] on p "Discover the Power of Essential Fatty Acids" at bounding box center [378, 242] width 260 height 49
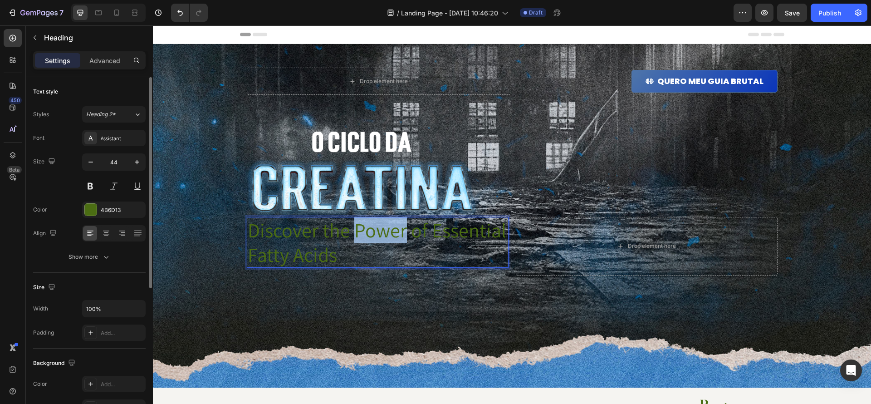
click at [376, 233] on p "Discover the Power of Essential Fatty Acids" at bounding box center [378, 242] width 260 height 49
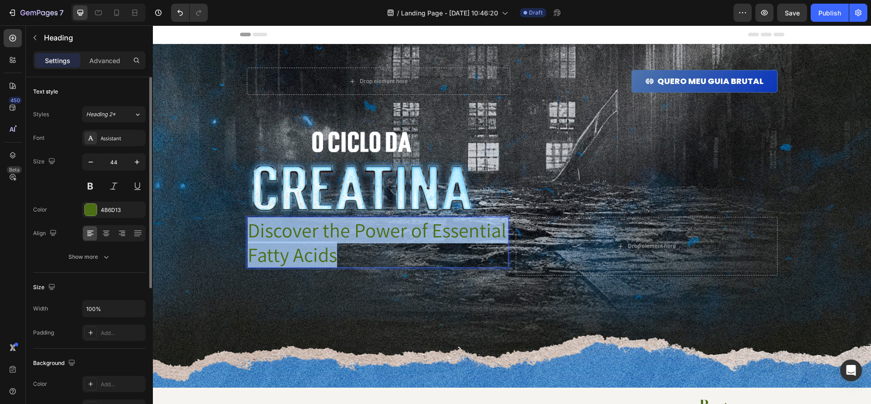
click at [376, 233] on p "Discover the Power of Essential Fatty Acids" at bounding box center [378, 242] width 260 height 49
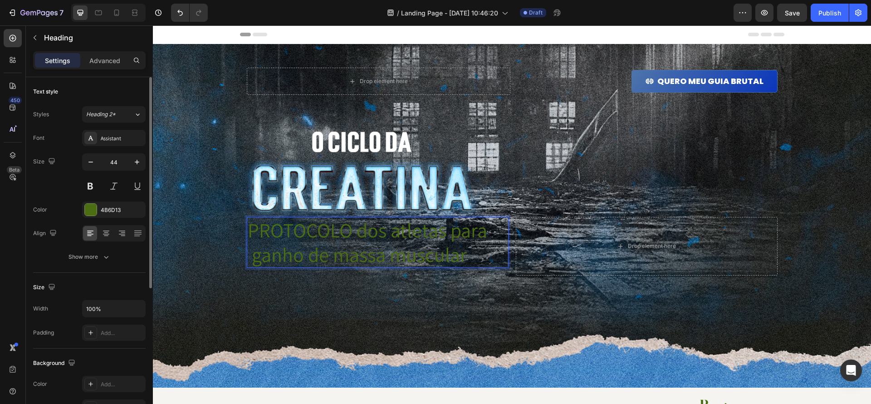
click at [462, 256] on p "PROTOCOLO dos atletas para ganho de massa muscular" at bounding box center [378, 242] width 260 height 49
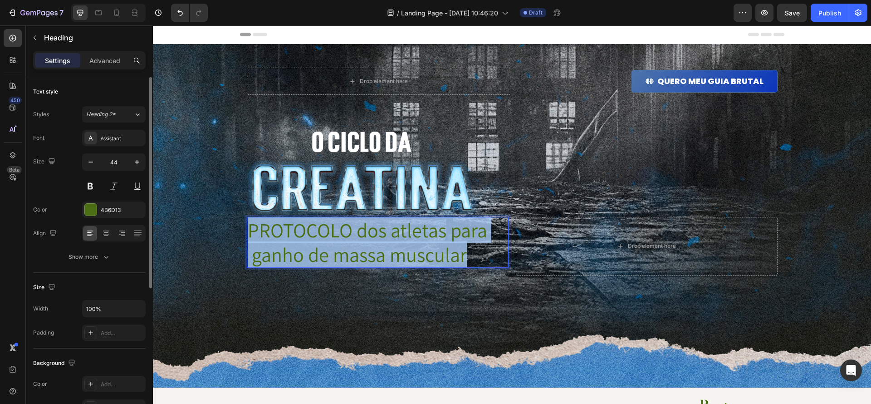
click at [462, 256] on p "PROTOCOLO dos atletas para ganho de massa muscular" at bounding box center [378, 242] width 260 height 49
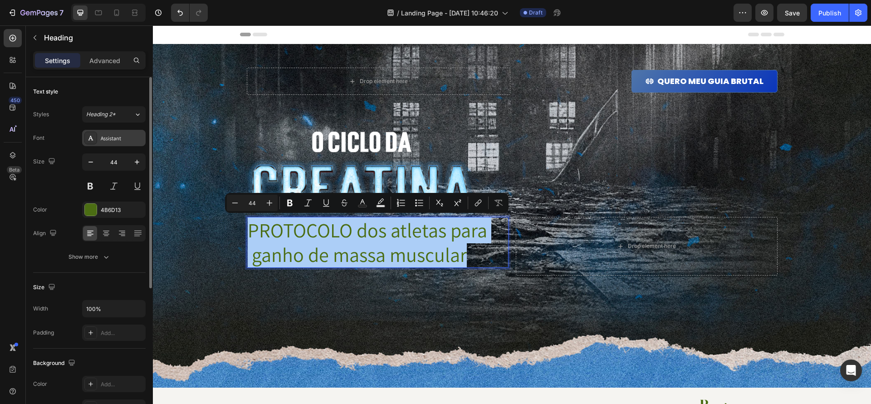
click at [120, 142] on div "Assistant" at bounding box center [122, 138] width 43 height 8
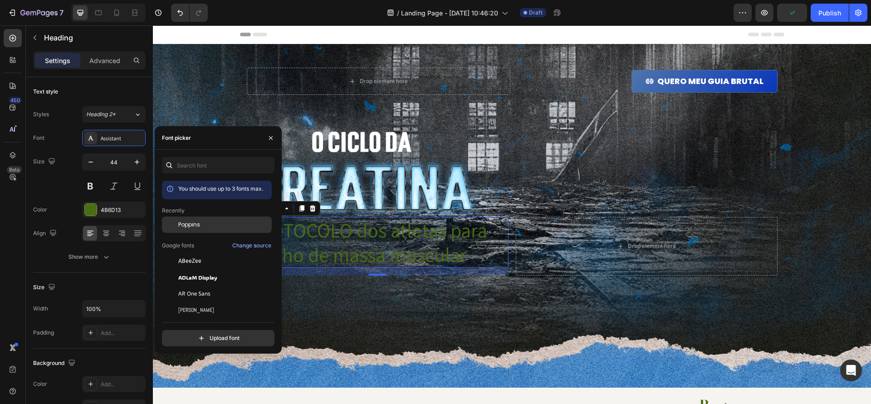
click at [228, 224] on div "Poppins" at bounding box center [224, 224] width 92 height 8
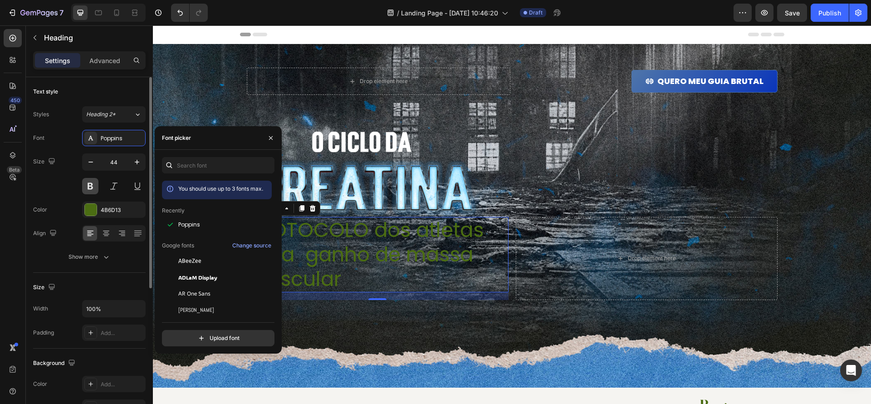
click at [87, 189] on button at bounding box center [90, 186] width 16 height 16
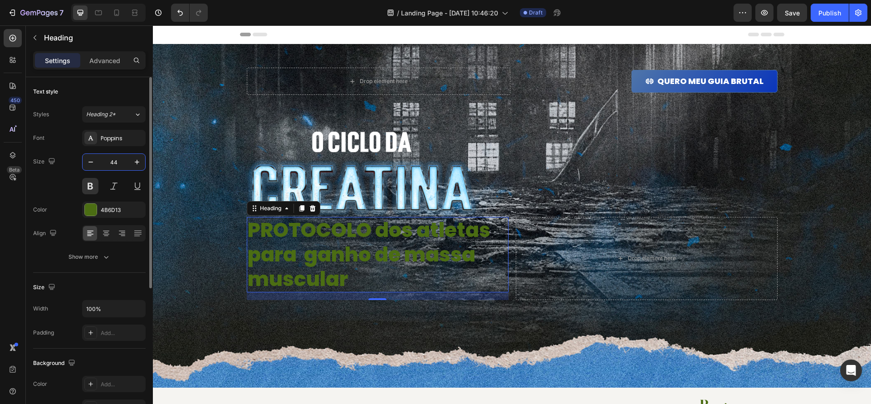
click at [100, 166] on input "44" at bounding box center [114, 162] width 30 height 16
click at [98, 165] on button "button" at bounding box center [91, 162] width 16 height 16
click at [97, 163] on button "button" at bounding box center [91, 162] width 16 height 16
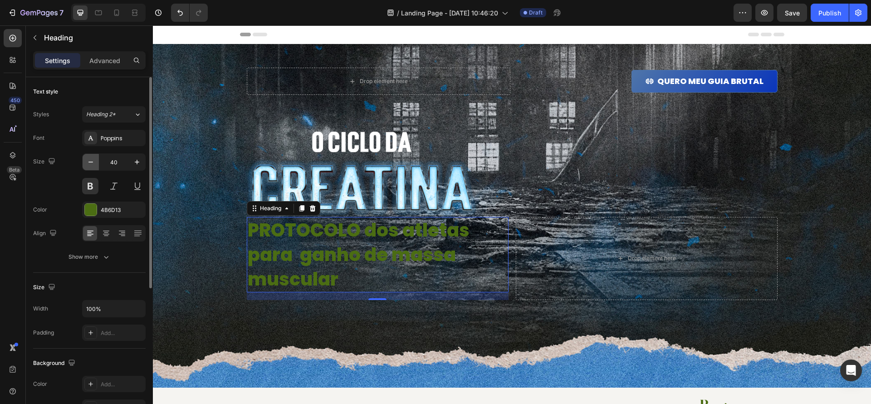
click at [97, 163] on button "button" at bounding box center [91, 162] width 16 height 16
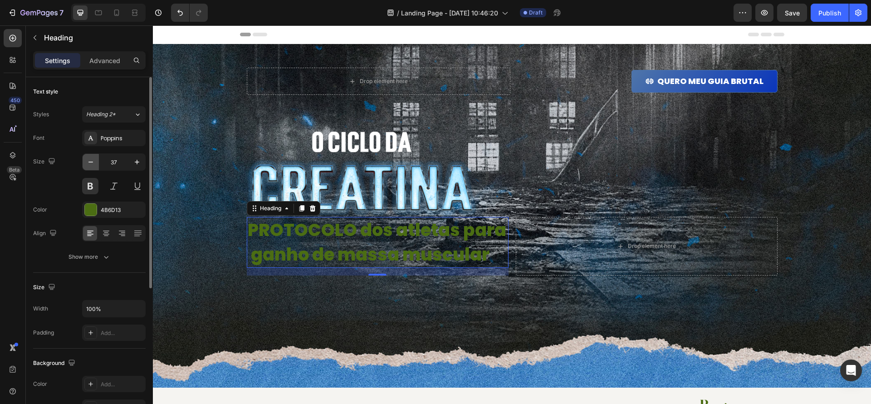
click at [97, 163] on button "button" at bounding box center [91, 162] width 16 height 16
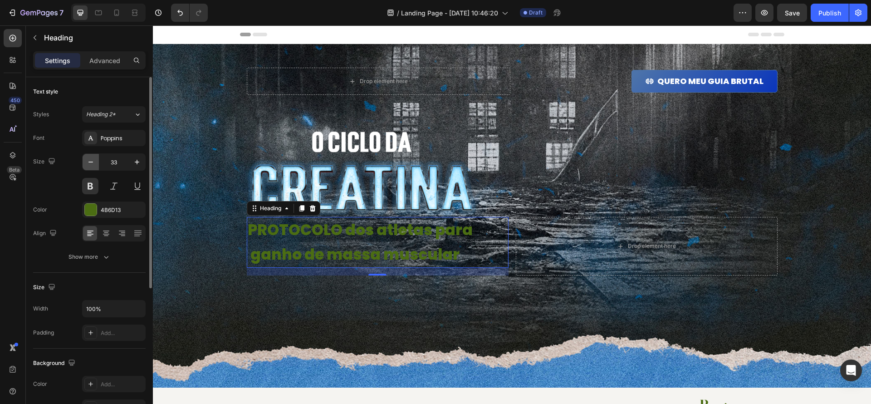
type input "32"
click at [93, 213] on div at bounding box center [91, 210] width 12 height 12
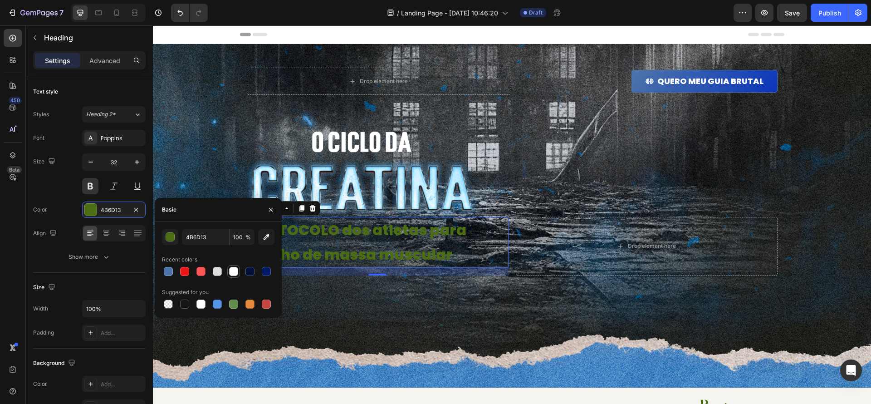
click at [229, 274] on div at bounding box center [233, 271] width 9 height 9
type input "FFFFFF"
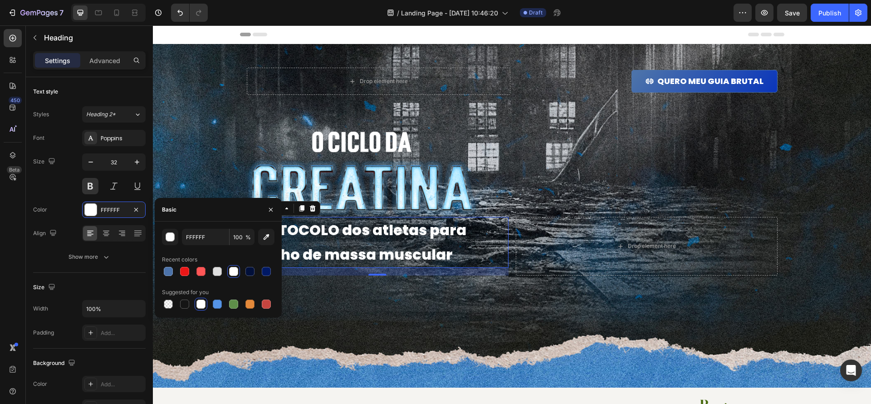
click at [74, 276] on div "Size Width 100% Padding Add..." at bounding box center [89, 311] width 112 height 76
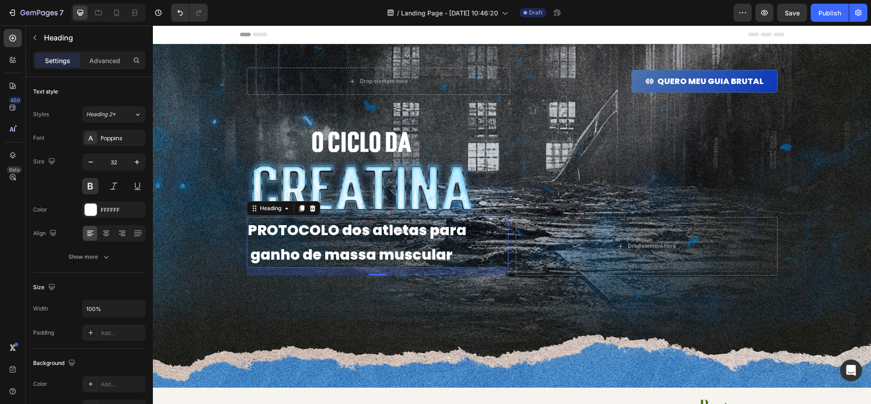
click at [115, 123] on div "Styles Heading 2* Font Poppins Size 32 Color FFFFFF Align Show more" at bounding box center [89, 185] width 112 height 159
click at [119, 119] on button "Heading 2*" at bounding box center [113, 114] width 63 height 16
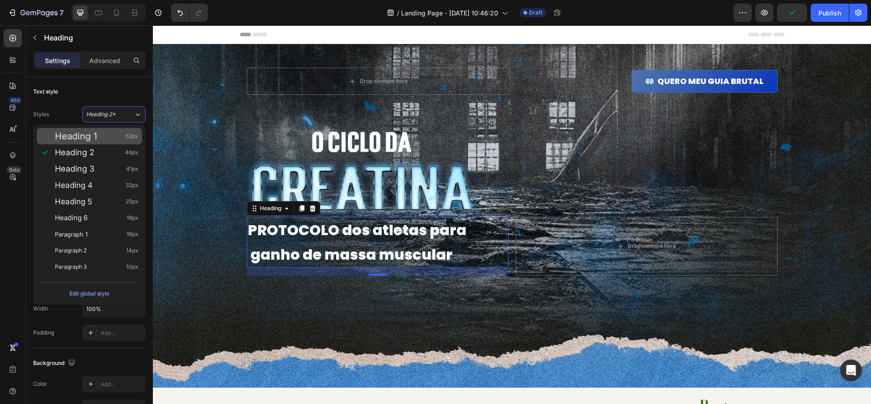
click at [111, 133] on div "Heading 1 52px" at bounding box center [96, 136] width 83 height 9
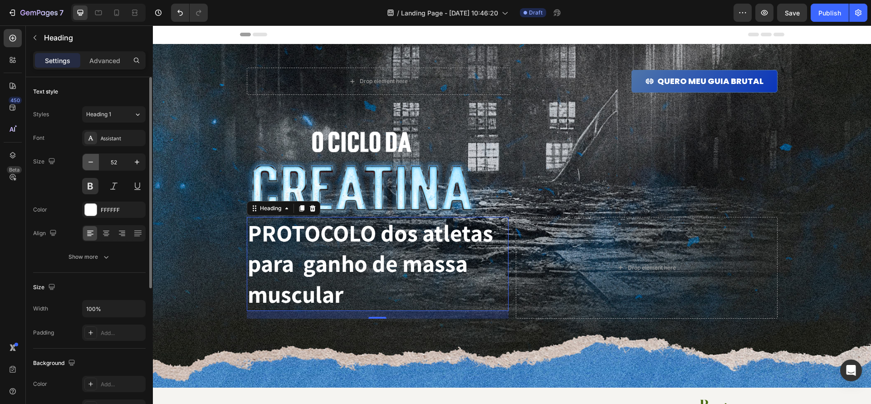
click at [94, 164] on icon "button" at bounding box center [90, 161] width 9 height 9
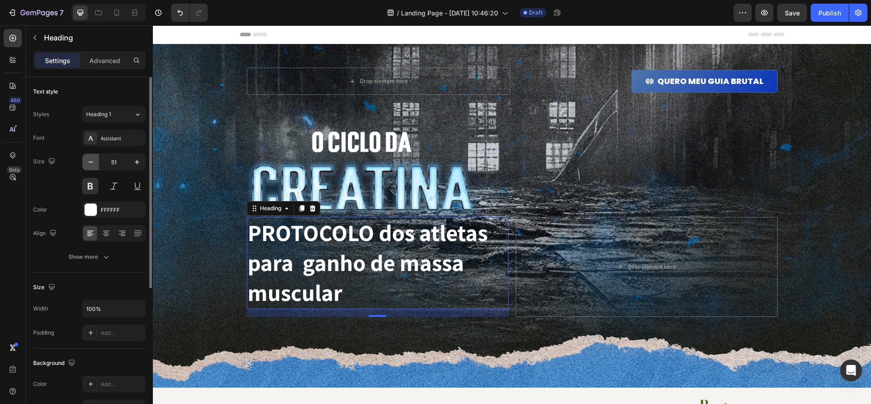
click at [94, 164] on icon "button" at bounding box center [90, 161] width 9 height 9
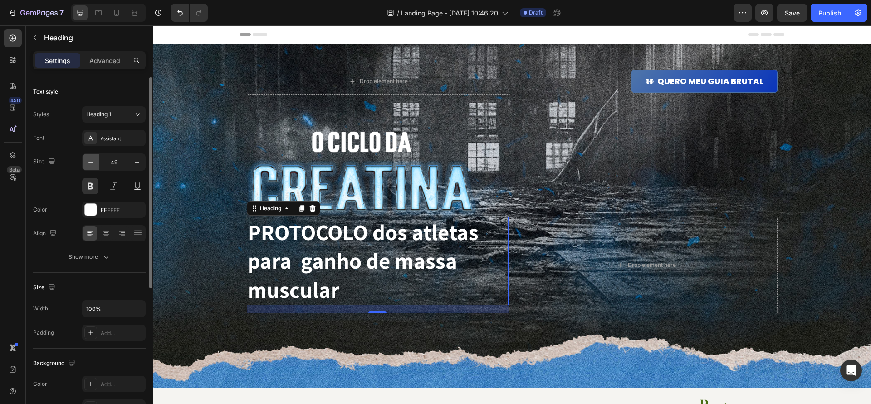
click at [94, 164] on icon "button" at bounding box center [90, 161] width 9 height 9
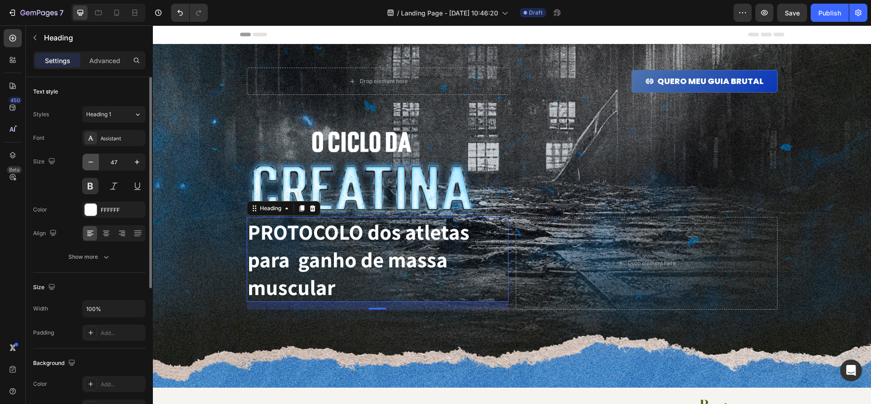
click at [94, 164] on icon "button" at bounding box center [90, 161] width 9 height 9
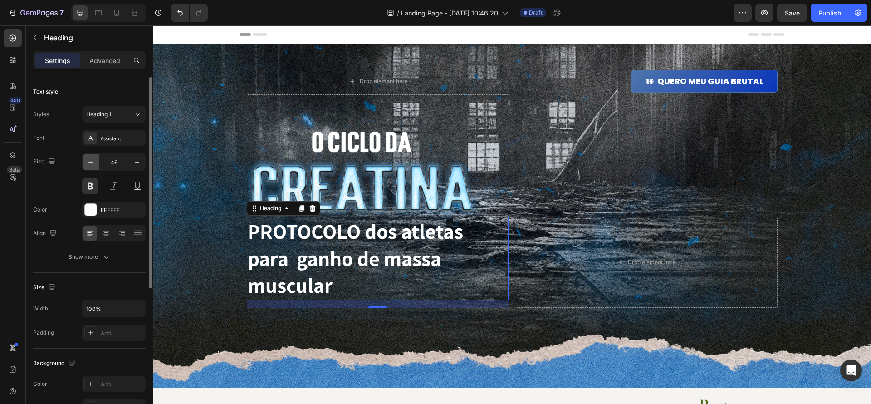
click at [94, 164] on icon "button" at bounding box center [90, 161] width 9 height 9
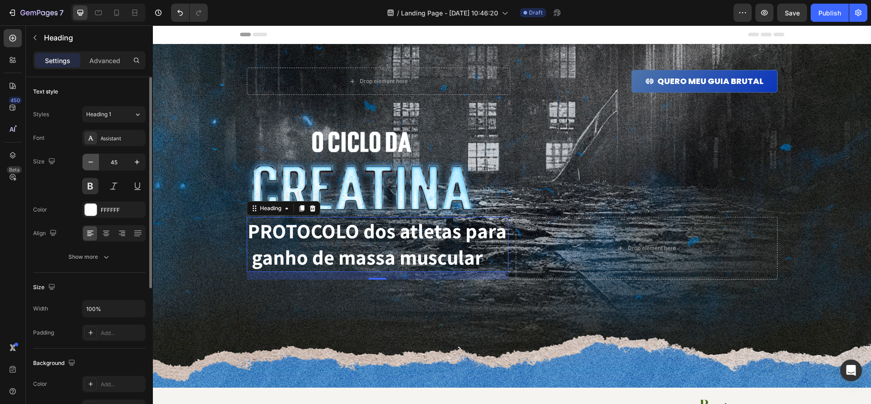
click at [94, 164] on icon "button" at bounding box center [90, 161] width 9 height 9
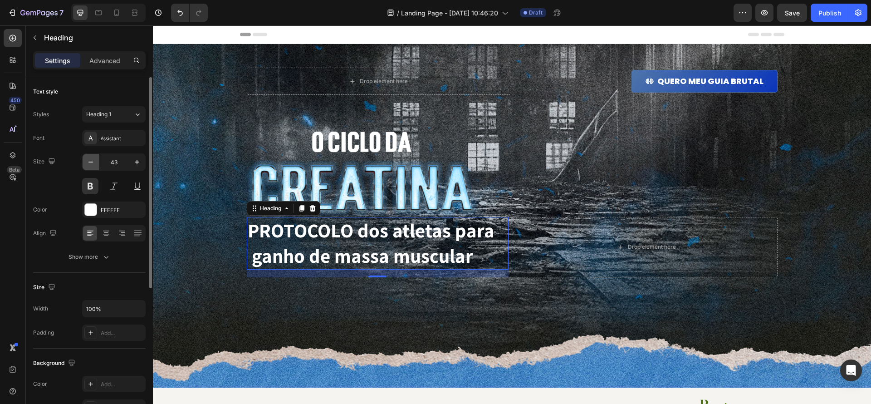
click at [94, 164] on icon "button" at bounding box center [90, 161] width 9 height 9
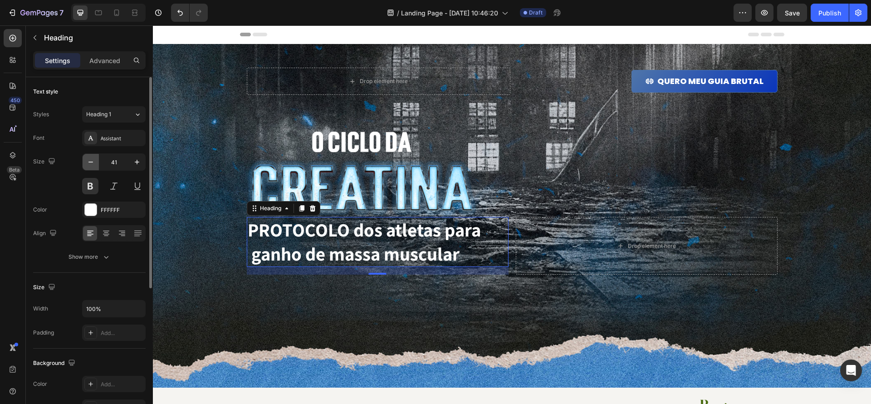
click at [94, 164] on icon "button" at bounding box center [90, 161] width 9 height 9
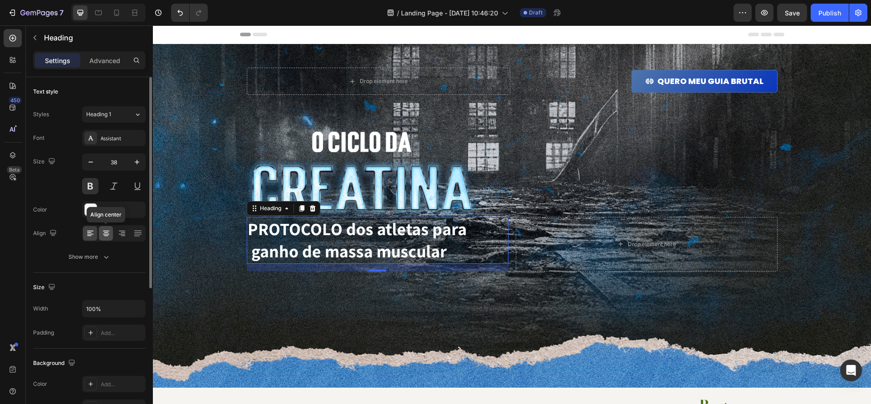
click at [104, 235] on icon at bounding box center [106, 235] width 5 height 1
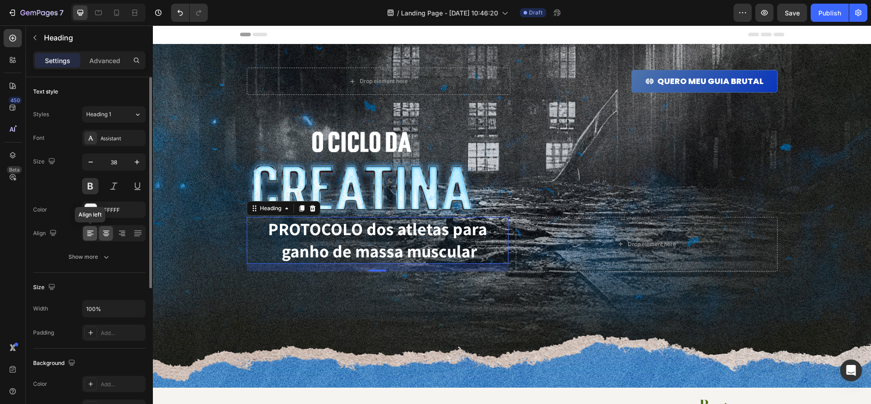
click at [92, 230] on icon at bounding box center [90, 233] width 9 height 9
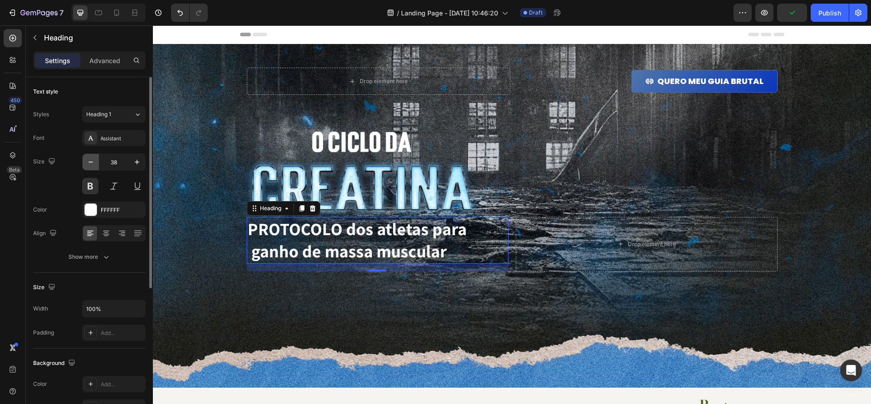
click at [94, 165] on icon "button" at bounding box center [90, 161] width 9 height 9
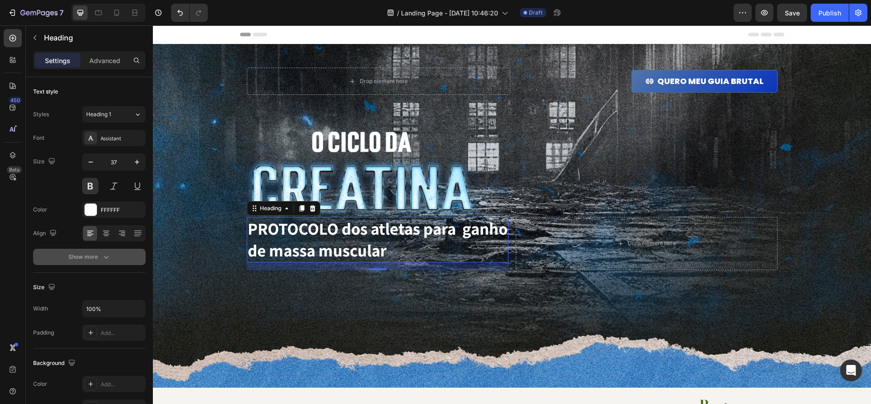
click at [104, 260] on icon "button" at bounding box center [106, 256] width 9 height 9
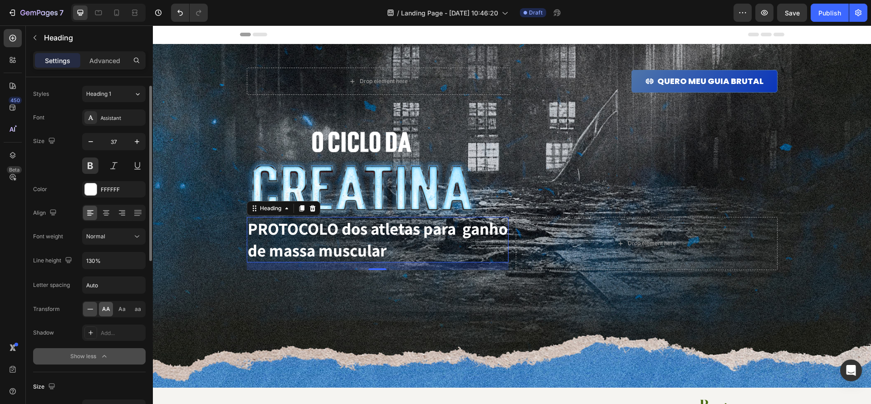
click at [106, 311] on span "AA" at bounding box center [106, 309] width 8 height 8
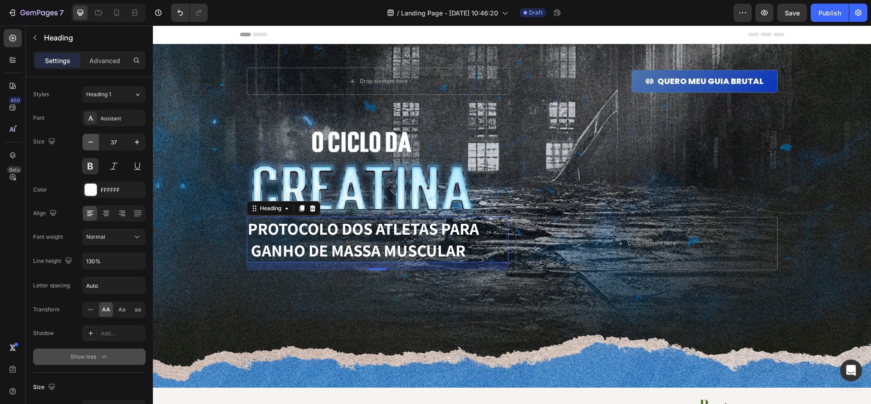
click at [90, 142] on icon "button" at bounding box center [90, 141] width 9 height 9
click at [89, 142] on icon "button" at bounding box center [90, 141] width 9 height 9
type input "35"
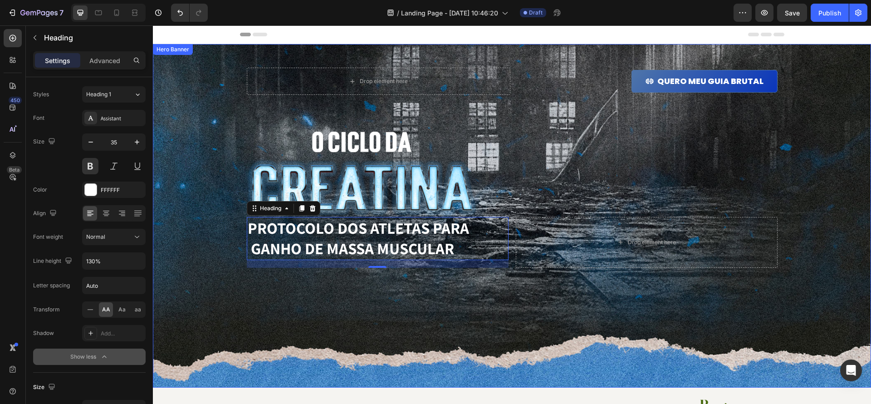
click at [659, 278] on div "Background Image" at bounding box center [512, 215] width 718 height 343
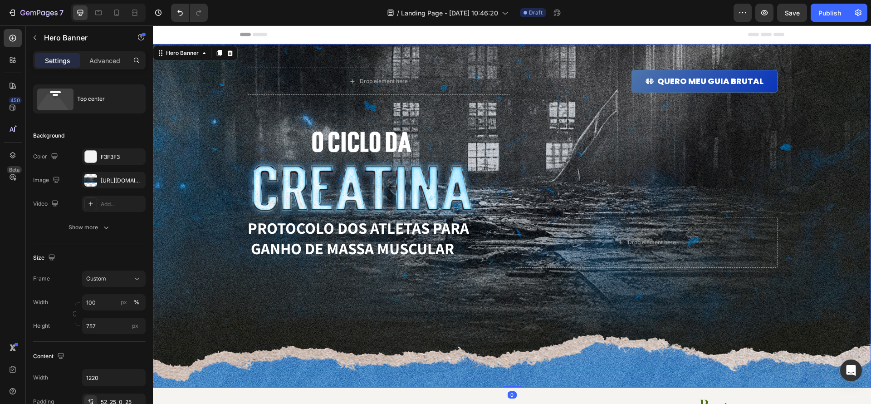
scroll to position [0, 0]
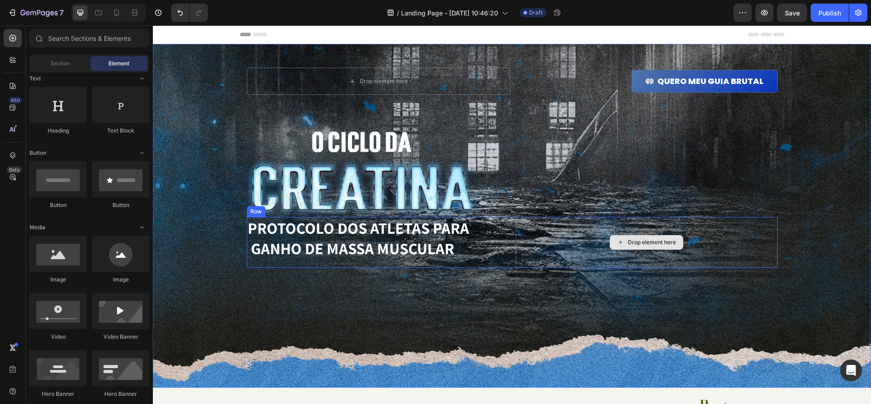
click at [643, 245] on div "Drop element here" at bounding box center [652, 242] width 48 height 7
click at [639, 245] on div "Drop element here" at bounding box center [652, 242] width 48 height 7
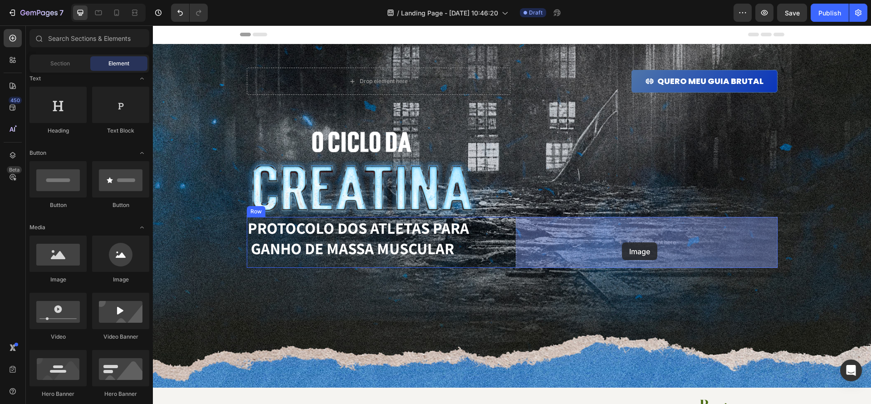
drag, startPoint x: 232, startPoint y: 276, endPoint x: 622, endPoint y: 242, distance: 391.5
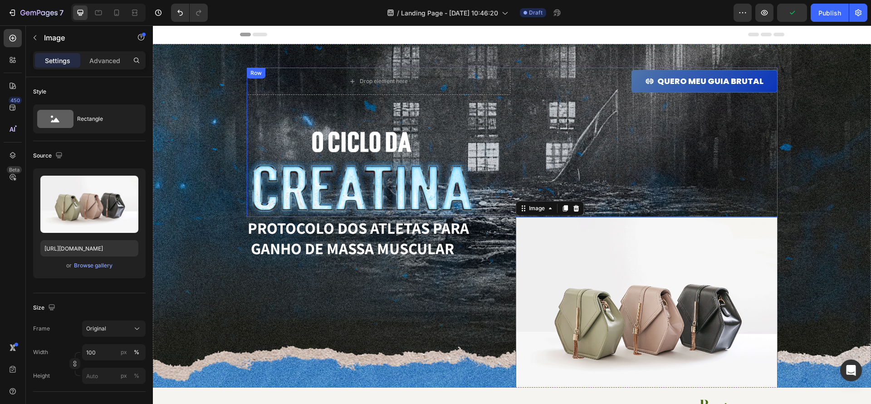
click at [602, 203] on div "Drop element here QUERO MEU GUIA BRUTAL Button Row Image Row" at bounding box center [512, 142] width 531 height 149
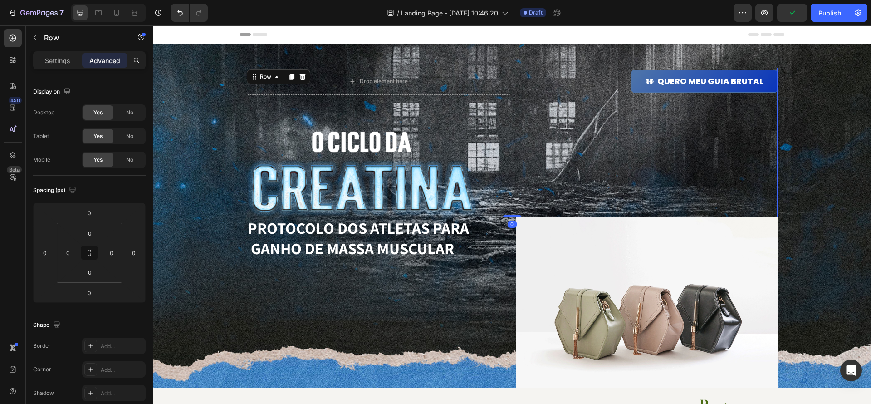
drag, startPoint x: 552, startPoint y: 170, endPoint x: 459, endPoint y: 171, distance: 93.0
click at [551, 170] on div "Drop element here QUERO MEU GUIA BRUTAL Button Row Image Row" at bounding box center [512, 142] width 531 height 149
click at [437, 177] on img at bounding box center [362, 173] width 231 height 87
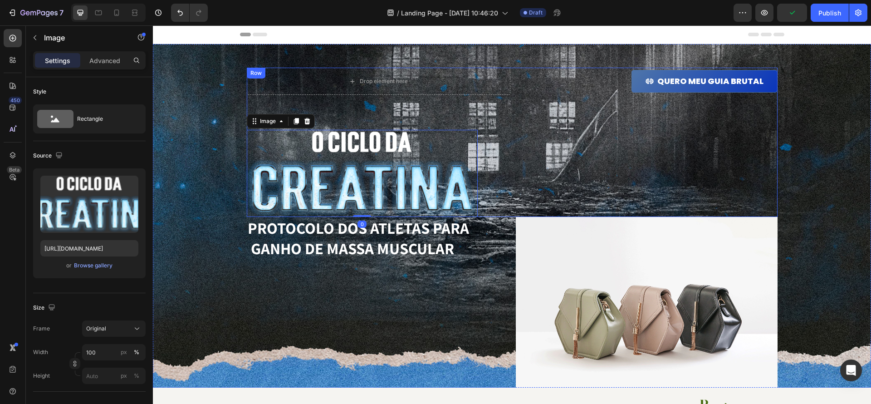
click at [585, 152] on div "Drop element here QUERO MEU GUIA BRUTAL Button Row Image 0 Row" at bounding box center [512, 142] width 531 height 149
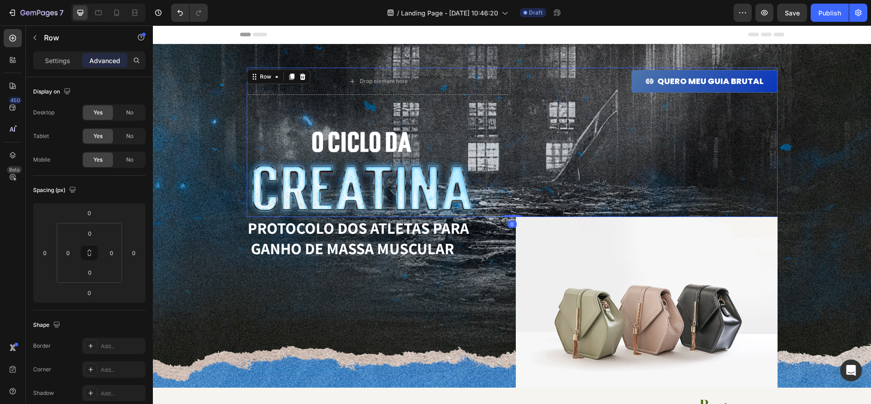
click at [428, 149] on img at bounding box center [362, 173] width 231 height 87
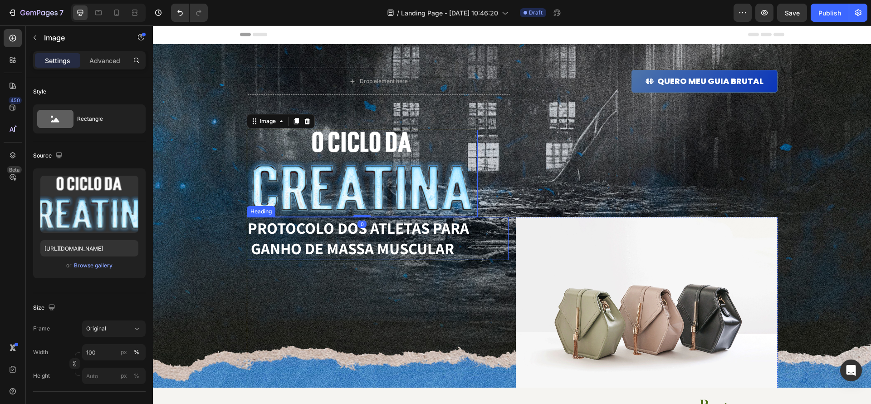
click at [417, 187] on img at bounding box center [362, 173] width 231 height 87
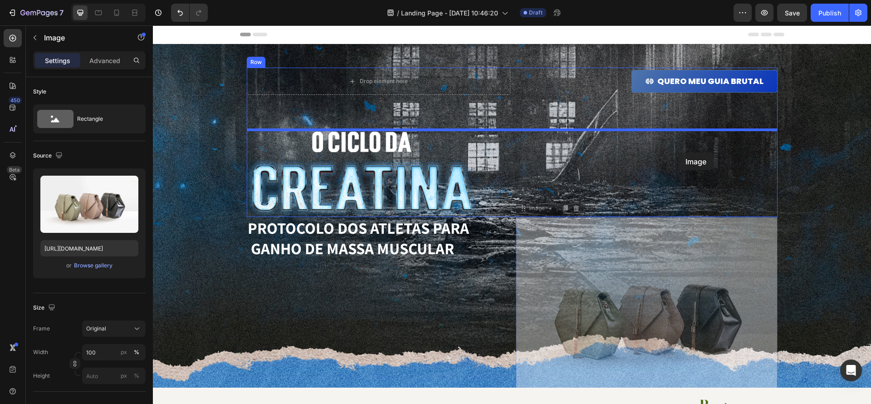
drag, startPoint x: 679, startPoint y: 240, endPoint x: 678, endPoint y: 152, distance: 87.5
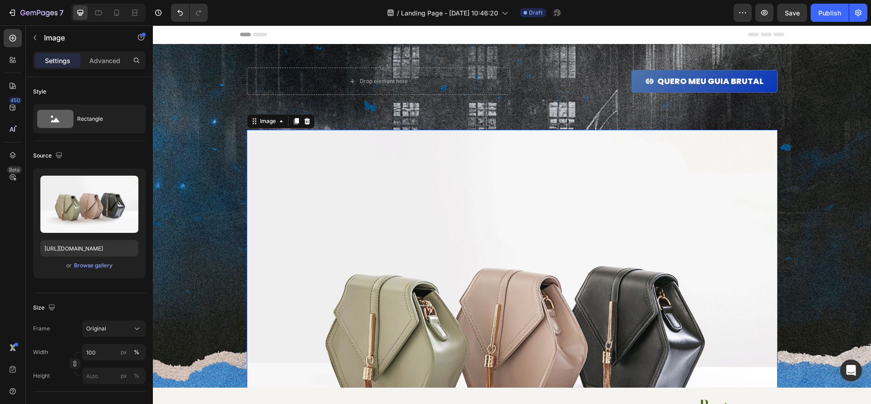
click at [687, 163] on img at bounding box center [512, 329] width 531 height 398
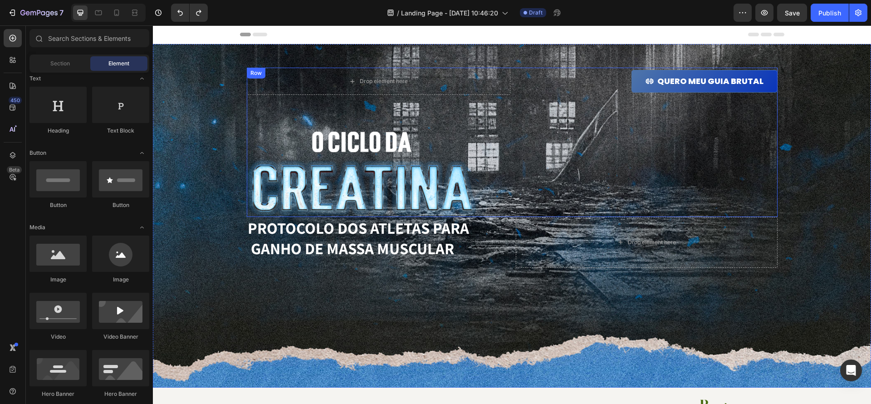
click at [500, 156] on div "Drop element here QUERO MEU GUIA BRUTAL Button Row Image Row" at bounding box center [512, 142] width 531 height 149
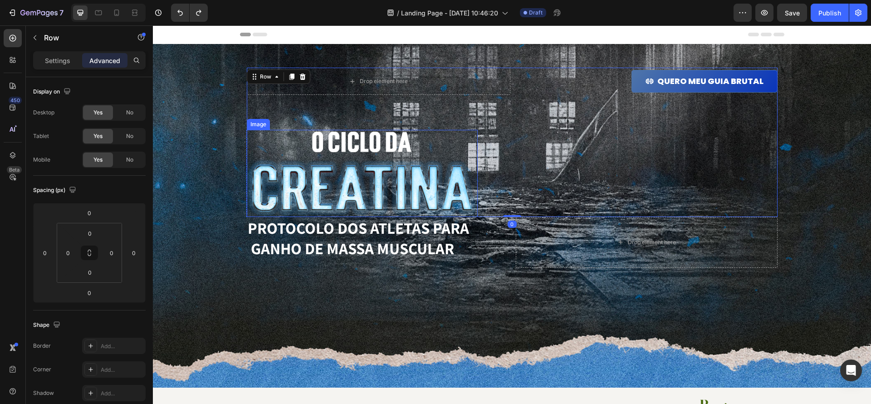
click at [439, 226] on p "PROTOCOLO dos atletas para ganho de massa muscular" at bounding box center [378, 238] width 260 height 41
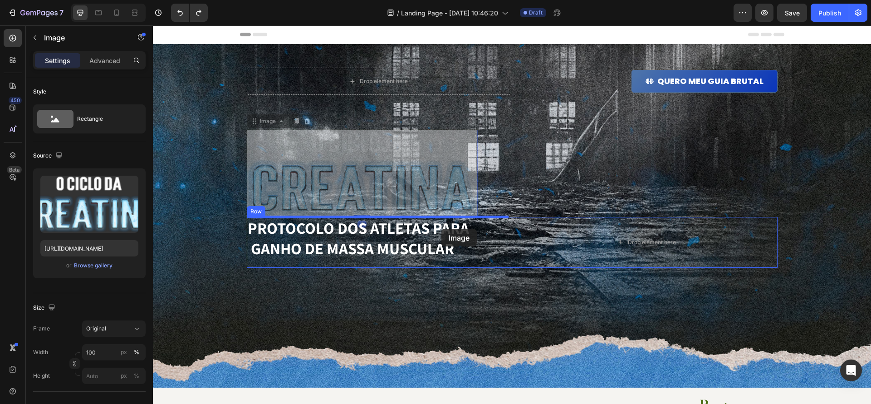
drag, startPoint x: 435, startPoint y: 191, endPoint x: 441, endPoint y: 229, distance: 38.1
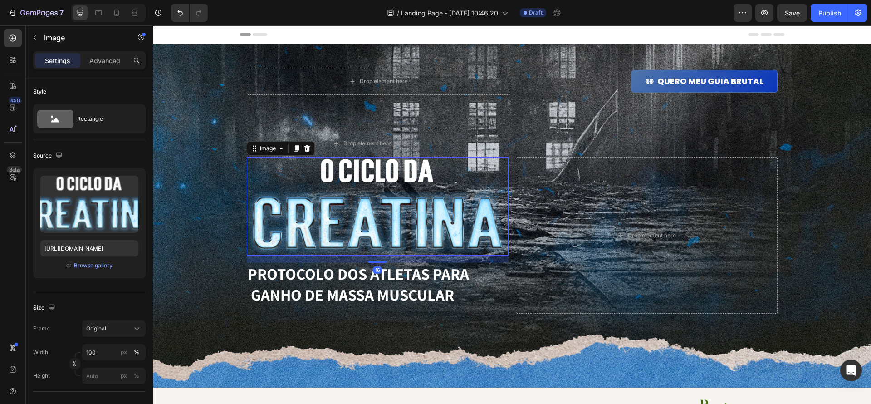
click at [633, 206] on div "Drop element here" at bounding box center [647, 235] width 262 height 156
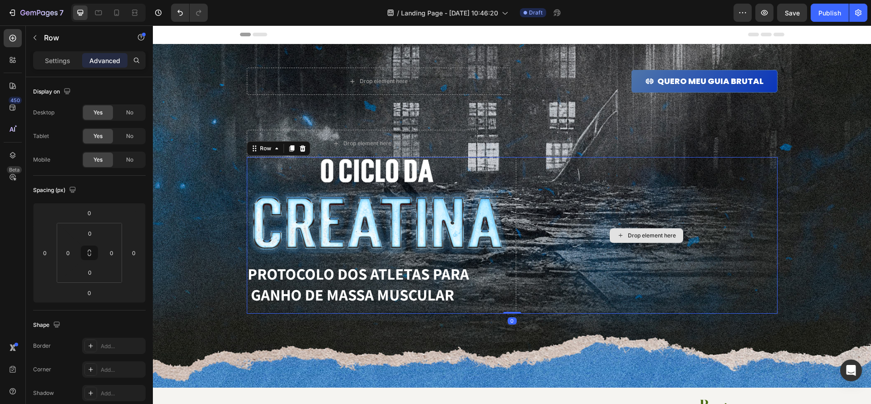
click at [651, 233] on div "Drop element here" at bounding box center [652, 235] width 48 height 7
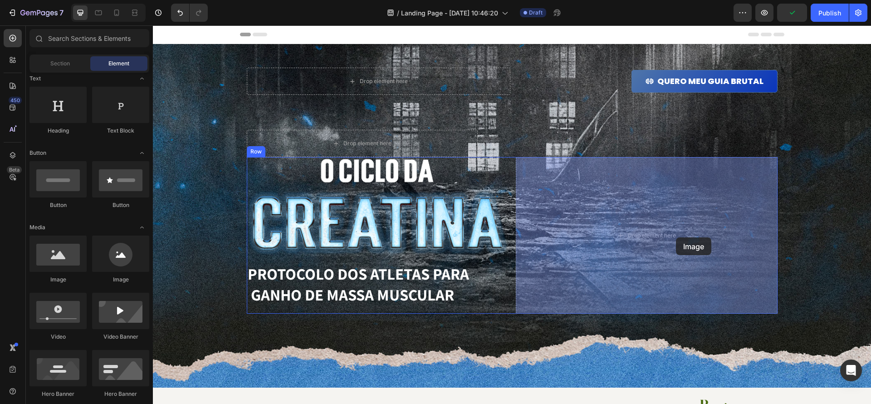
drag, startPoint x: 260, startPoint y: 275, endPoint x: 676, endPoint y: 237, distance: 417.6
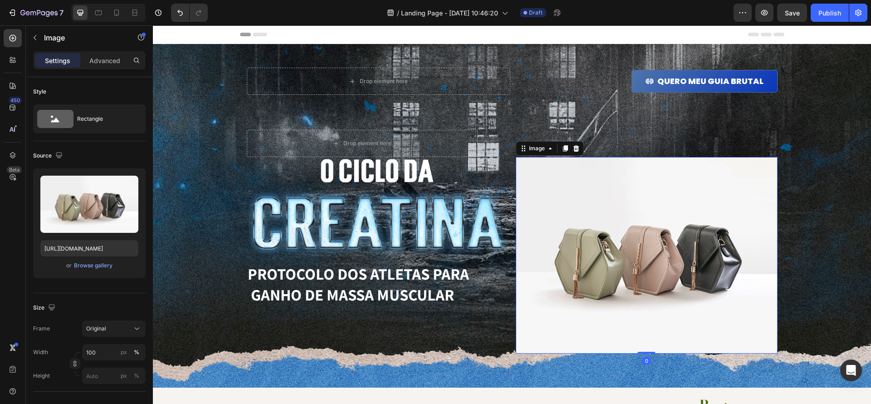
click at [684, 231] on img at bounding box center [647, 255] width 262 height 196
click at [679, 243] on img at bounding box center [647, 255] width 262 height 196
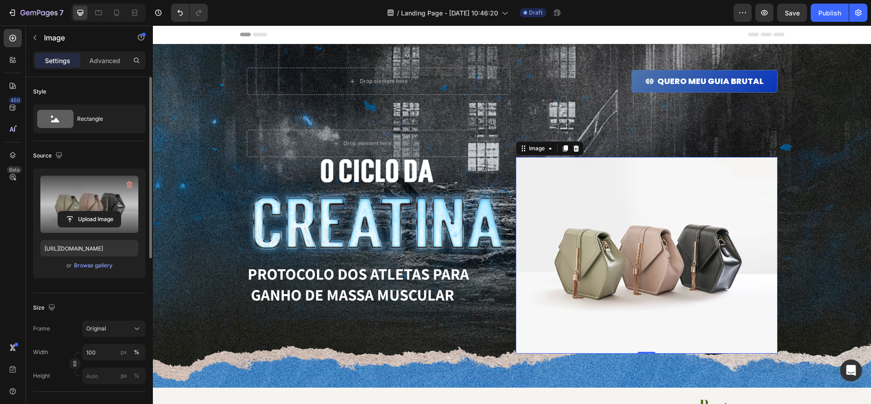
click at [98, 202] on label at bounding box center [89, 204] width 98 height 57
click at [98, 211] on input "file" at bounding box center [89, 218] width 63 height 15
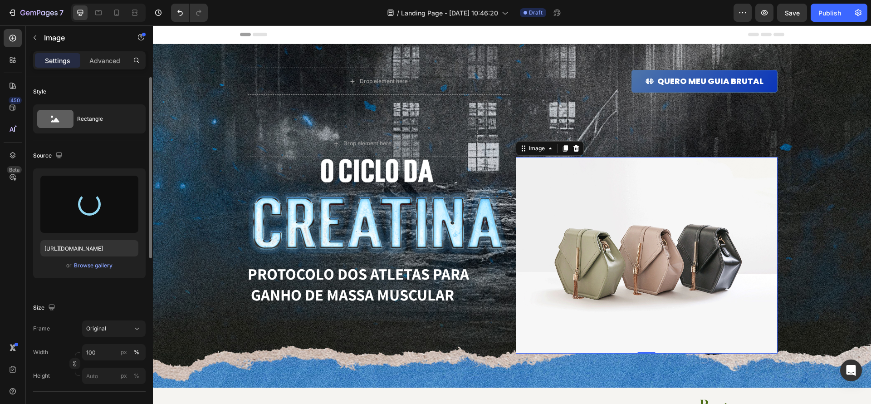
type input "[URL][DOMAIN_NAME]"
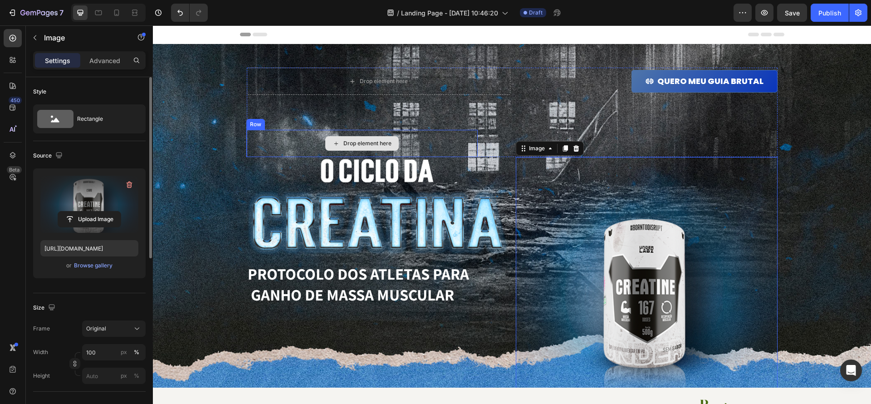
click at [460, 141] on div "Drop element here" at bounding box center [362, 143] width 231 height 27
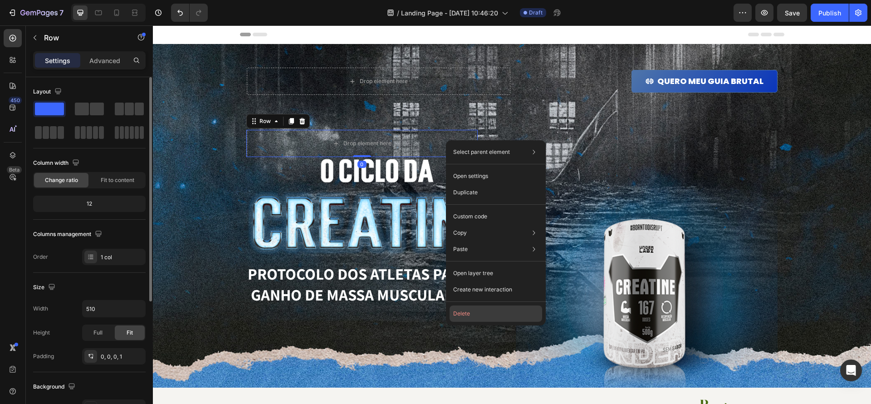
click at [498, 312] on button "Delete" at bounding box center [495, 313] width 93 height 16
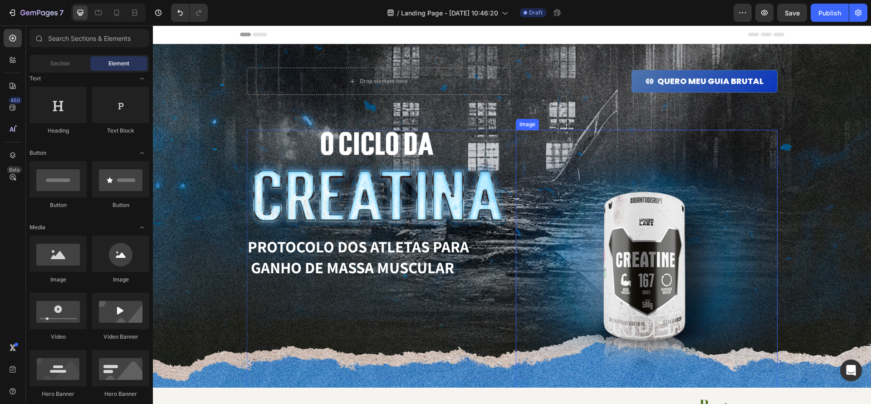
click at [608, 214] on img at bounding box center [647, 259] width 262 height 259
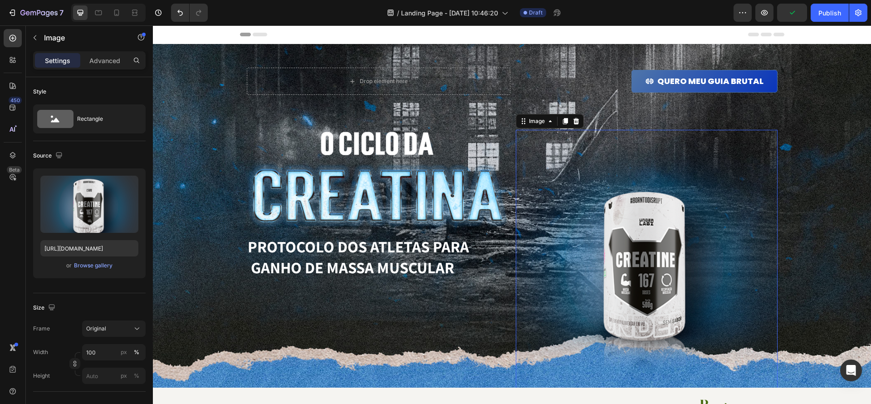
scroll to position [0, 0]
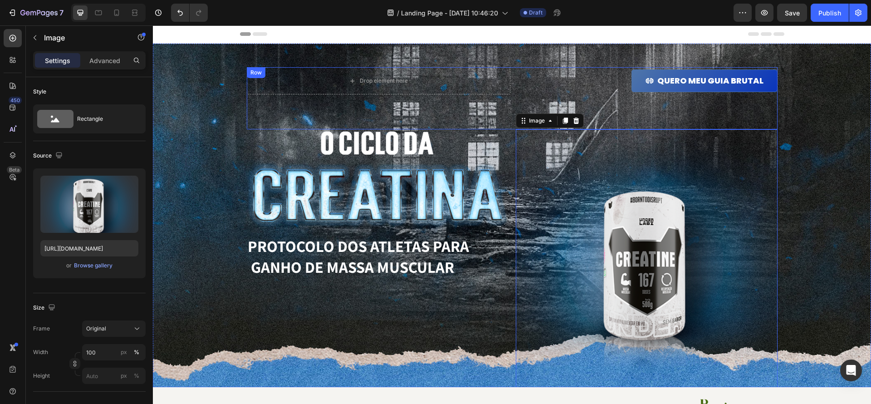
click at [457, 106] on div "Drop element here QUERO MEU GUIA BRUTAL Button Row" at bounding box center [512, 98] width 531 height 62
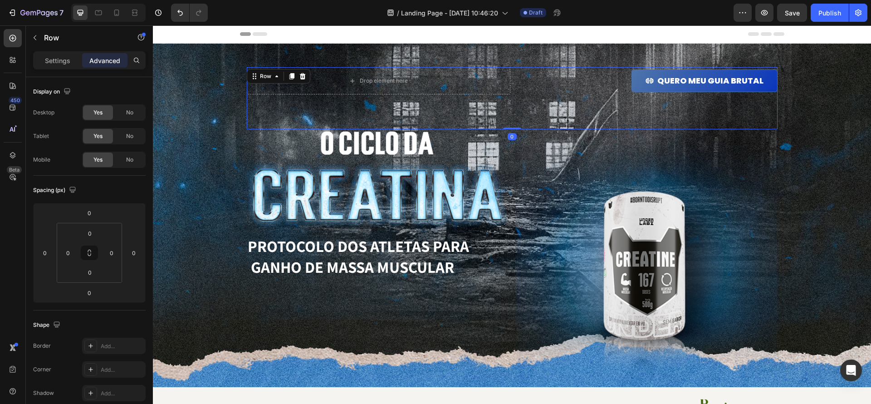
drag, startPoint x: 511, startPoint y: 127, endPoint x: 512, endPoint y: 116, distance: 11.8
click at [512, 112] on div "Drop element here QUERO MEU GUIA BRUTAL Button Row Row 0" at bounding box center [512, 98] width 531 height 62
drag, startPoint x: 515, startPoint y: 128, endPoint x: 514, endPoint y: 123, distance: 5.5
click at [516, 111] on div "Drop element here QUERO MEU GUIA BRUTAL Button Row Row 0" at bounding box center [512, 98] width 531 height 62
drag, startPoint x: 513, startPoint y: 128, endPoint x: 517, endPoint y: 112, distance: 16.3
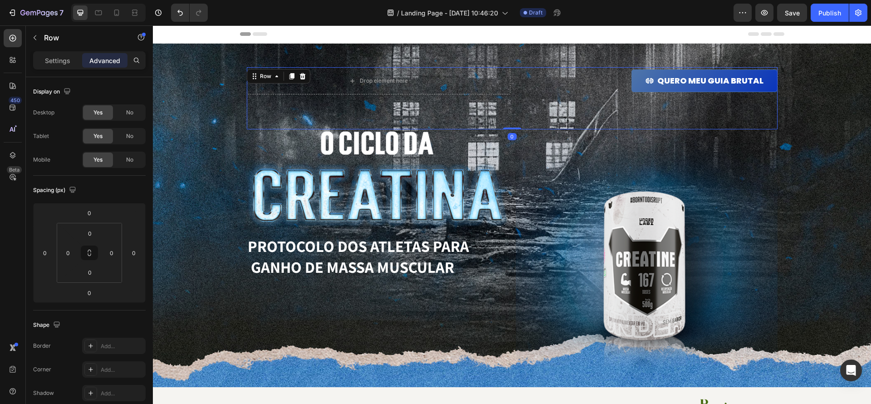
click at [517, 100] on div "Drop element here QUERO MEU GUIA BRUTAL Button Row Row 0" at bounding box center [512, 98] width 531 height 62
click at [517, 116] on div "Drop element here QUERO MEU GUIA BRUTAL Button Row" at bounding box center [512, 98] width 531 height 62
click at [486, 117] on div "Drop element here QUERO MEU GUIA BRUTAL Button Row" at bounding box center [512, 98] width 531 height 62
click at [63, 57] on p "Settings" at bounding box center [57, 61] width 25 height 10
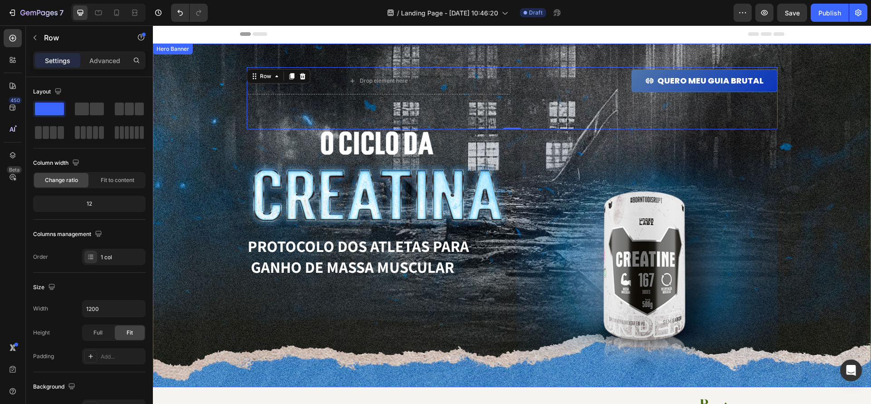
scroll to position [0, 0]
drag, startPoint x: 496, startPoint y: 115, endPoint x: 504, endPoint y: 117, distance: 8.5
click at [496, 115] on div "Drop element here QUERO MEU GUIA BRUTAL Button Row" at bounding box center [512, 98] width 531 height 62
drag, startPoint x: 514, startPoint y: 133, endPoint x: 502, endPoint y: 95, distance: 39.9
click at [515, 87] on div "Drop element here QUERO MEU GUIA BRUTAL Button Row Row 0" at bounding box center [512, 98] width 531 height 62
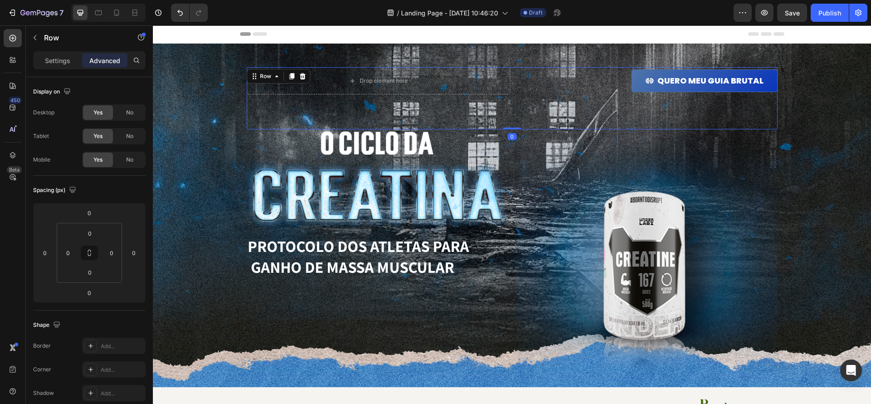
click at [520, 112] on div "Drop element here QUERO MEU GUIA BRUTAL Button Row" at bounding box center [512, 98] width 531 height 62
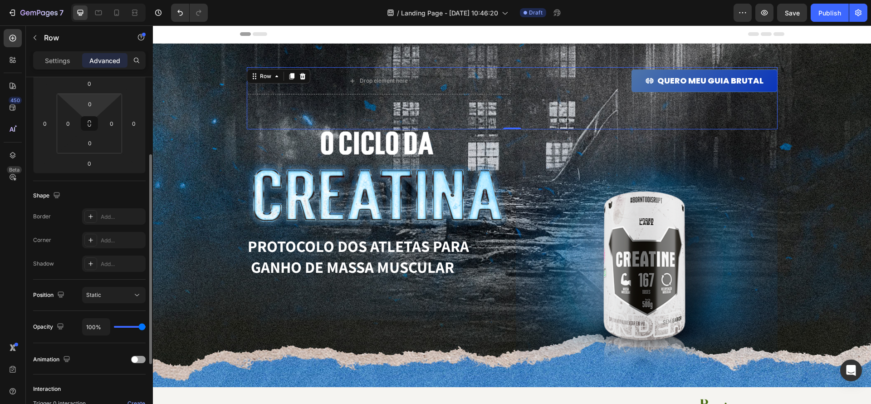
scroll to position [0, 0]
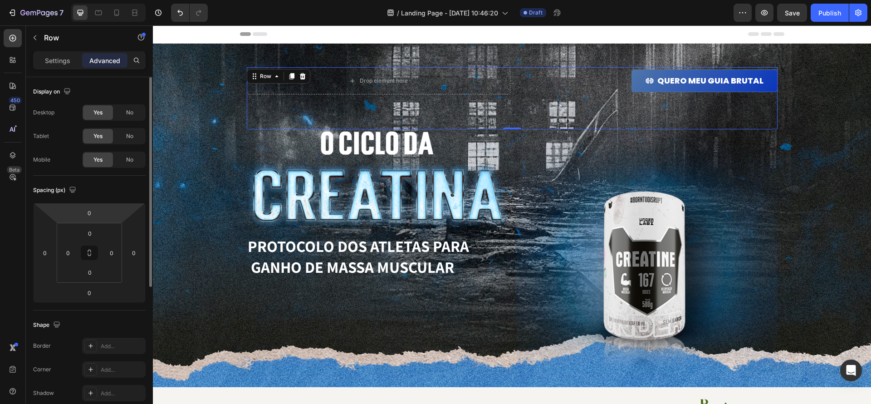
click at [63, 71] on div "Settings Advanced" at bounding box center [89, 64] width 127 height 26
click at [64, 66] on div "Settings" at bounding box center [57, 60] width 45 height 15
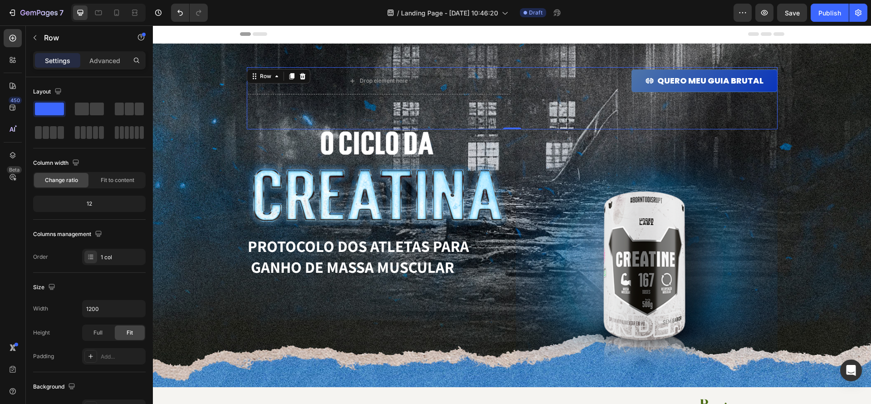
click at [359, 121] on div "Drop element here QUERO MEU GUIA BRUTAL Button Row" at bounding box center [512, 98] width 531 height 62
click at [99, 209] on div "12" at bounding box center [89, 203] width 109 height 13
click at [90, 205] on div "12" at bounding box center [89, 203] width 109 height 13
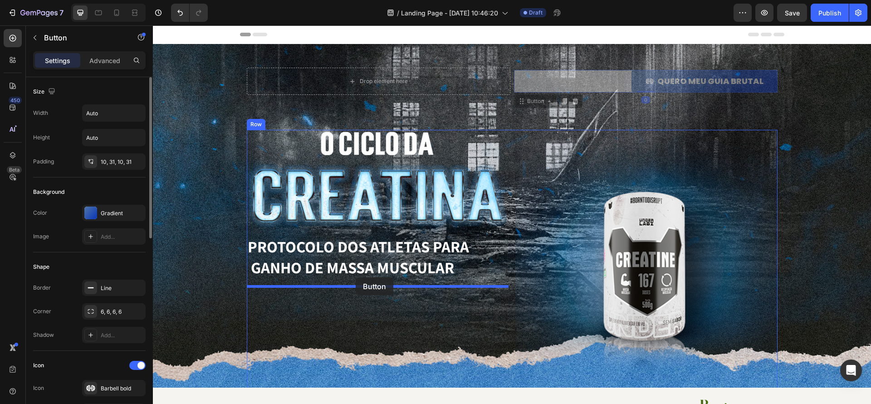
drag, startPoint x: 728, startPoint y: 90, endPoint x: 356, endPoint y: 277, distance: 416.6
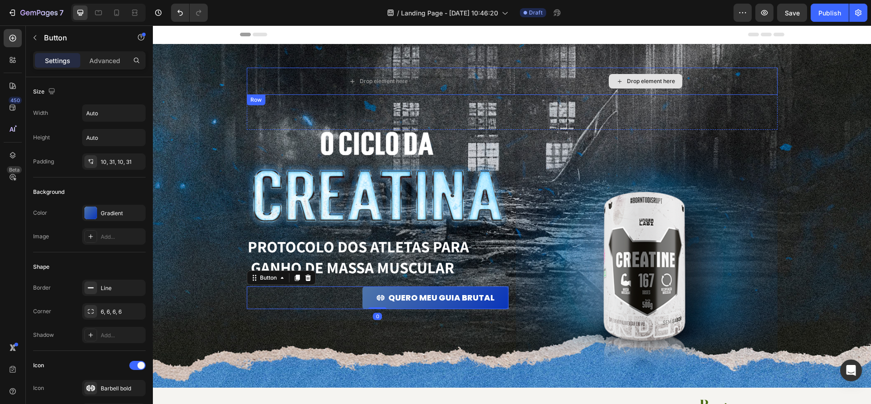
click at [557, 90] on div "Drop element here" at bounding box center [646, 81] width 264 height 27
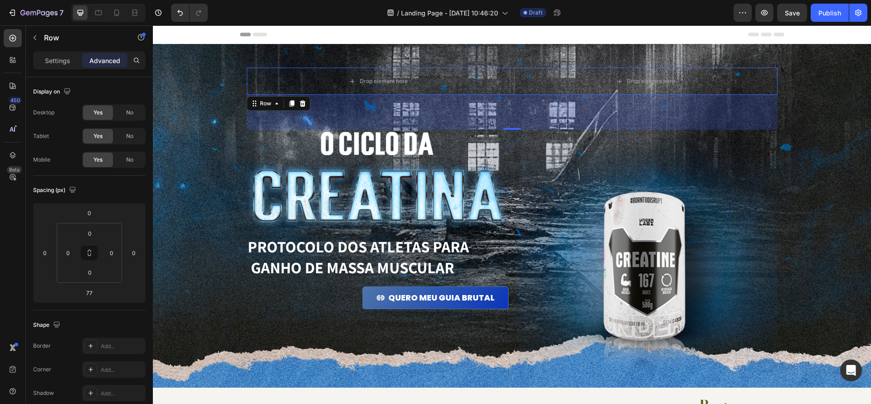
click at [513, 114] on div "77" at bounding box center [512, 112] width 9 height 7
click at [499, 116] on div "77" at bounding box center [512, 112] width 531 height 35
click at [567, 120] on div "77" at bounding box center [512, 112] width 531 height 35
click at [505, 107] on div "77" at bounding box center [512, 112] width 531 height 35
click at [305, 103] on icon at bounding box center [302, 103] width 7 height 7
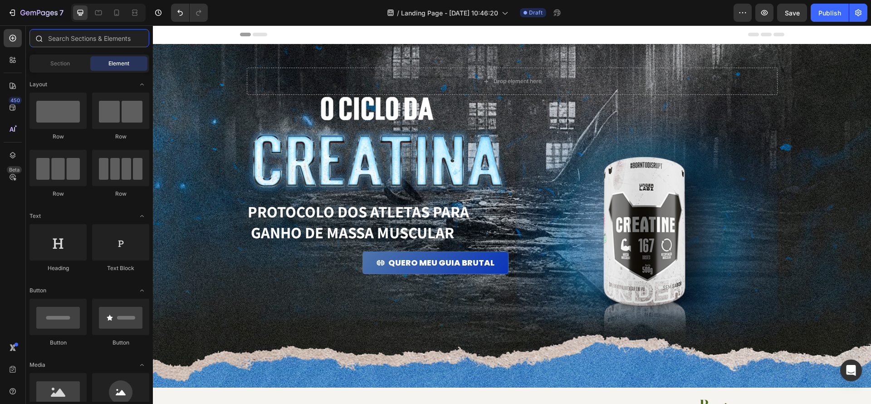
click at [103, 38] on input "text" at bounding box center [89, 38] width 120 height 18
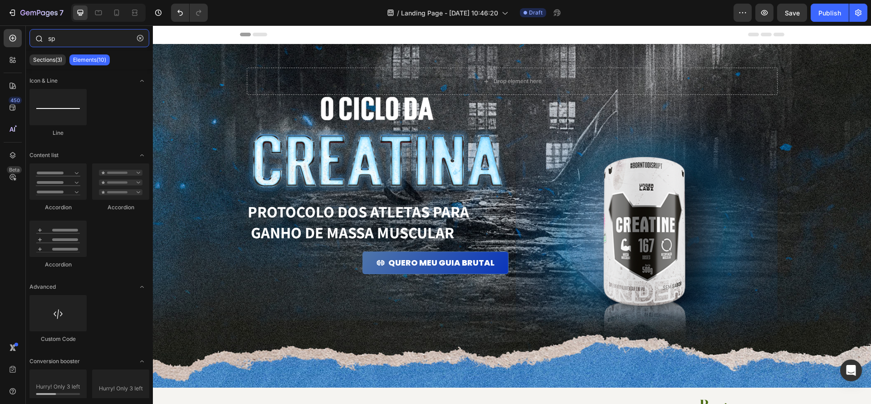
type input "s"
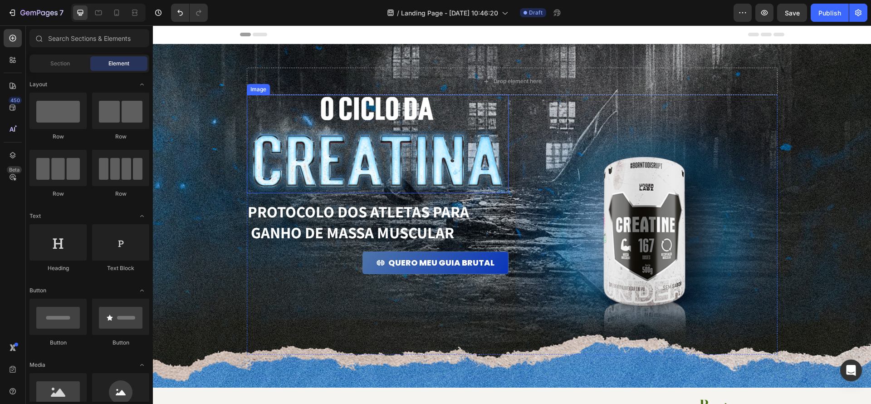
drag, startPoint x: 321, startPoint y: 104, endPoint x: 326, endPoint y: 105, distance: 5.0
click at [320, 104] on img at bounding box center [378, 144] width 262 height 98
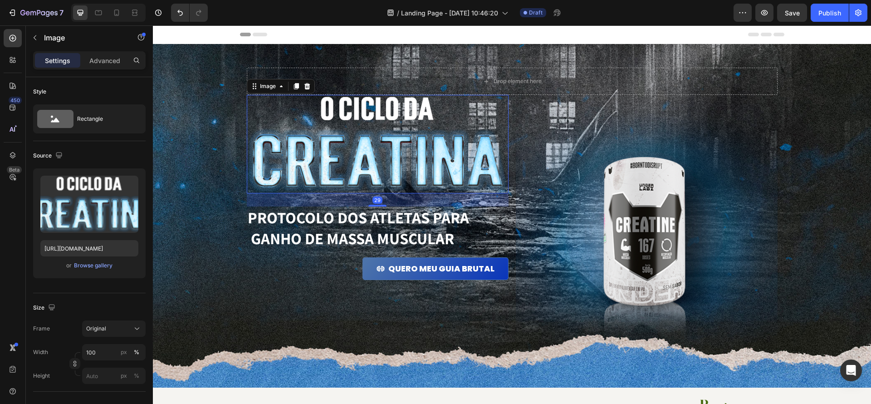
drag, startPoint x: 377, startPoint y: 200, endPoint x: 398, endPoint y: 198, distance: 21.0
click at [381, 205] on div at bounding box center [377, 206] width 18 height 2
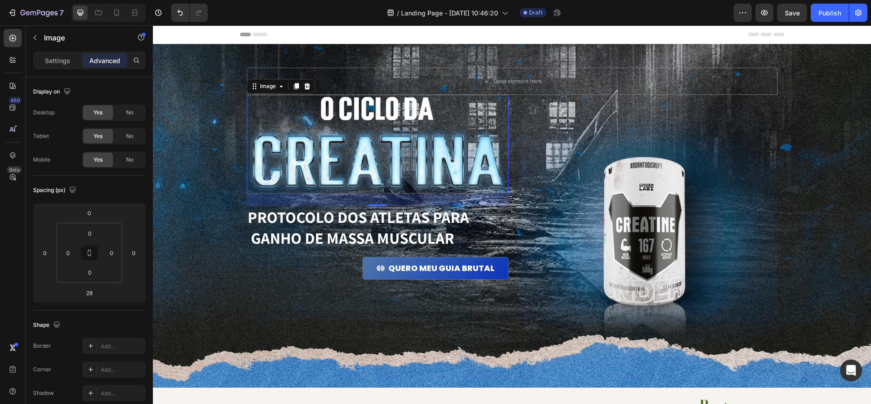
drag, startPoint x: 395, startPoint y: 122, endPoint x: 385, endPoint y: 111, distance: 15.2
click at [389, 99] on div "Image 28" at bounding box center [378, 144] width 262 height 98
click at [385, 116] on img at bounding box center [378, 144] width 262 height 98
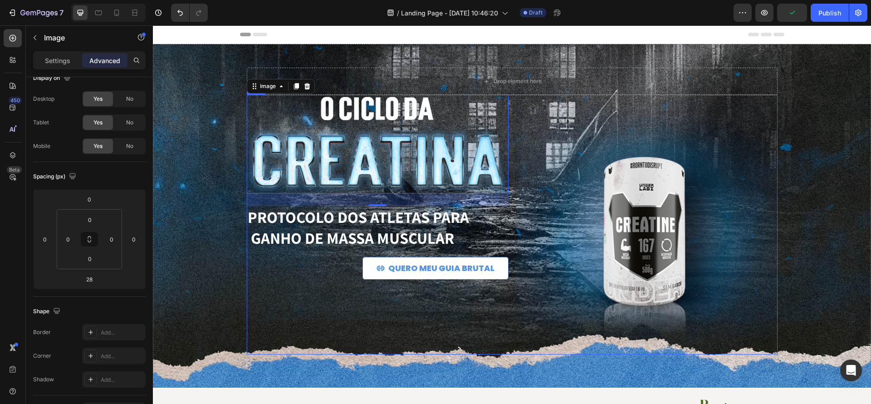
scroll to position [0, 0]
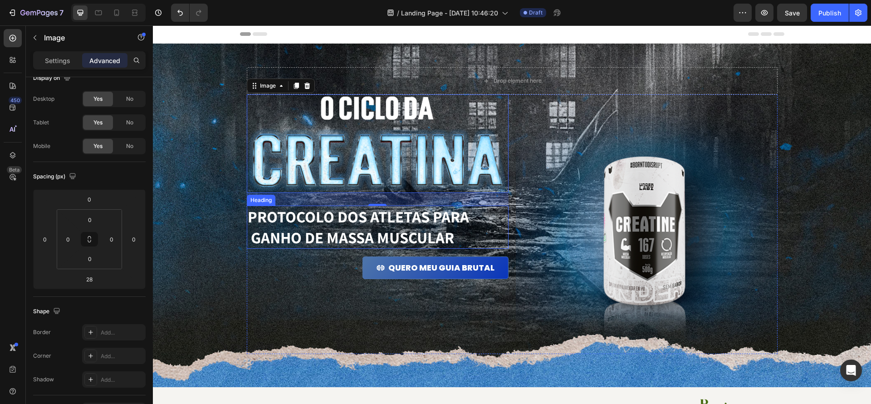
click at [273, 244] on p "PROTOCOLO dos atletas para ganho de massa muscular" at bounding box center [378, 226] width 260 height 41
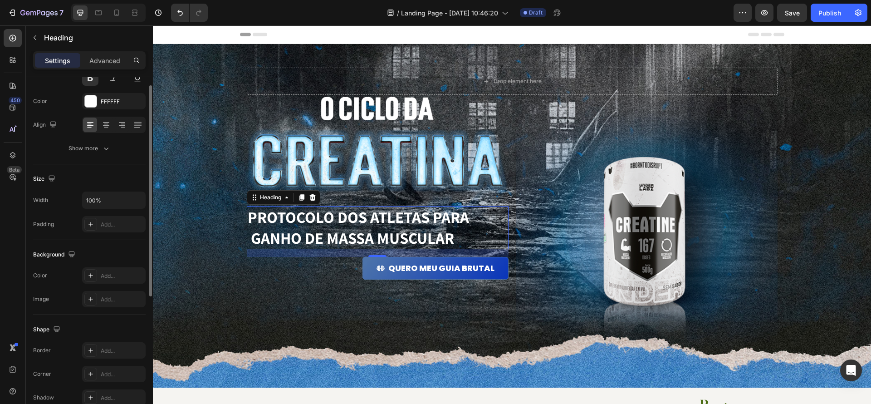
scroll to position [0, 0]
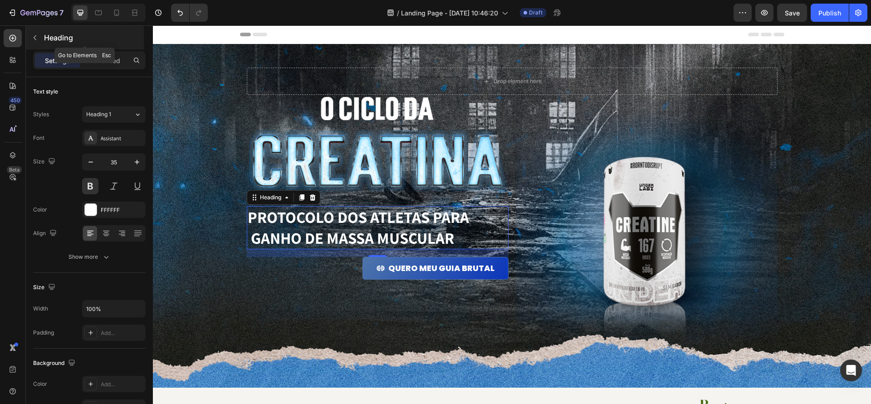
click at [39, 41] on button "button" at bounding box center [35, 37] width 15 height 15
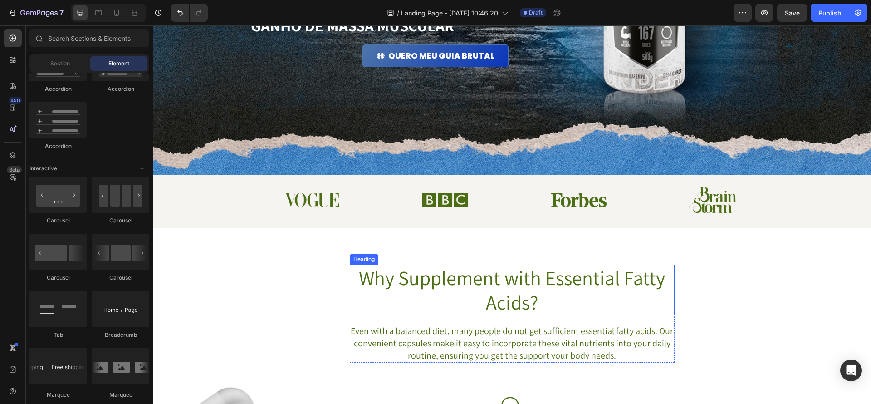
scroll to position [239, 0]
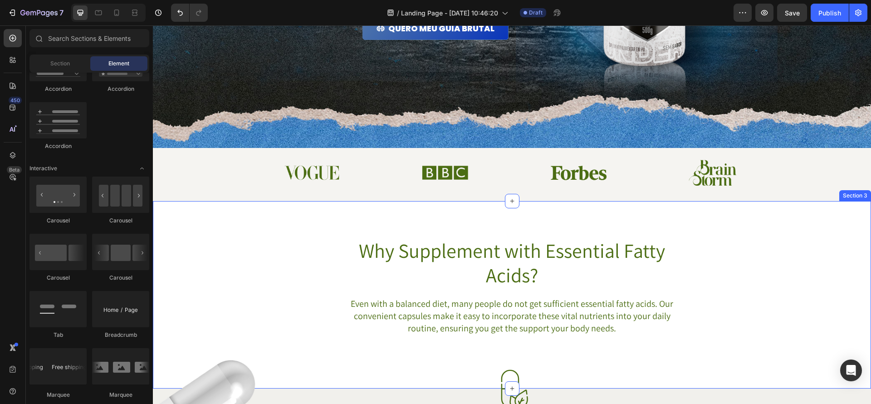
click at [415, 216] on div "Why Supplement with Essential Fatty Acids? Heading Even with a balanced diet, m…" at bounding box center [512, 294] width 718 height 187
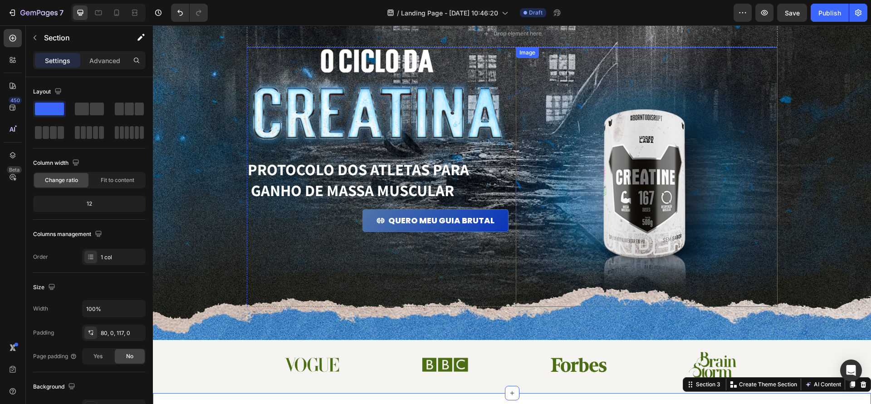
scroll to position [10, 0]
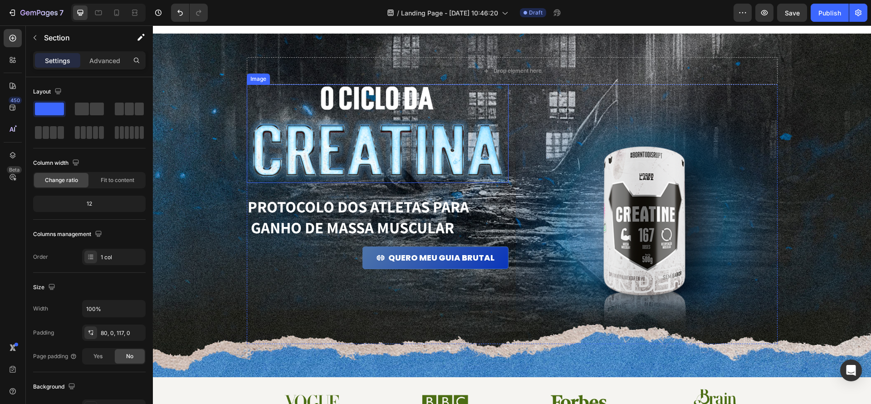
click at [256, 87] on img at bounding box center [378, 133] width 262 height 98
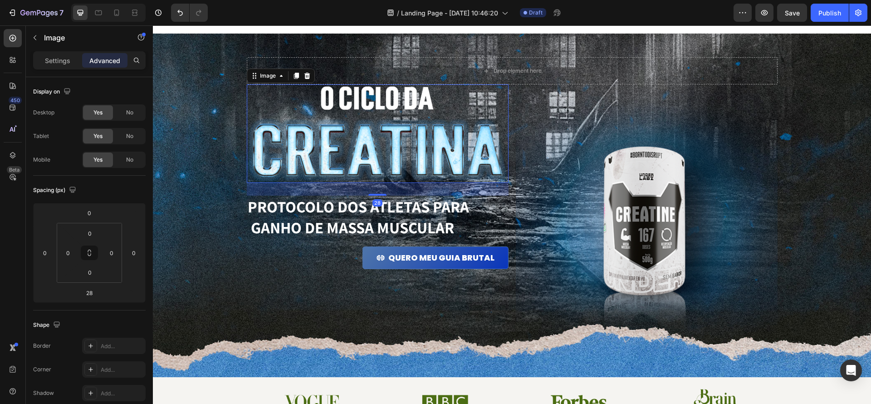
click at [354, 245] on div "Image 28 PROTOCOLO dos atletas para ganho de massa muscular Heading QUERO MEU G…" at bounding box center [378, 213] width 262 height 259
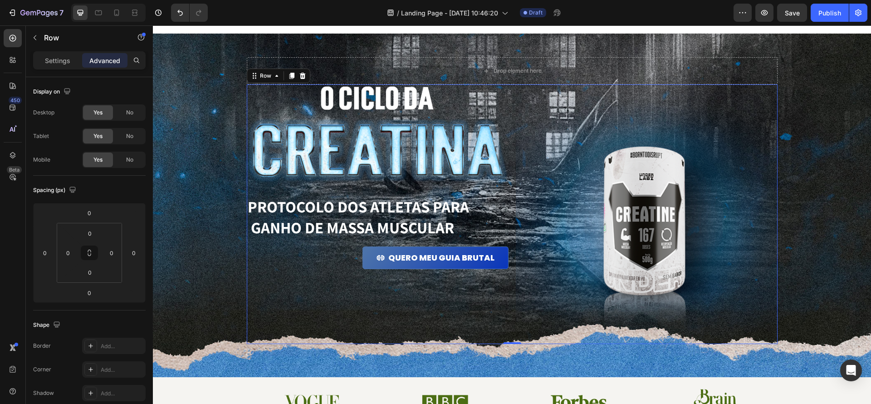
click at [364, 307] on div "Image PROTOCOLO dos atletas para ganho de massa muscular Heading QUERO MEU GUIA…" at bounding box center [378, 213] width 262 height 259
click at [481, 216] on p "PROTOCOLO dos atletas para ganho de massa muscular" at bounding box center [378, 216] width 260 height 41
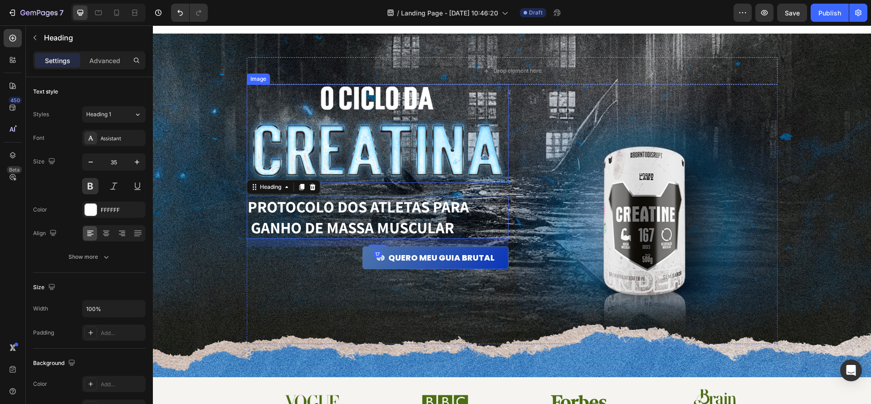
click at [493, 144] on img at bounding box center [378, 133] width 262 height 98
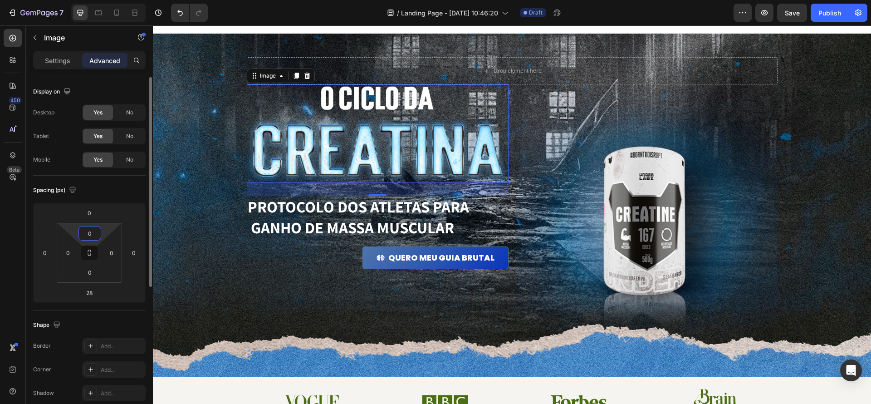
click at [93, 234] on input "0" at bounding box center [90, 233] width 18 height 14
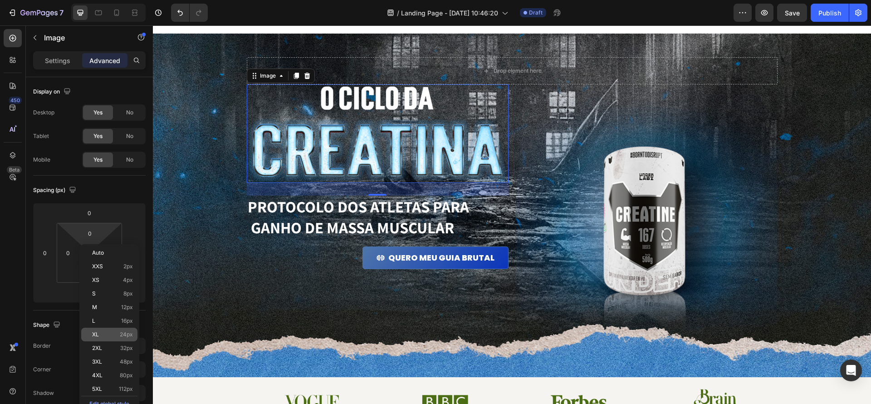
click at [110, 331] on p "XL 24px" at bounding box center [112, 334] width 41 height 6
type input "24"
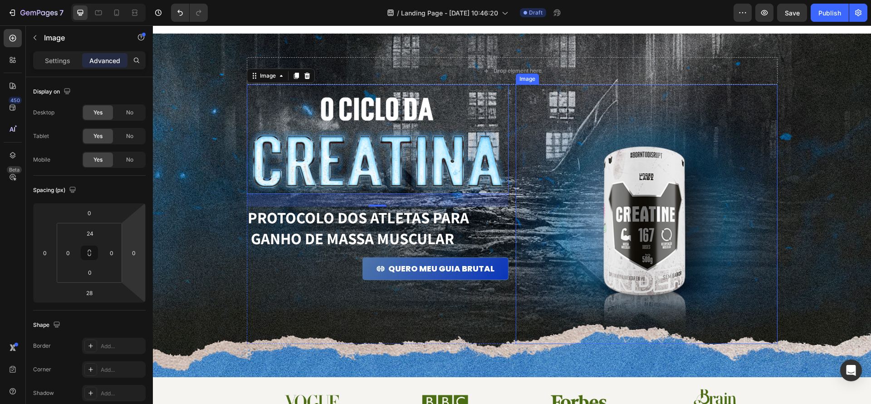
click at [615, 136] on img at bounding box center [647, 213] width 262 height 259
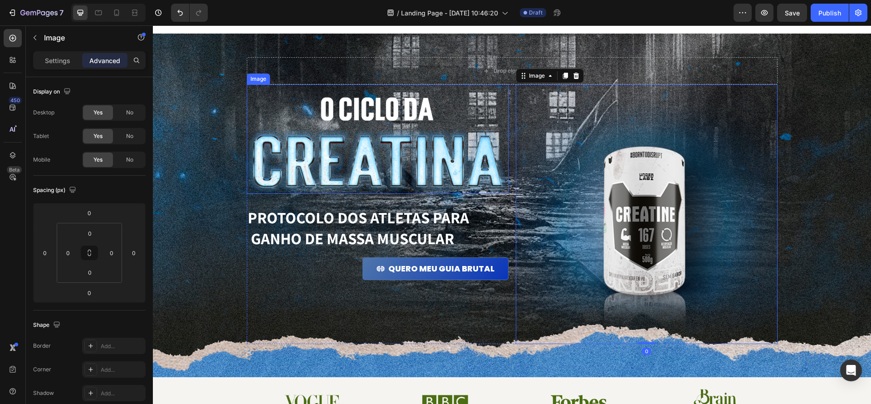
click at [353, 92] on div "Image" at bounding box center [378, 138] width 262 height 109
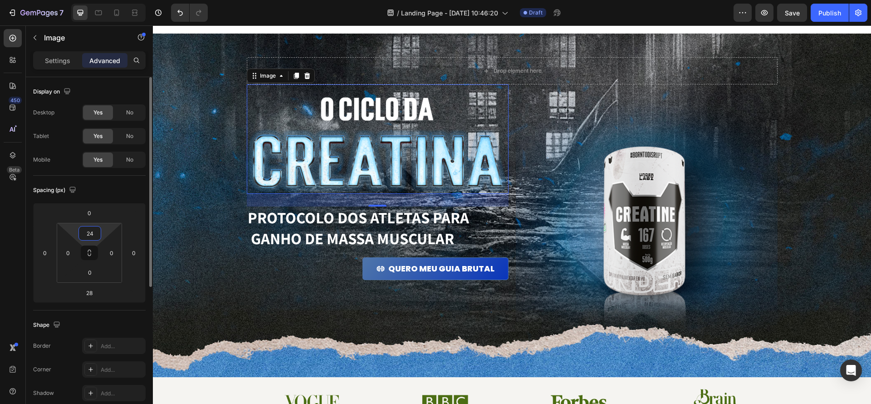
drag, startPoint x: 89, startPoint y: 234, endPoint x: 70, endPoint y: 233, distance: 18.6
click at [70, 233] on div "24 0 0 0" at bounding box center [89, 253] width 65 height 60
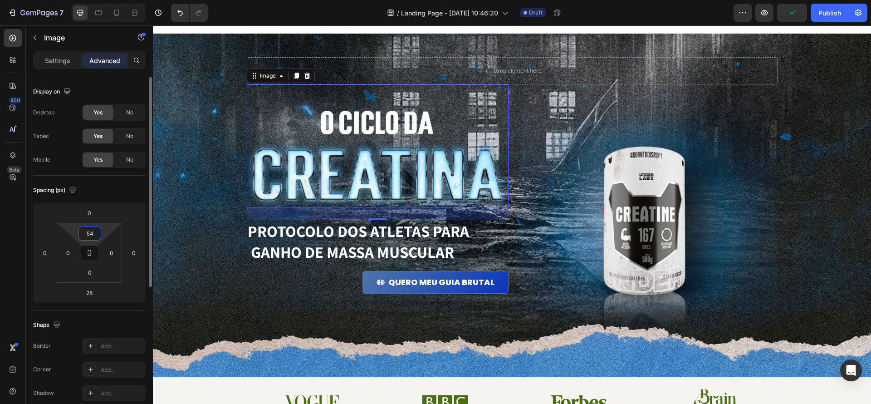
drag, startPoint x: 92, startPoint y: 233, endPoint x: 78, endPoint y: 230, distance: 14.0
click at [78, 230] on div "54" at bounding box center [89, 233] width 23 height 15
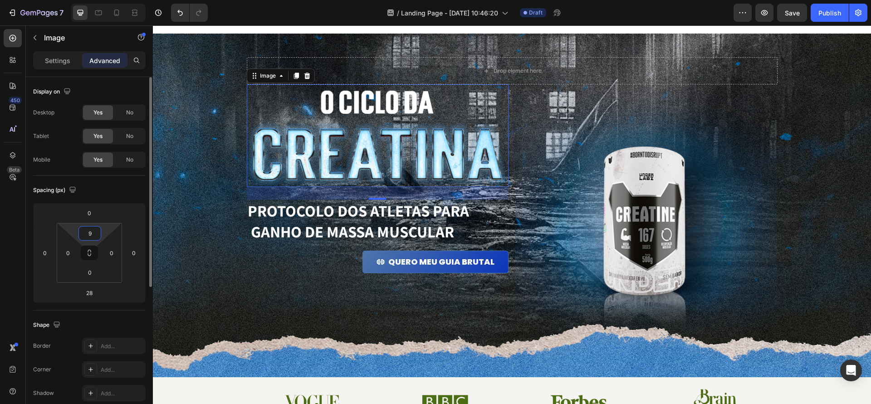
type input "90"
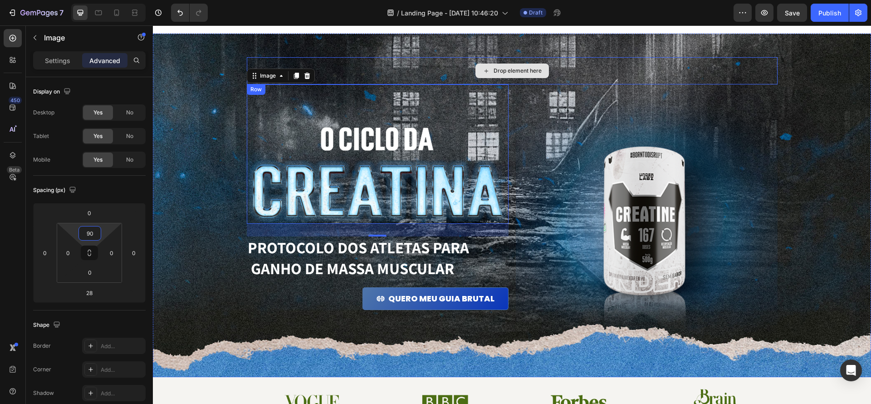
click at [444, 66] on div "Drop element here" at bounding box center [512, 70] width 531 height 27
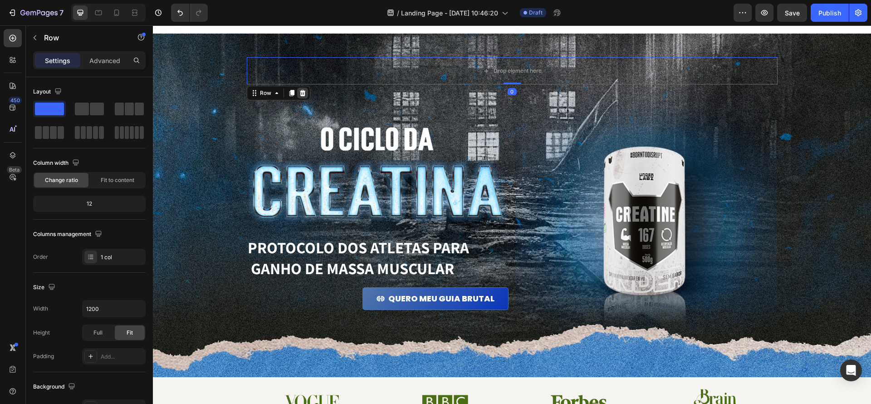
click at [305, 94] on icon at bounding box center [302, 92] width 7 height 7
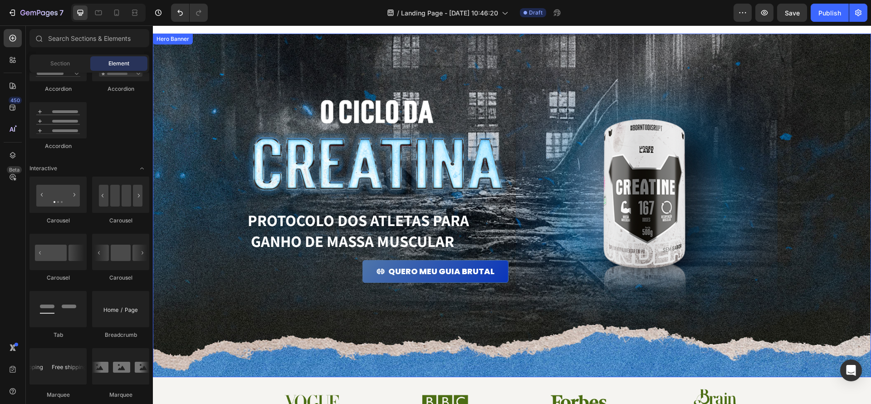
click at [840, 234] on div "Background Image" at bounding box center [512, 205] width 718 height 343
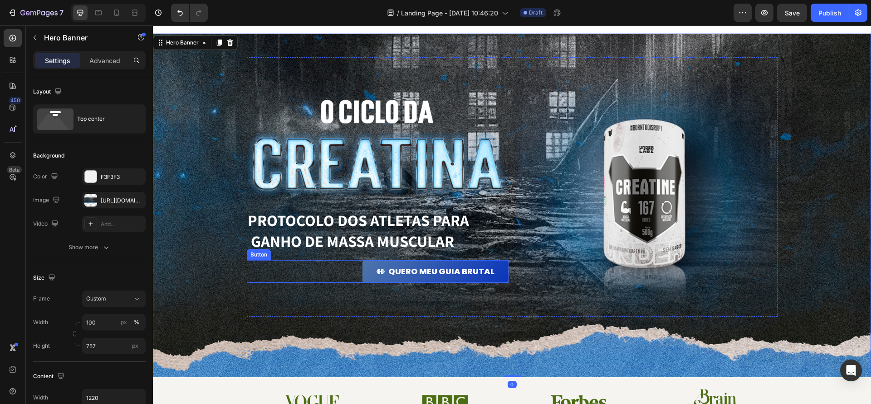
click at [336, 273] on div "QUERO MEU GUIA BRUTAL Button" at bounding box center [378, 271] width 262 height 23
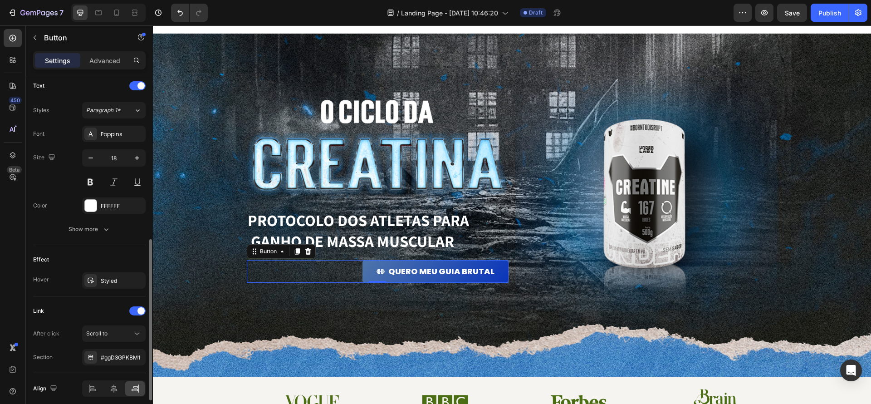
scroll to position [384, 0]
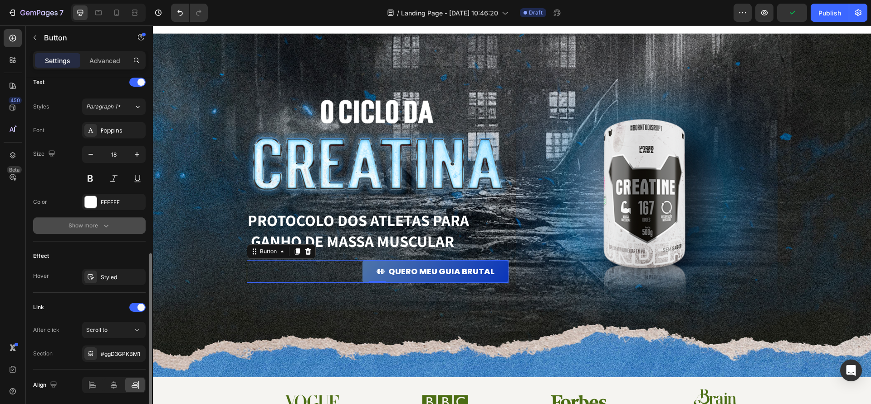
click at [106, 229] on icon "button" at bounding box center [106, 225] width 9 height 9
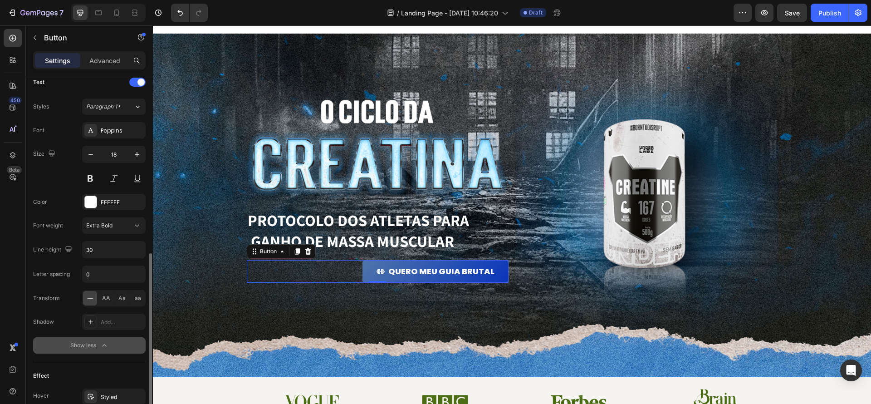
click at [106, 229] on span "Extra Bold" at bounding box center [99, 225] width 26 height 8
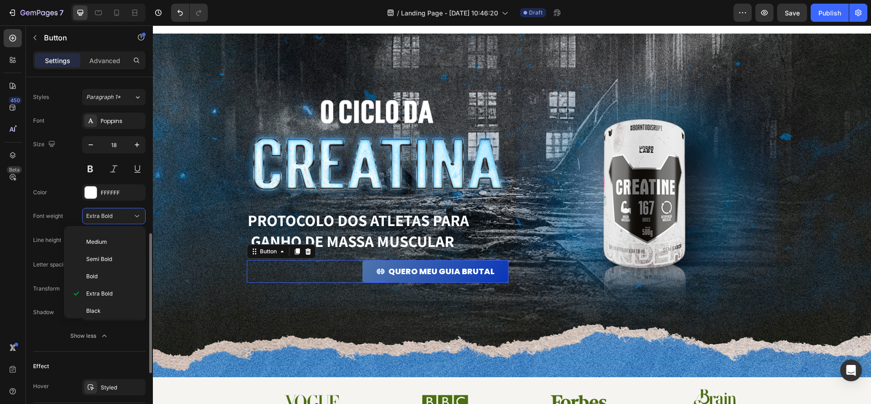
click at [101, 340] on icon "button" at bounding box center [104, 335] width 9 height 9
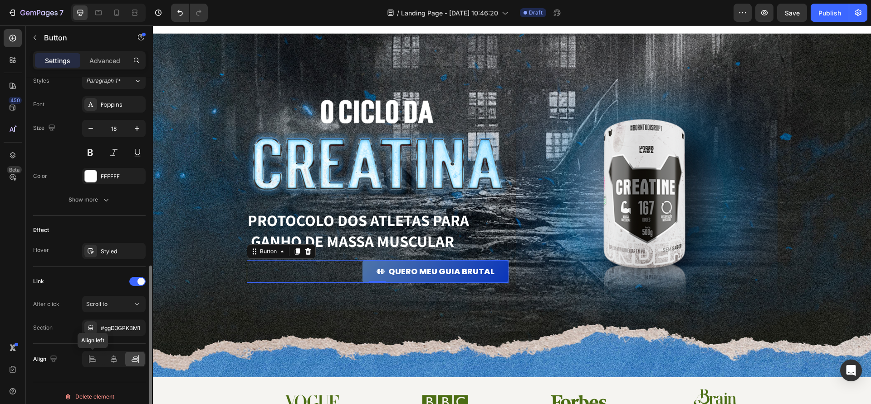
scroll to position [411, 0]
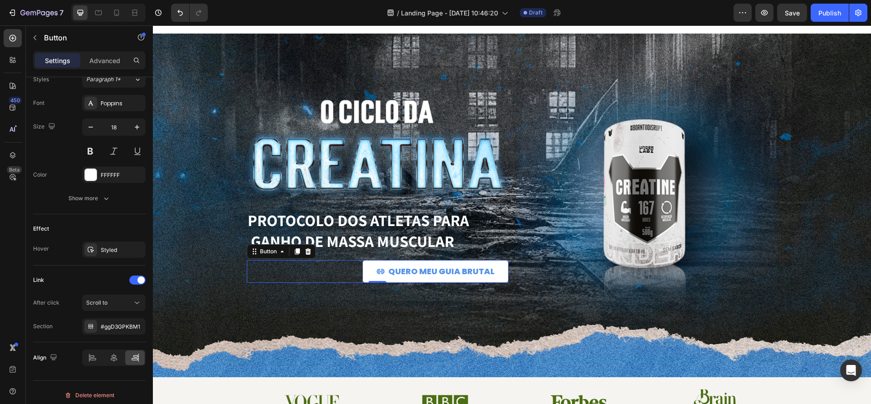
click at [364, 264] on link "QUERO MEU GUIA BRUTAL" at bounding box center [435, 271] width 146 height 23
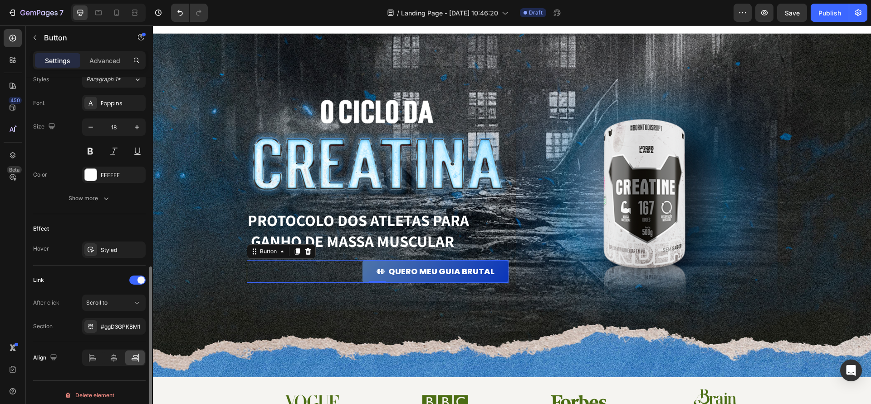
scroll to position [417, 0]
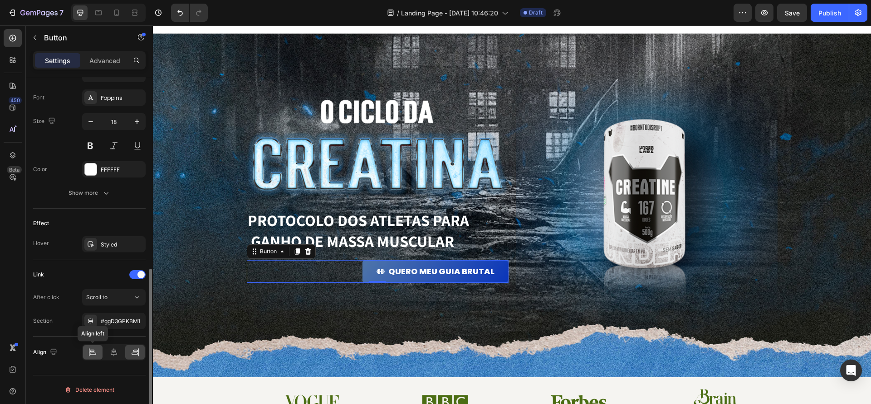
click at [90, 353] on icon at bounding box center [92, 351] width 9 height 9
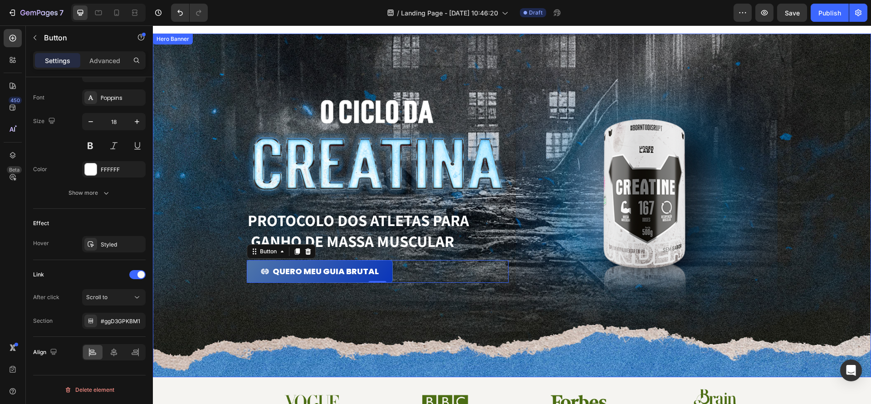
click at [478, 322] on div "Background Image" at bounding box center [512, 205] width 718 height 343
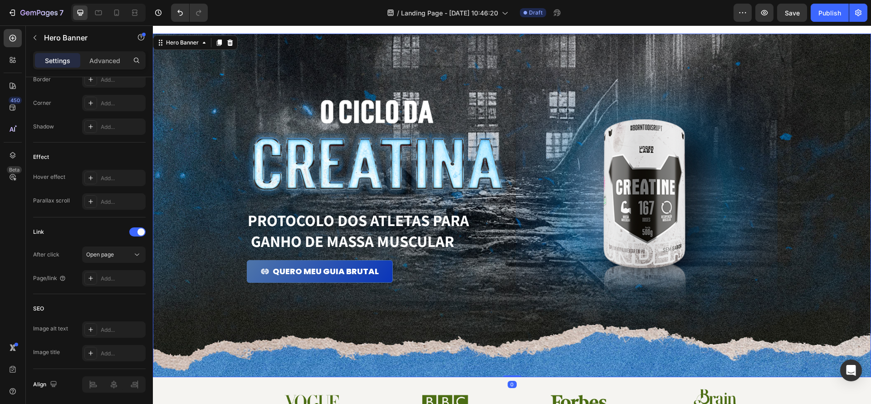
scroll to position [0, 0]
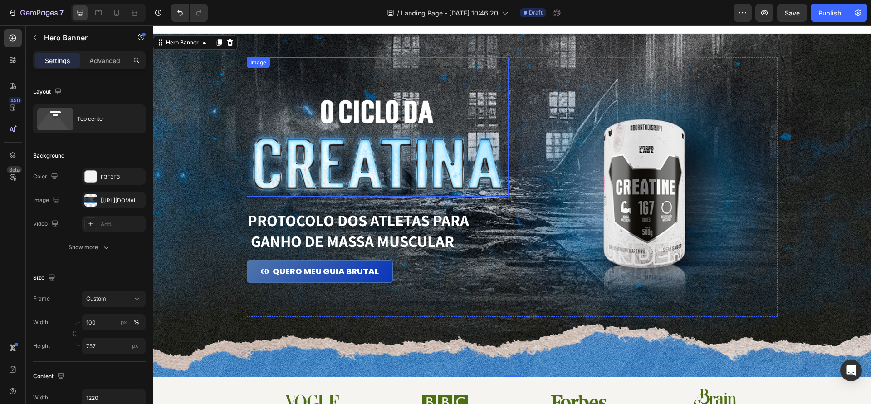
click at [443, 190] on img at bounding box center [378, 147] width 262 height 98
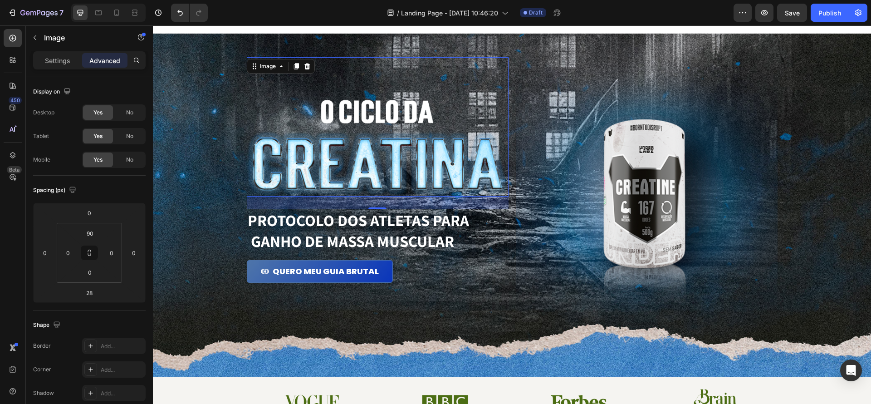
drag, startPoint x: 377, startPoint y: 209, endPoint x: 378, endPoint y: 192, distance: 16.8
click at [378, 192] on div "Image 28" at bounding box center [378, 126] width 262 height 139
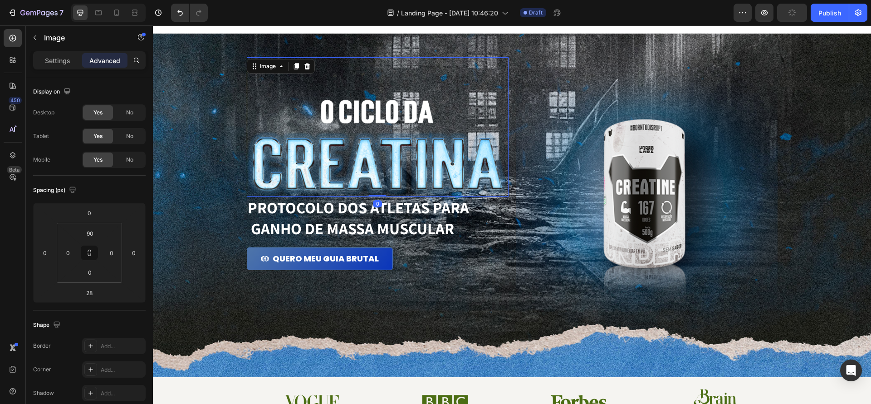
drag, startPoint x: 376, startPoint y: 207, endPoint x: 386, endPoint y: 182, distance: 26.7
click at [386, 182] on div "Image 0" at bounding box center [378, 126] width 262 height 139
type input "0"
click at [552, 284] on img at bounding box center [647, 186] width 262 height 259
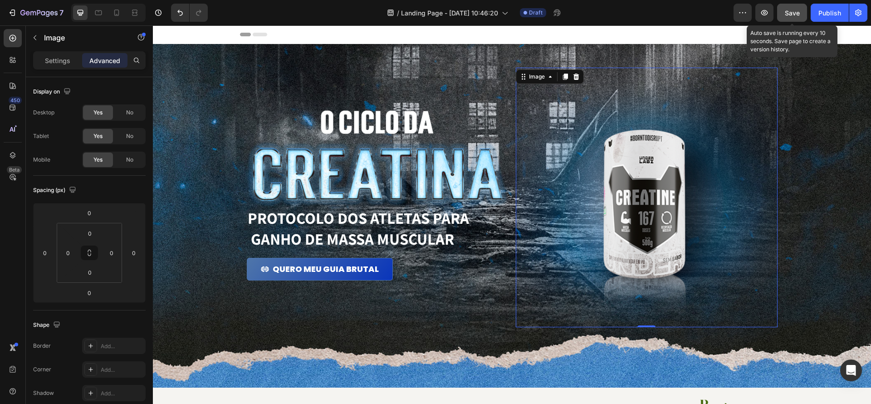
click at [790, 15] on span "Save" at bounding box center [792, 13] width 15 height 8
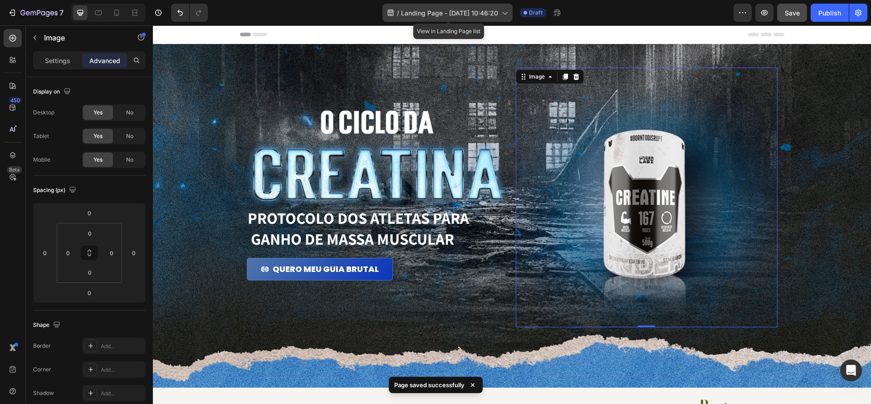
click at [501, 11] on icon at bounding box center [504, 12] width 9 height 9
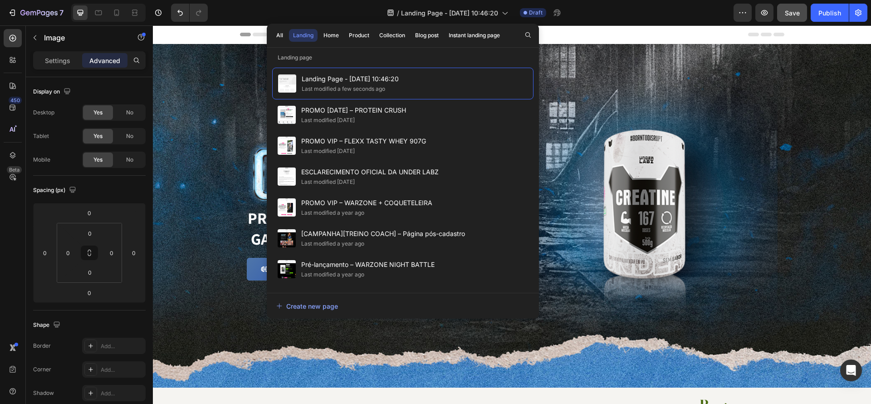
click at [590, 33] on div "Header" at bounding box center [512, 34] width 544 height 18
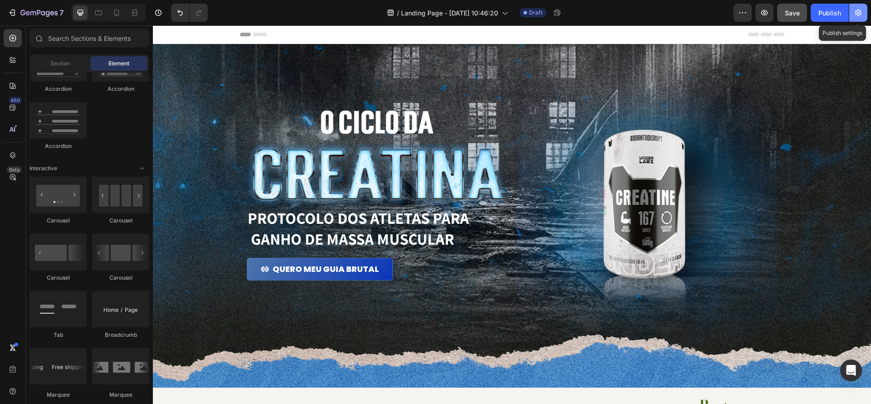
click at [854, 17] on icon "button" at bounding box center [858, 12] width 9 height 9
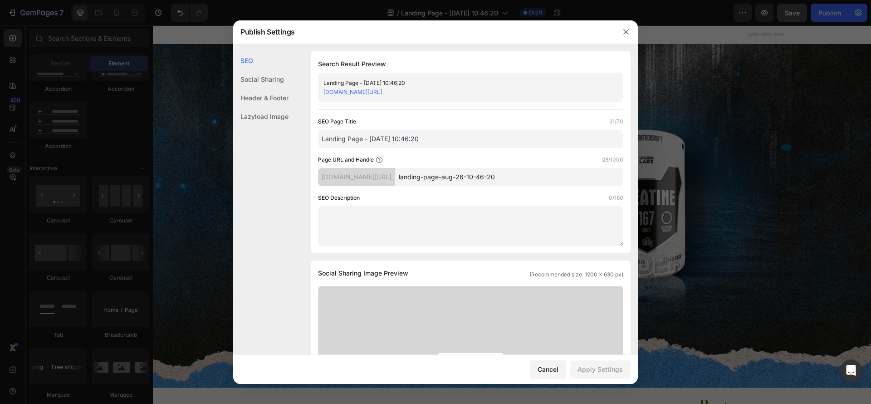
click at [382, 93] on link "ae3736.myshopify.com/pages/landing-page-aug-26-10-46-20" at bounding box center [352, 91] width 59 height 7
drag, startPoint x: 442, startPoint y: 139, endPoint x: 273, endPoint y: 129, distance: 169.0
click at [273, 129] on div "SEO Social Sharing Header & Footer Lazyload Image SEO Search Result Preview Lan…" at bounding box center [435, 403] width 405 height 705
type input "O Ciclo da Creatina"
click at [488, 217] on textarea at bounding box center [470, 226] width 305 height 40
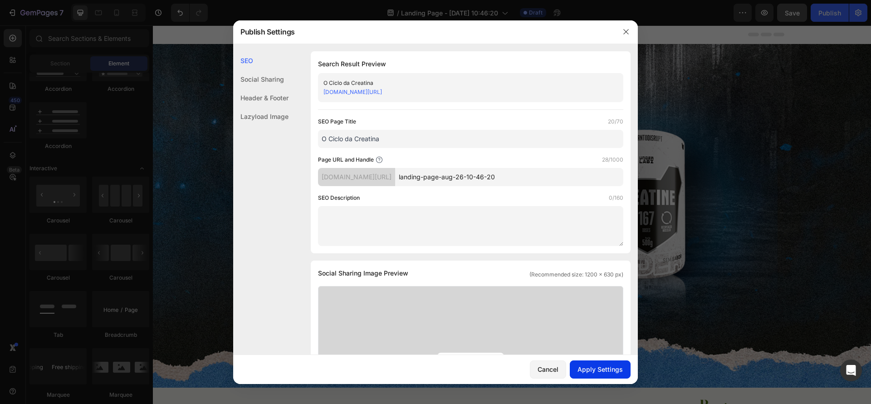
click at [604, 369] on div "Apply Settings" at bounding box center [599, 369] width 45 height 10
click at [511, 181] on input "landing-page-aug-26-10-46-20" at bounding box center [509, 177] width 228 height 18
drag, startPoint x: 499, startPoint y: 174, endPoint x: 406, endPoint y: 165, distance: 93.4
click at [406, 165] on div "Page URL and Handle 28/1000 ae3736.myshopify.com/pages/ landing-page-aug-26-10-…" at bounding box center [470, 170] width 305 height 31
type input "o"
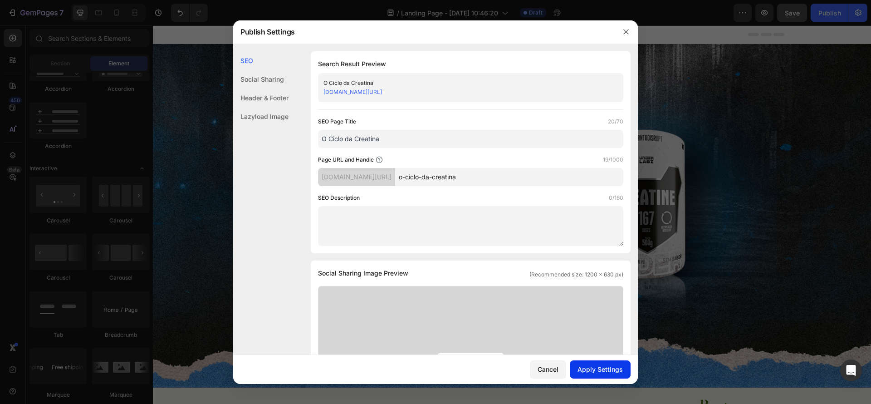
type input "o-ciclo-da-creatina"
click at [600, 368] on div "Apply Settings" at bounding box center [599, 369] width 45 height 10
click at [626, 32] on icon "button" at bounding box center [625, 31] width 7 height 7
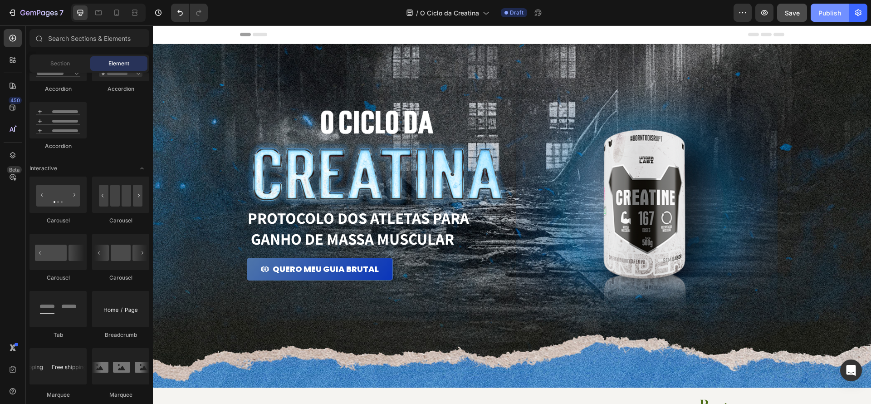
click at [837, 18] on button "Publish" at bounding box center [829, 13] width 38 height 18
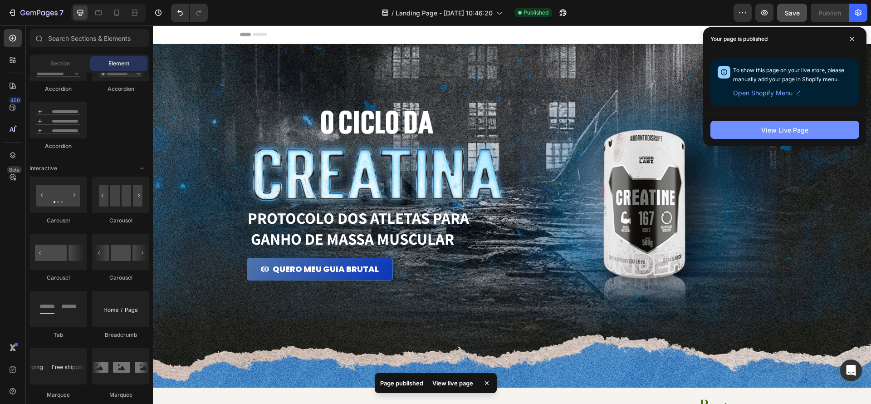
click at [789, 132] on div "View Live Page" at bounding box center [784, 130] width 47 height 10
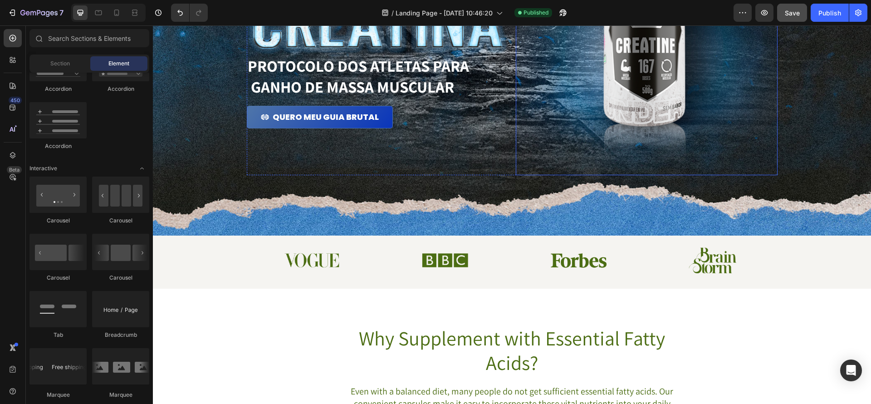
scroll to position [170, 0]
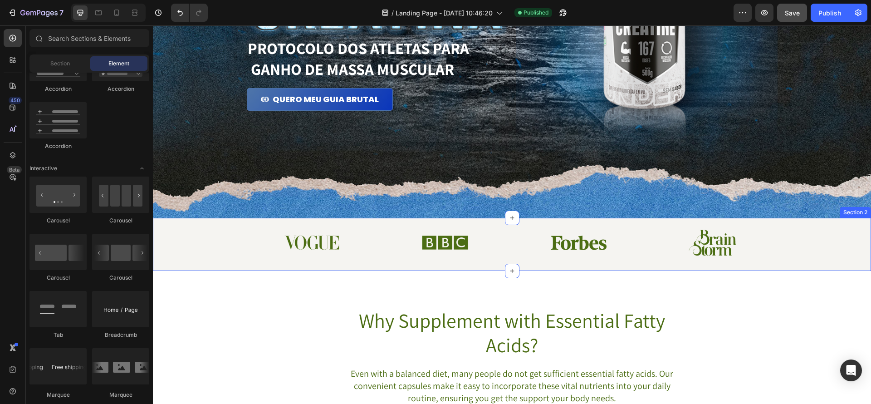
click at [454, 222] on div "Image Image Image Image Row Section 2" at bounding box center [512, 244] width 718 height 53
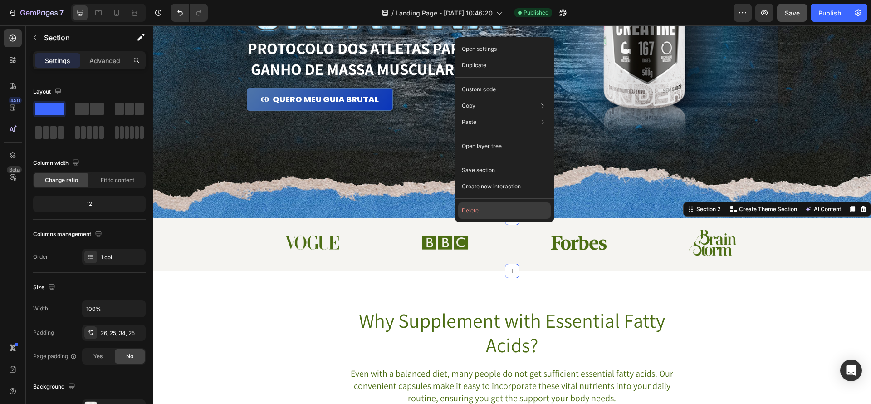
click at [493, 207] on button "Delete" at bounding box center [504, 210] width 93 height 16
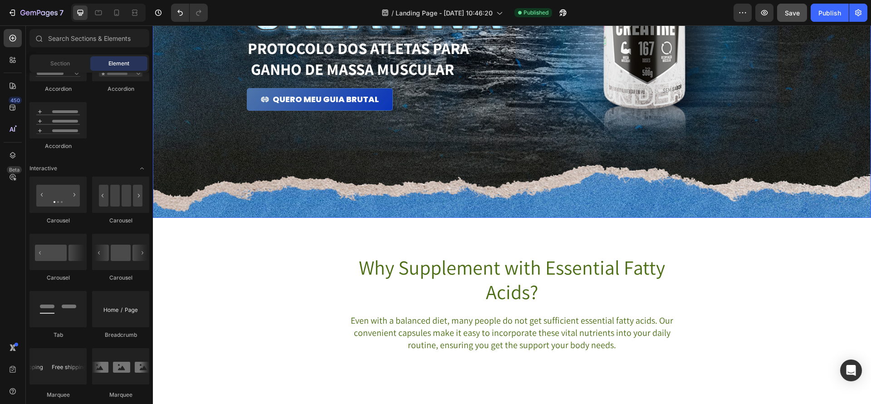
click at [473, 208] on div "Background Image" at bounding box center [512, 45] width 718 height 343
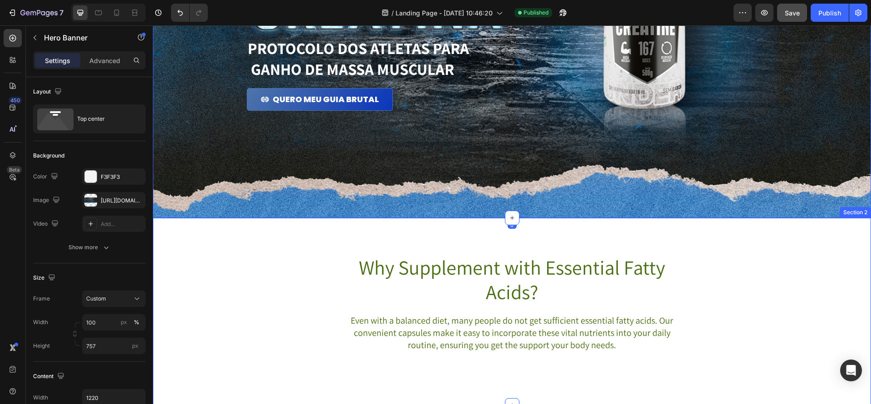
click at [362, 235] on div "Why Supplement with Essential Fatty Acids? Heading Even with a balanced diet, m…" at bounding box center [512, 311] width 718 height 187
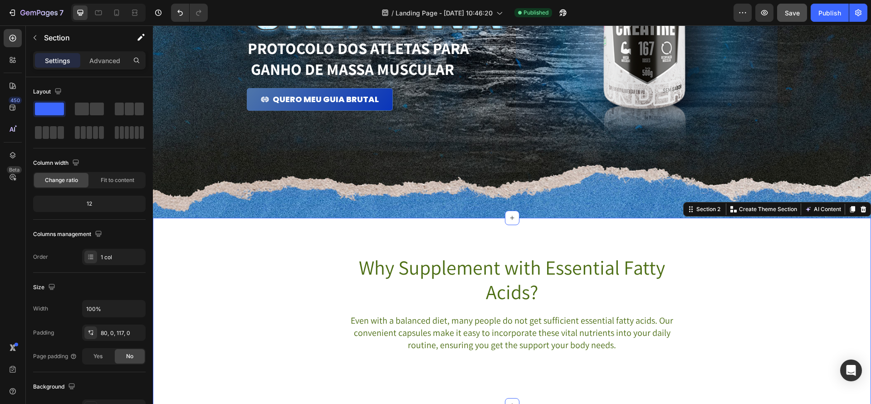
click at [278, 233] on div "Why Supplement with Essential Fatty Acids? Heading Even with a balanced diet, m…" at bounding box center [512, 311] width 718 height 187
click at [604, 236] on div "Why Supplement with Essential Fatty Acids? Heading Even with a balanced diet, m…" at bounding box center [512, 311] width 718 height 187
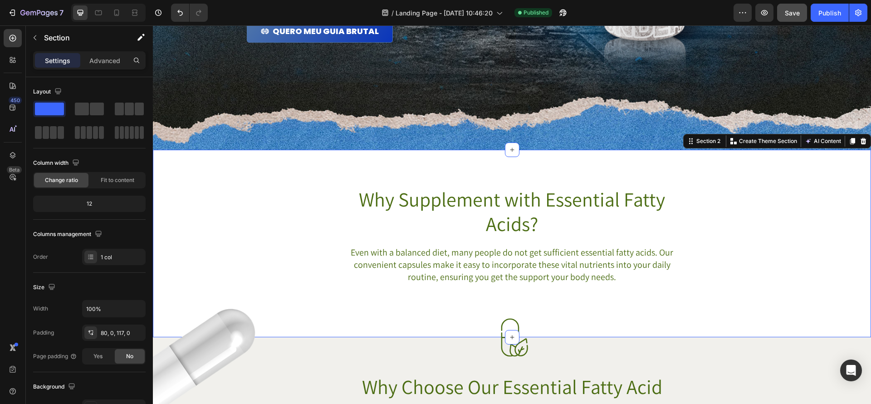
scroll to position [235, 0]
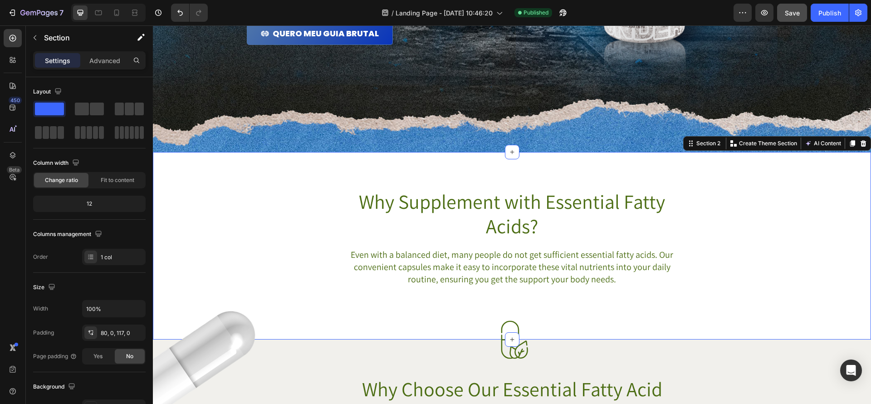
click at [222, 196] on div "Why Supplement with Essential Fatty Acids? Heading Even with a balanced diet, m…" at bounding box center [512, 237] width 718 height 98
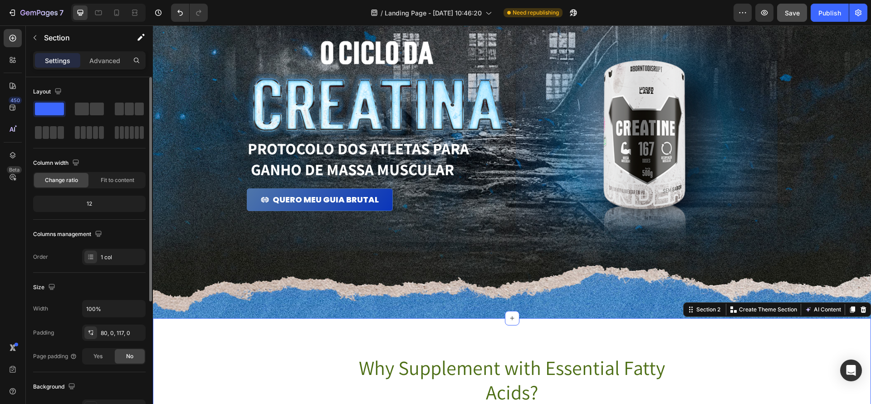
scroll to position [0, 0]
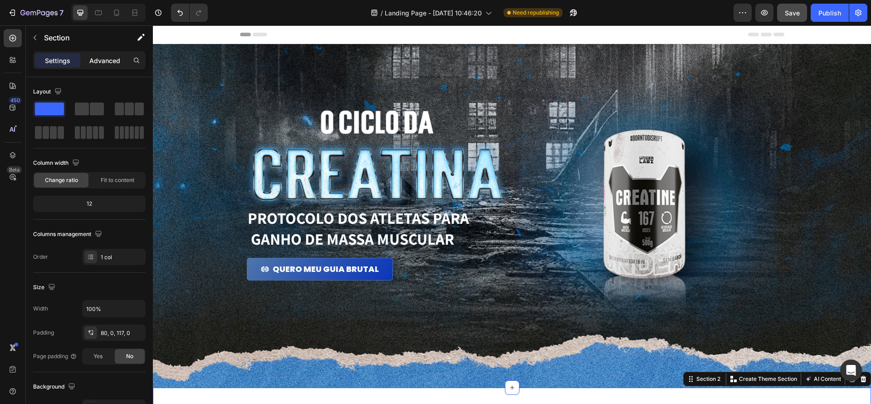
click at [113, 63] on p "Advanced" at bounding box center [104, 61] width 31 height 10
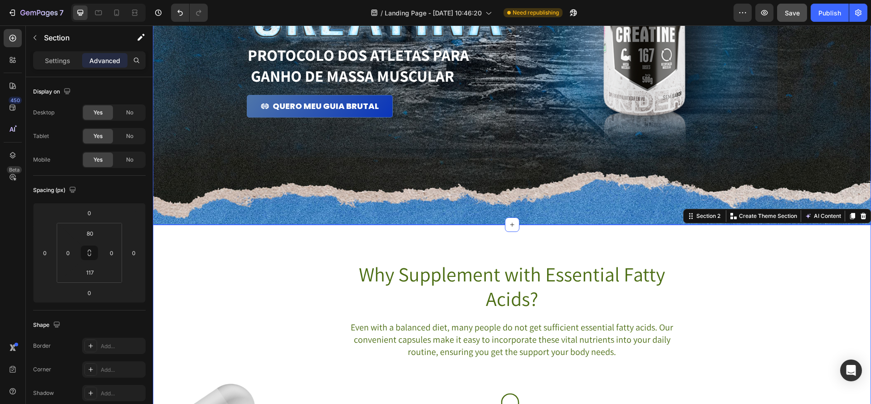
scroll to position [185, 0]
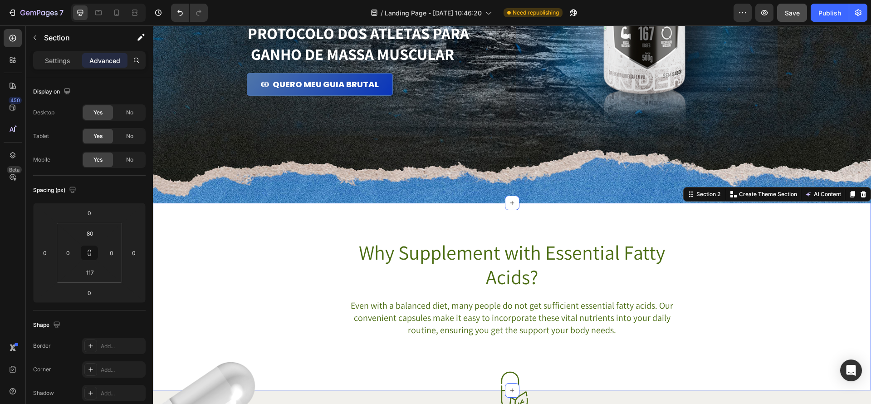
click at [251, 219] on div "Why Supplement with Essential Fatty Acids? Heading Even with a balanced diet, m…" at bounding box center [512, 296] width 718 height 187
click at [213, 218] on div "Why Supplement with Essential Fatty Acids? Heading Even with a balanced diet, m…" at bounding box center [512, 296] width 718 height 187
click at [212, 218] on div "Why Supplement with Essential Fatty Acids? Heading Even with a balanced diet, m…" at bounding box center [512, 296] width 718 height 187
click at [51, 65] on div "Settings" at bounding box center [57, 60] width 45 height 15
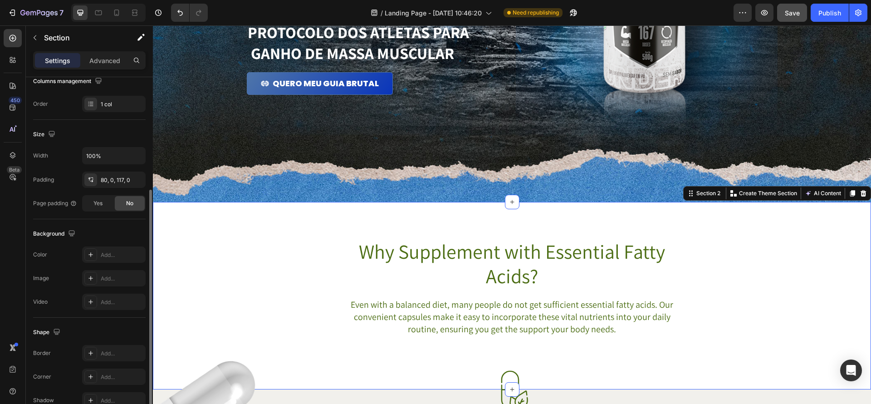
scroll to position [165, 0]
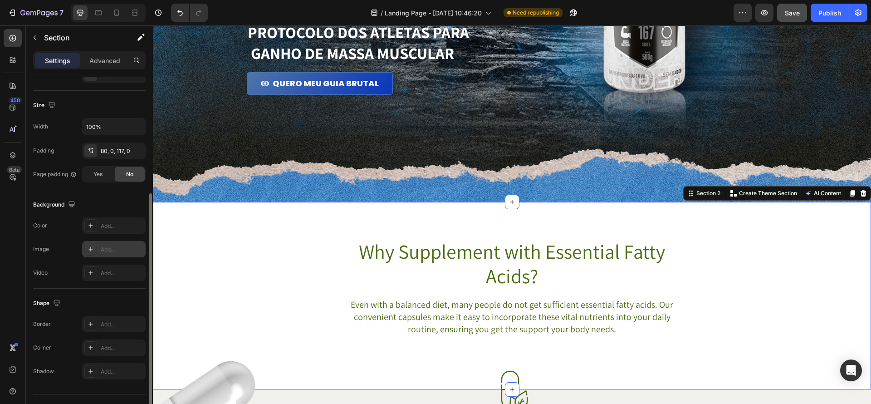
click at [106, 248] on div "Add..." at bounding box center [122, 249] width 43 height 8
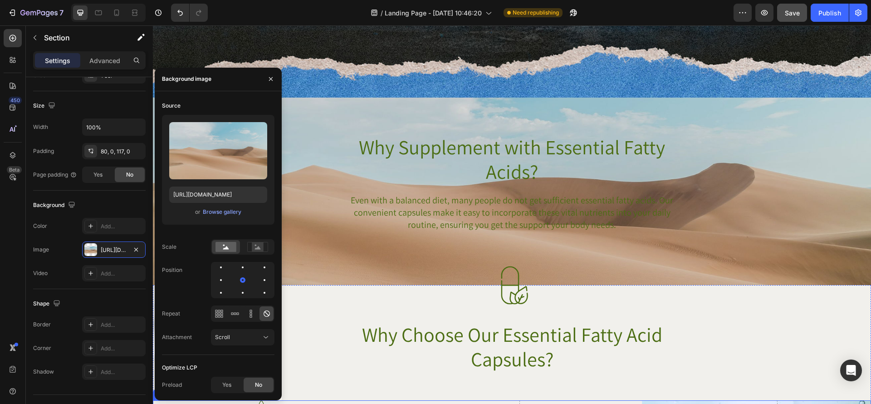
scroll to position [289, 0]
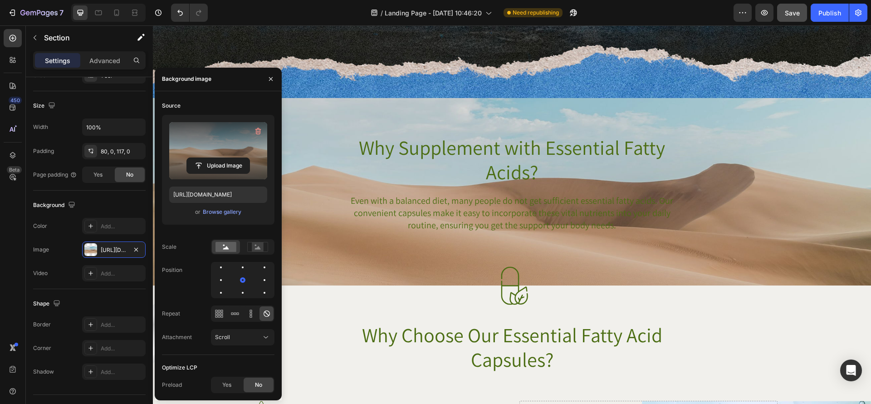
click at [209, 142] on label at bounding box center [218, 150] width 98 height 57
click at [209, 158] on input "file" at bounding box center [218, 165] width 63 height 15
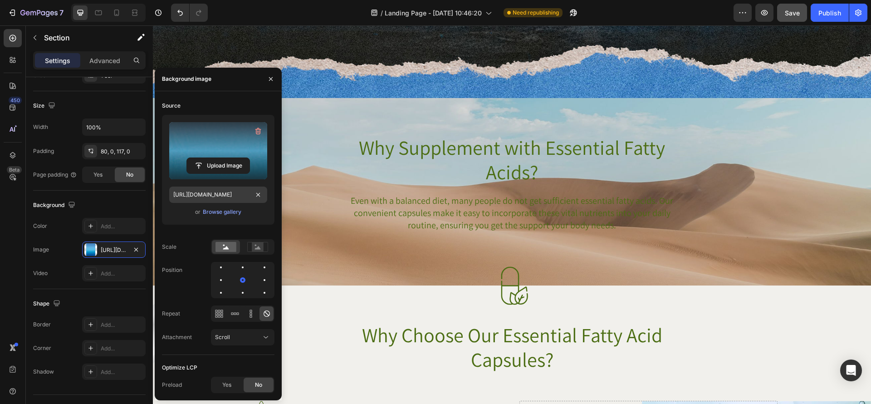
type input "https://cdn.shopify.com/s/files/1/0670/7612/9013/files/gempages_508864242380702…"
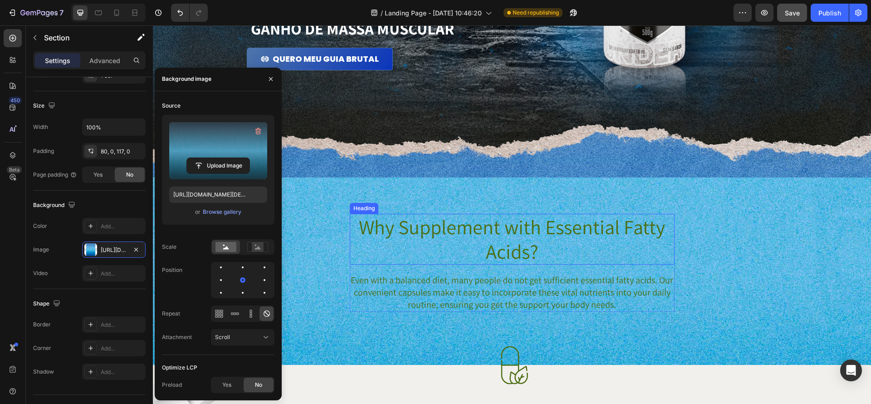
scroll to position [204, 0]
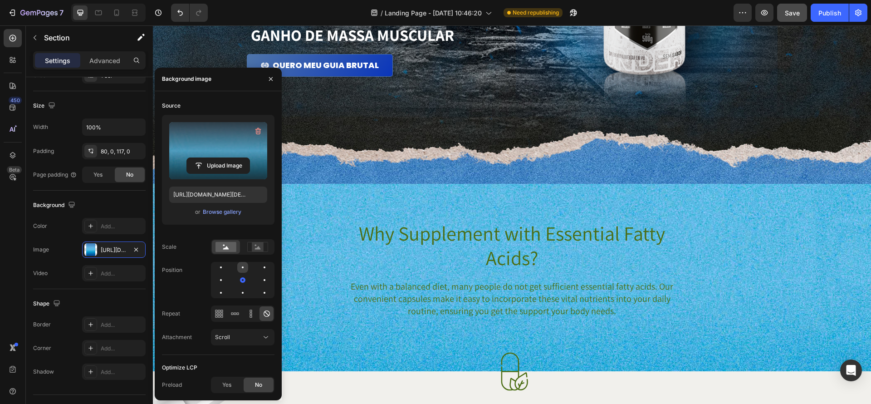
click at [259, 267] on div at bounding box center [264, 267] width 11 height 11
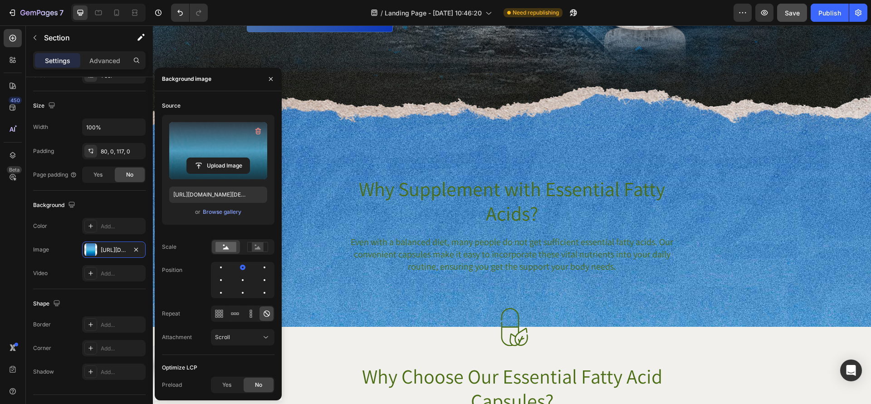
scroll to position [245, 0]
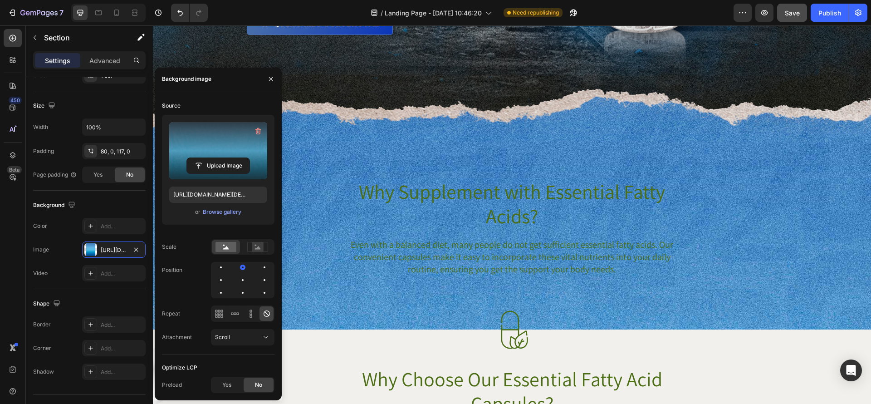
click at [593, 165] on div "Why Supplement with Essential Fatty Acids? Heading Even with a balanced diet, m…" at bounding box center [512, 235] width 718 height 187
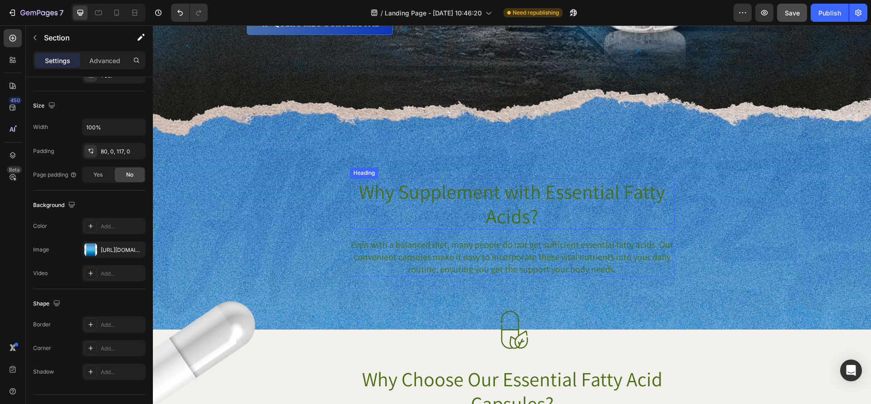
click at [591, 189] on h2 "Why Supplement with Essential Fatty Acids?" at bounding box center [512, 203] width 325 height 51
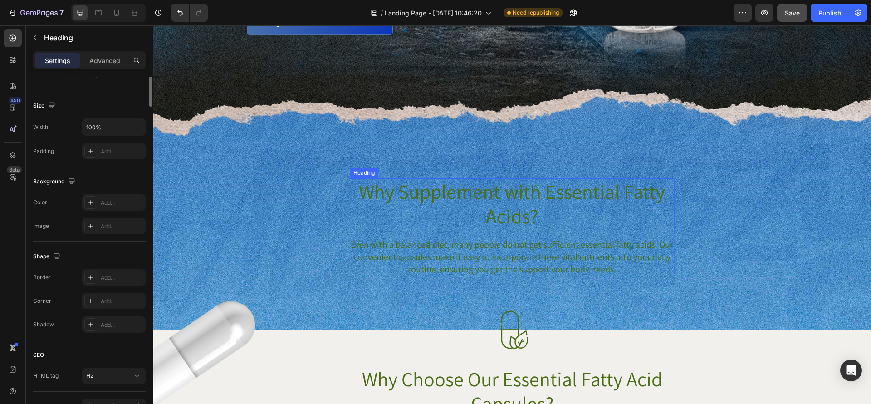
scroll to position [0, 0]
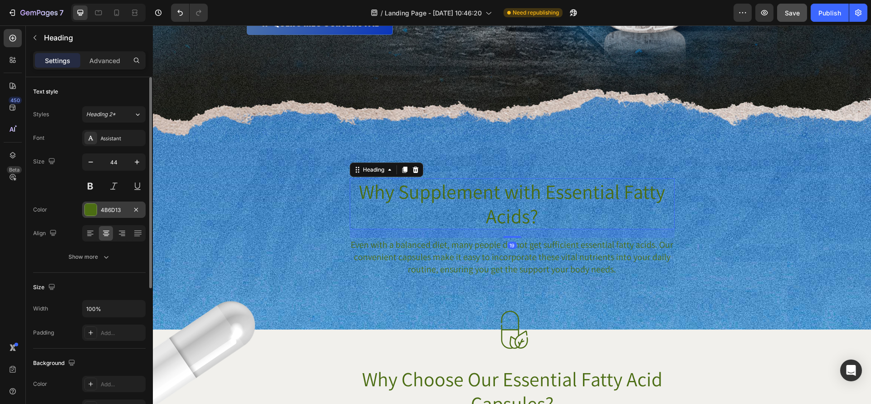
click at [91, 210] on div at bounding box center [91, 210] width 12 height 12
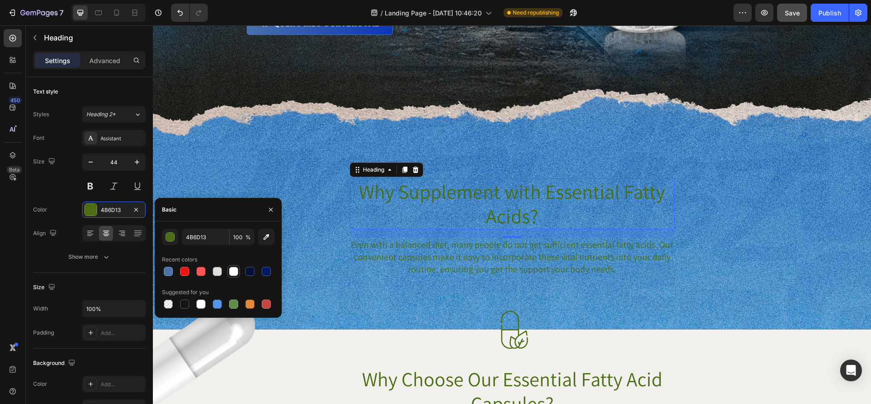
click at [228, 273] on div at bounding box center [233, 271] width 11 height 11
type input "FFFFFF"
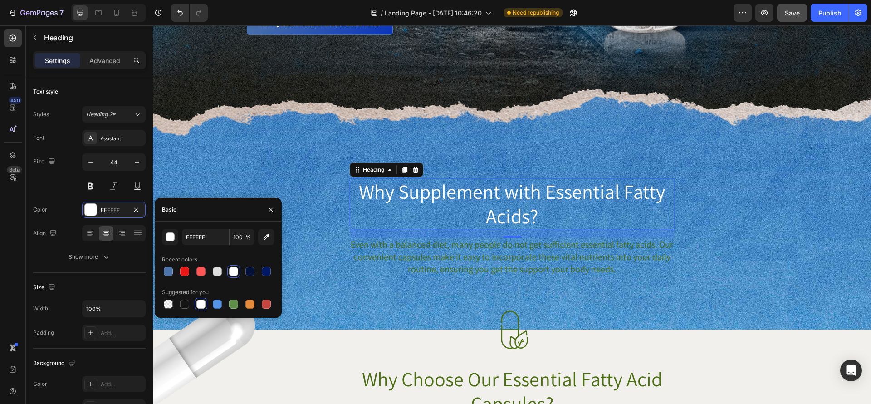
click at [576, 210] on h2 "Why Supplement with Essential Fatty Acids?" at bounding box center [512, 203] width 325 height 51
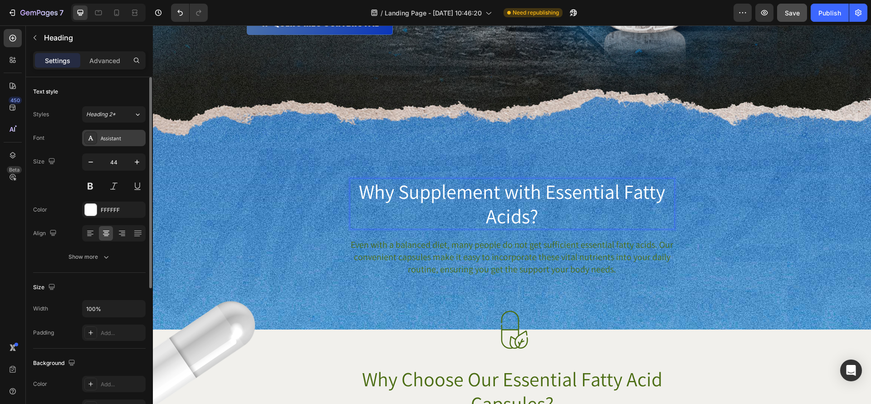
click at [112, 140] on div "Assistant" at bounding box center [122, 138] width 43 height 8
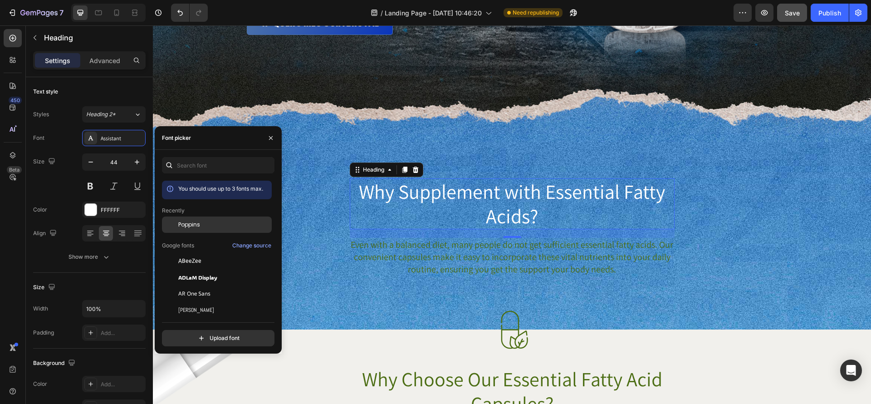
click at [217, 220] on div "Poppins" at bounding box center [224, 224] width 92 height 8
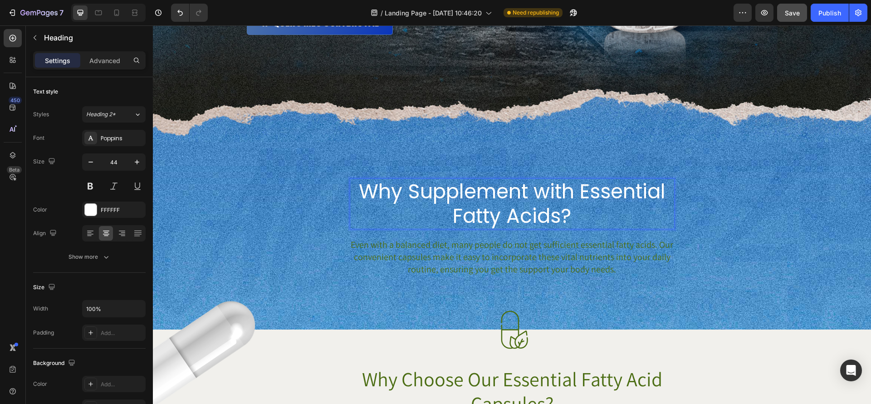
click at [570, 216] on p "Why Supplement with Essential Fatty Acids?" at bounding box center [512, 203] width 323 height 49
click at [566, 198] on p "Why Supplement with Essential Fatty Acids?" at bounding box center [512, 203] width 323 height 49
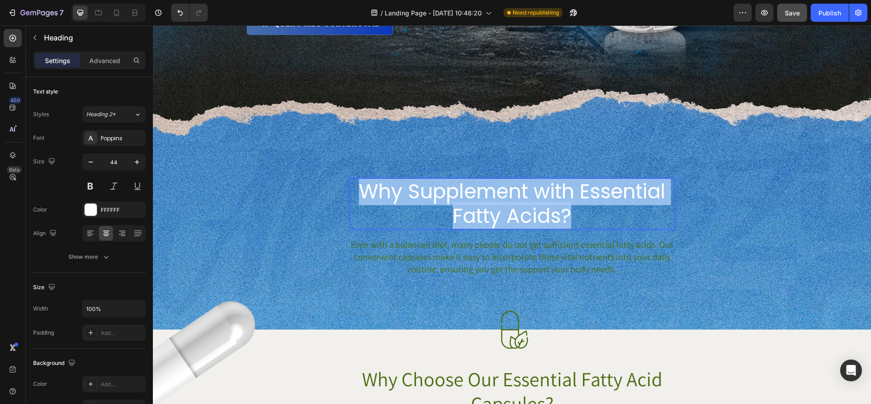
click at [566, 198] on p "Why Supplement with Essential Fatty Acids?" at bounding box center [512, 203] width 323 height 49
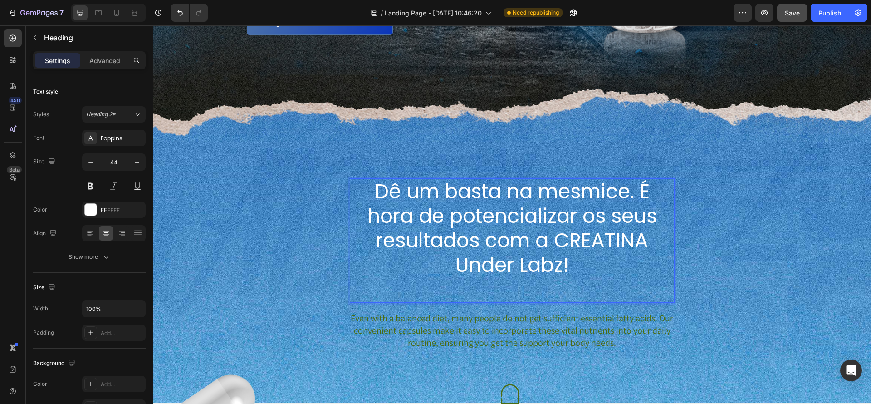
click at [810, 283] on div "Dê um basta na mesmice. É hora de potencializar os seus resultados com a CREATI…" at bounding box center [512, 263] width 718 height 171
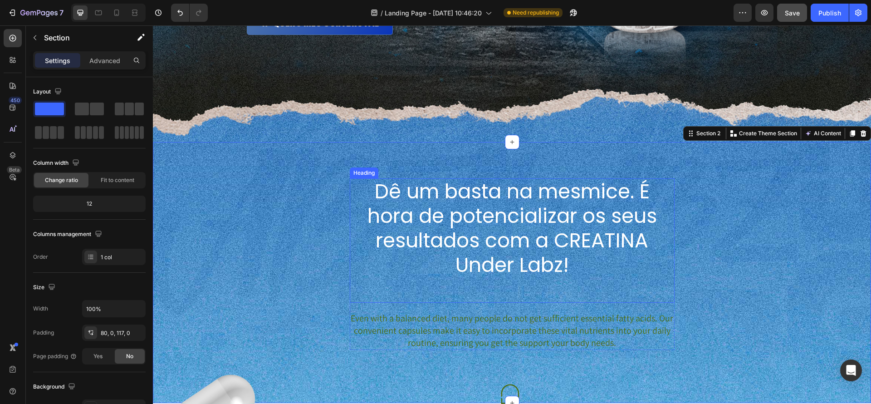
click at [623, 228] on p "Dê um basta na mesmice. É hora de potencializar os seus resultados com a CREATI…" at bounding box center [512, 240] width 323 height 122
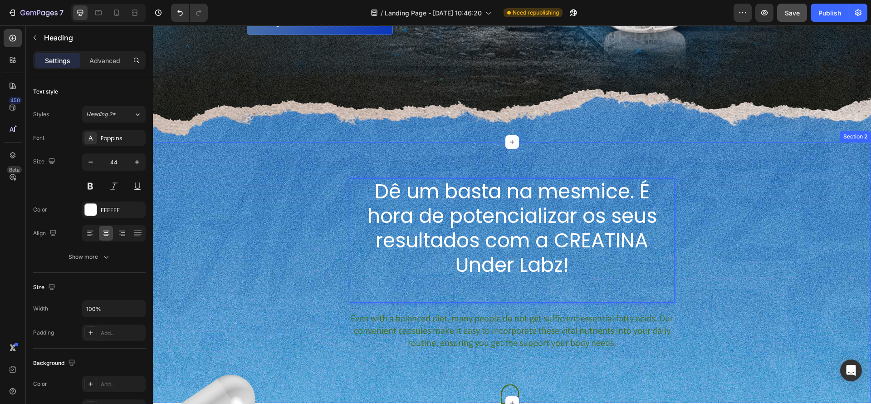
click at [683, 253] on div "Dê um basta na mesmice. É hora de potencializar os seus resultados com a CREATI…" at bounding box center [512, 263] width 718 height 171
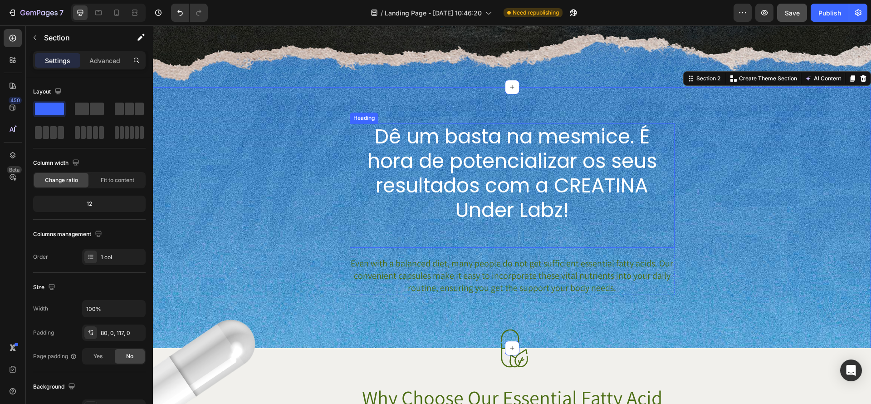
click at [583, 206] on p "Dê um basta na mesmice. É hora de potencializar os seus resultados com a CREATI…" at bounding box center [512, 185] width 323 height 122
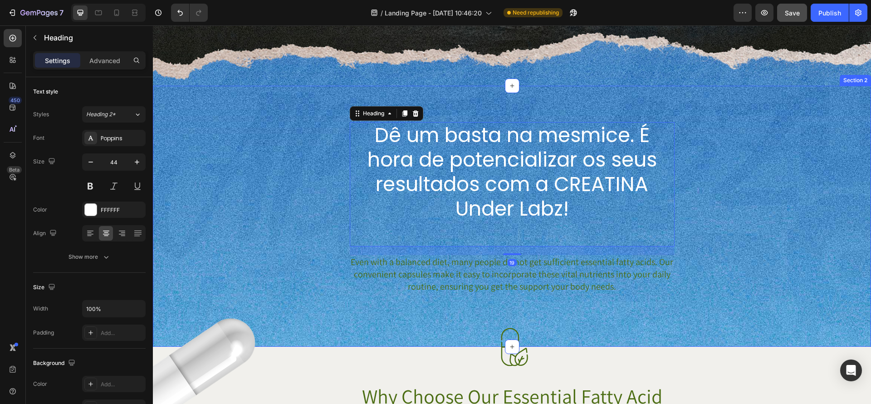
click at [685, 232] on div "Dê um basta na mesmice. É hora de potencializar os seus resultados com a CREATI…" at bounding box center [512, 207] width 718 height 171
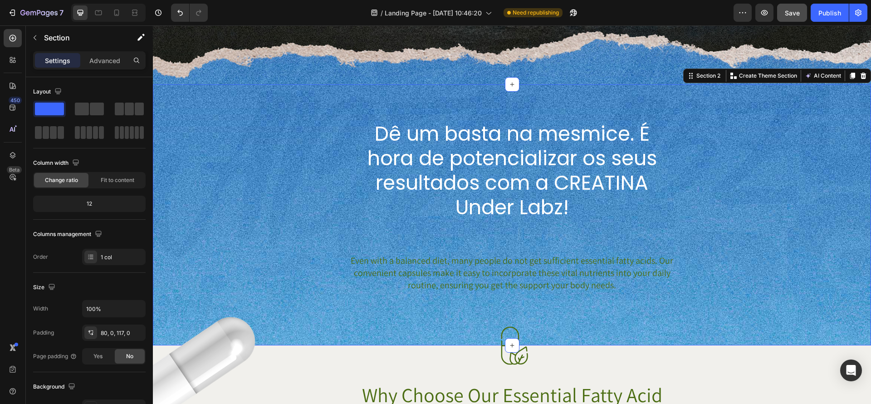
scroll to position [376, 0]
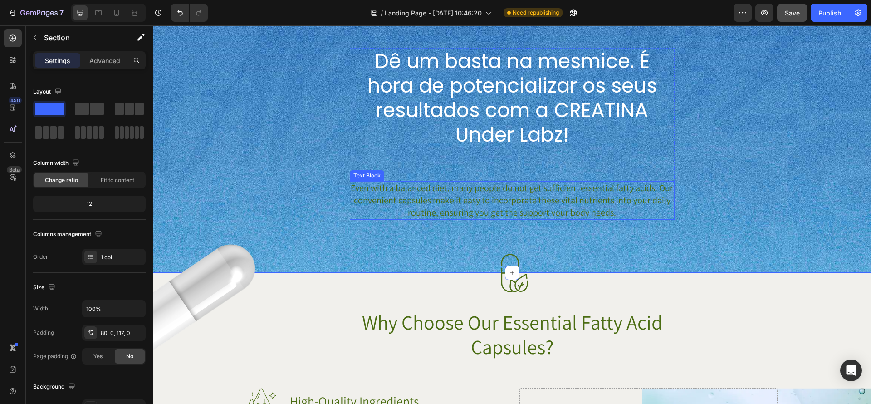
click at [420, 97] on p "Dê um basta na mesmice. É hora de potencializar os seus resultados com a CREATI…" at bounding box center [512, 110] width 323 height 122
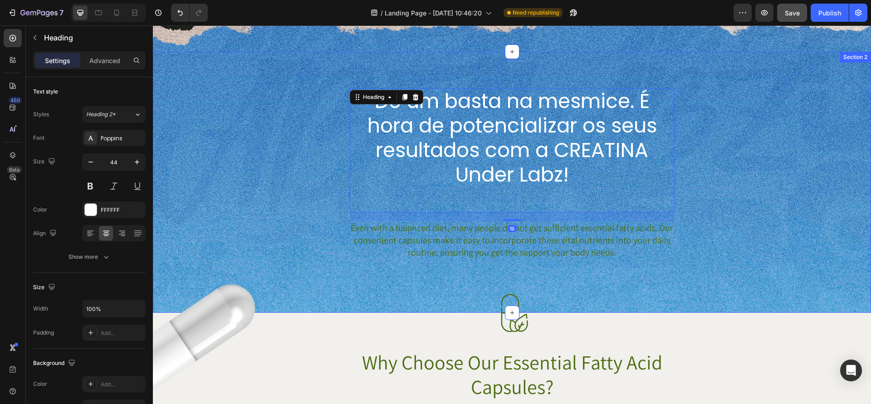
scroll to position [334, 0]
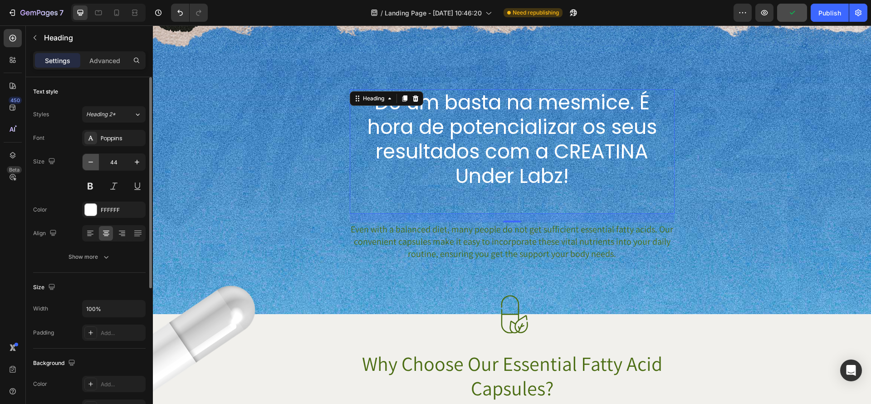
click at [91, 163] on icon "button" at bounding box center [90, 161] width 9 height 9
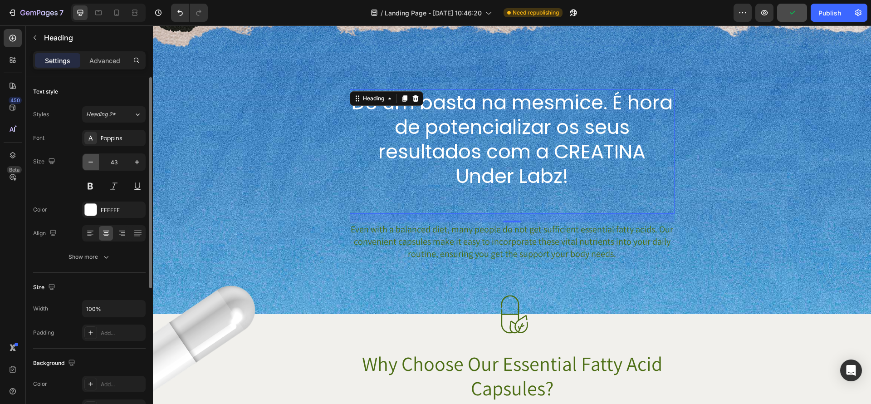
click at [91, 163] on icon "button" at bounding box center [90, 161] width 9 height 9
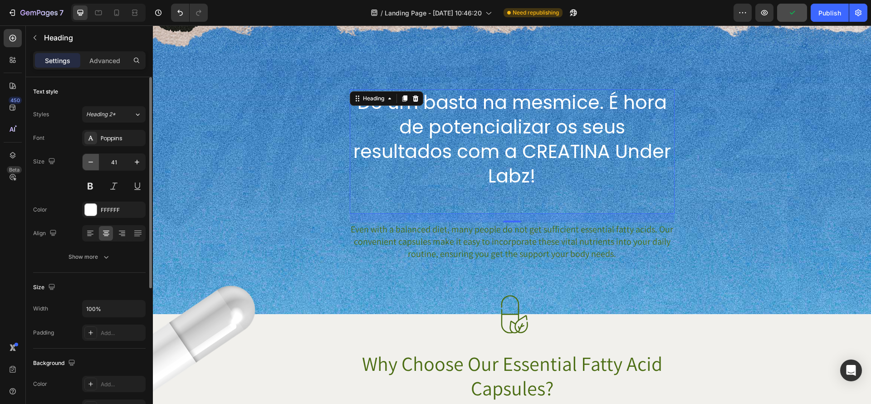
click at [91, 163] on icon "button" at bounding box center [90, 161] width 9 height 9
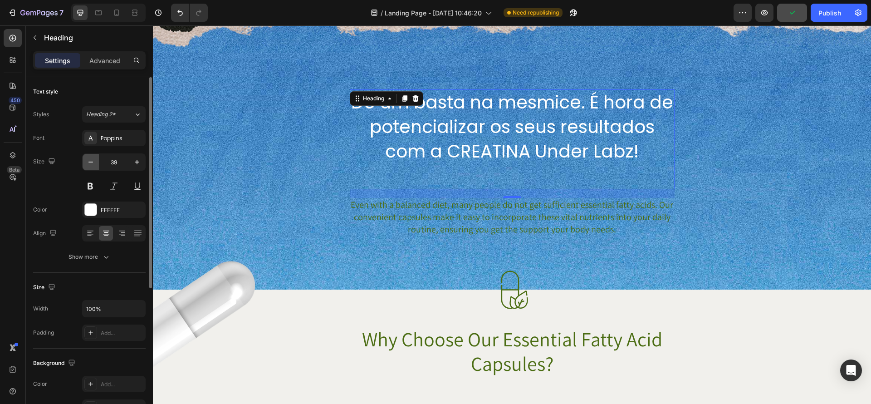
click at [91, 163] on icon "button" at bounding box center [90, 161] width 9 height 9
type input "38"
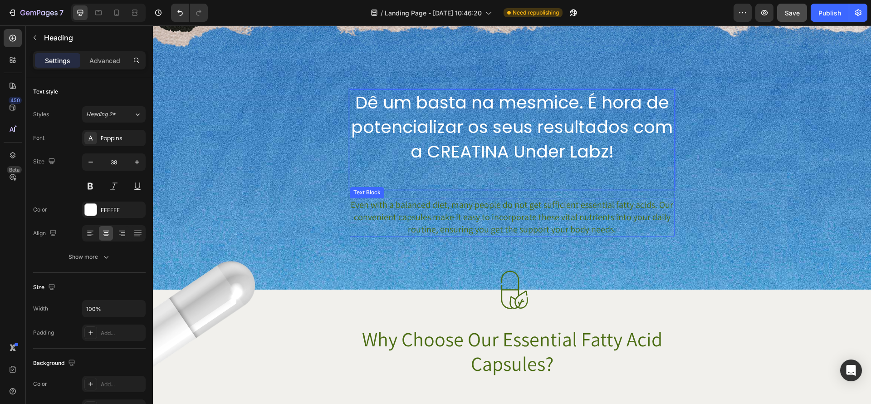
click at [671, 227] on p "Even with a balanced diet, many people do not get sufficient essential fatty ac…" at bounding box center [512, 217] width 323 height 37
click at [554, 182] on p "Dê um basta na mesmice. É hora de potencializar os seus resultados com a CREATI…" at bounding box center [512, 139] width 323 height 98
drag, startPoint x: 557, startPoint y: 179, endPoint x: 553, endPoint y: 175, distance: 5.5
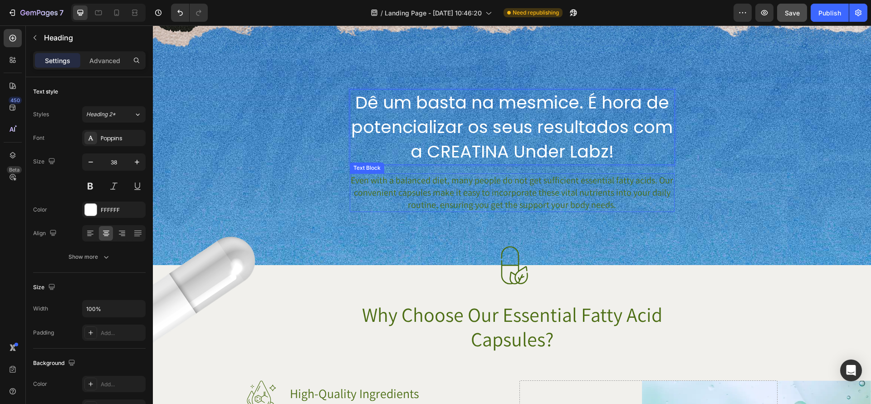
click at [542, 195] on p "Even with a balanced diet, many people do not get sufficient essential fatty ac…" at bounding box center [512, 192] width 323 height 37
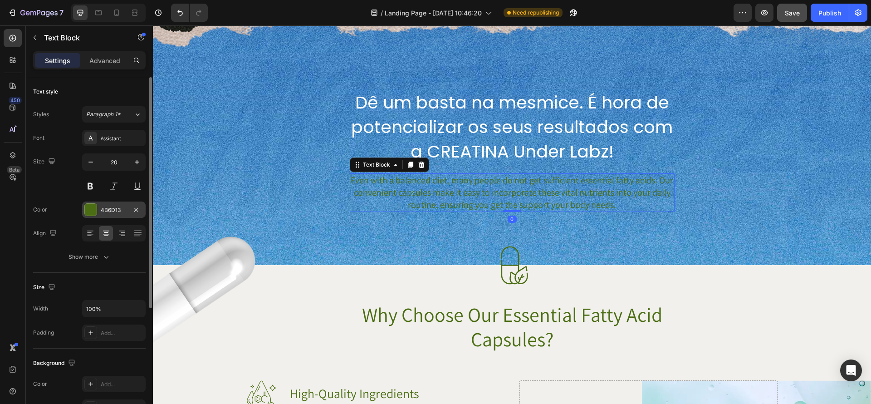
click at [87, 209] on div at bounding box center [91, 210] width 12 height 12
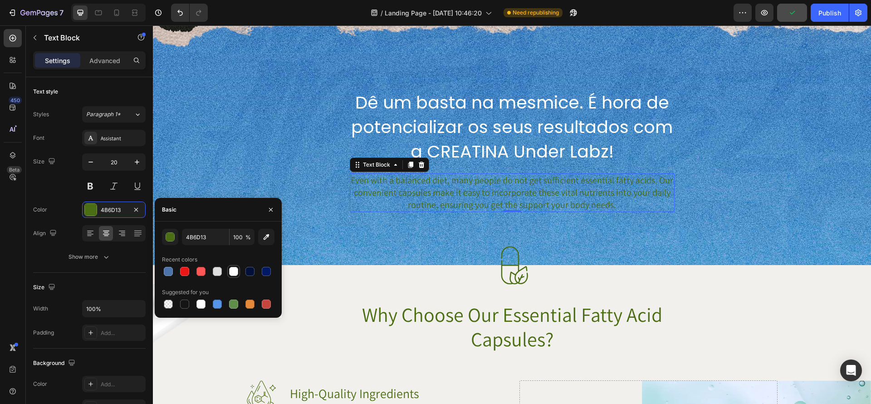
click at [231, 273] on div at bounding box center [233, 271] width 9 height 9
type input "FFFFFF"
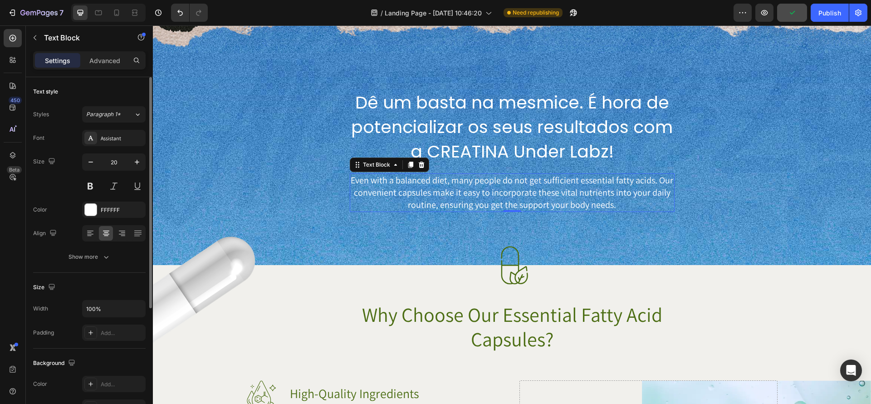
click at [81, 187] on div "Size 20" at bounding box center [89, 173] width 112 height 41
click at [83, 187] on button at bounding box center [90, 186] width 16 height 16
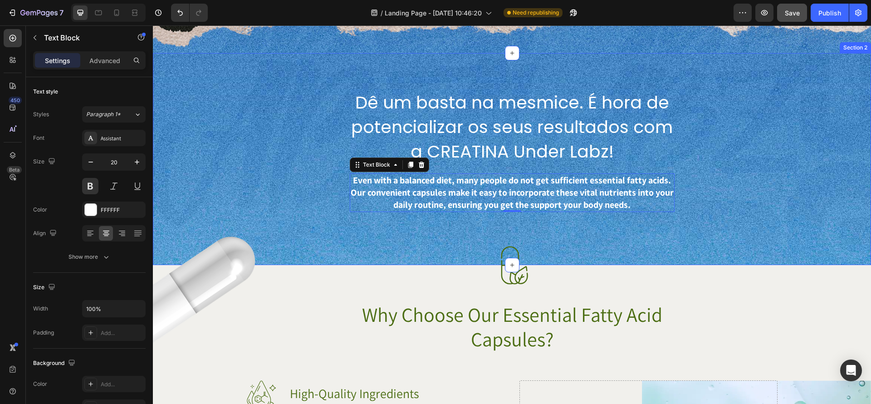
click at [572, 126] on p "Dê um basta na mesmice. É hora de potencializar os seus resultados com a CREATI…" at bounding box center [512, 126] width 323 height 73
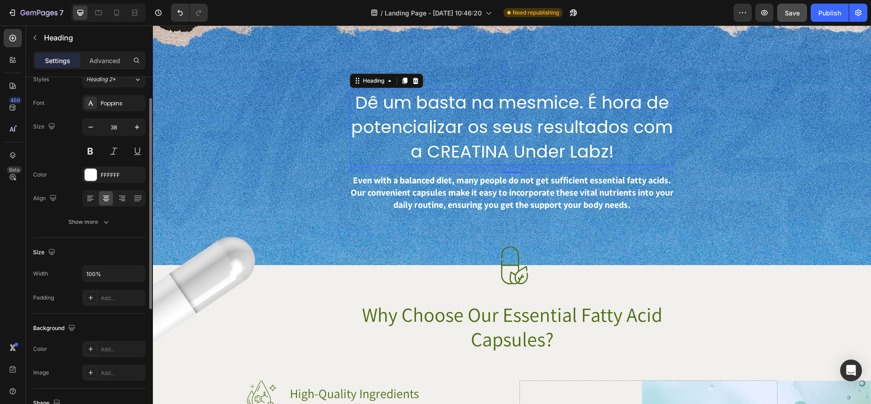
click at [98, 161] on div "Font Poppins Size 38 Color FFFFFF Align Show more" at bounding box center [89, 162] width 112 height 135
click at [94, 155] on button at bounding box center [90, 152] width 16 height 16
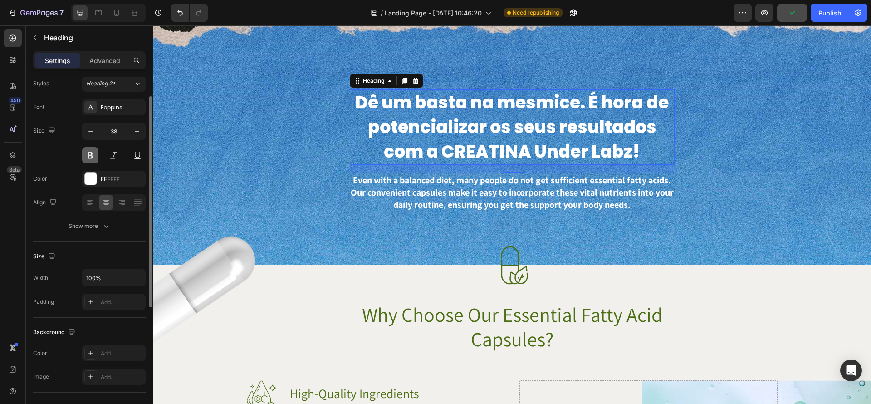
scroll to position [31, 0]
click at [571, 210] on p "Even with a balanced diet, many people do not get sufficient essential fatty ac…" at bounding box center [512, 192] width 323 height 37
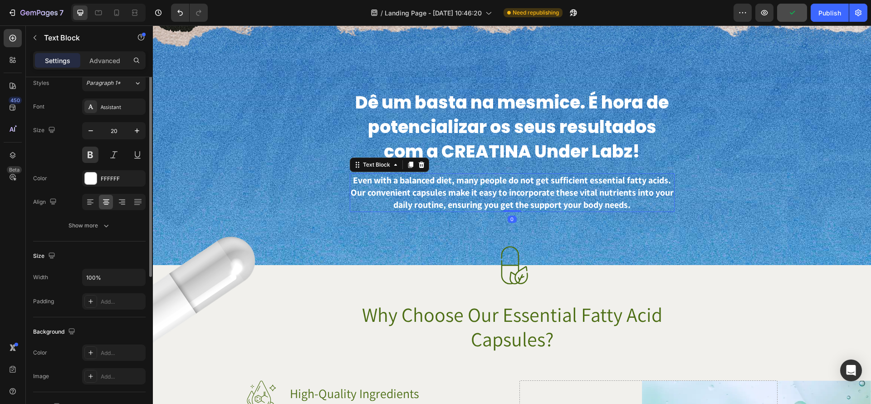
scroll to position [0, 0]
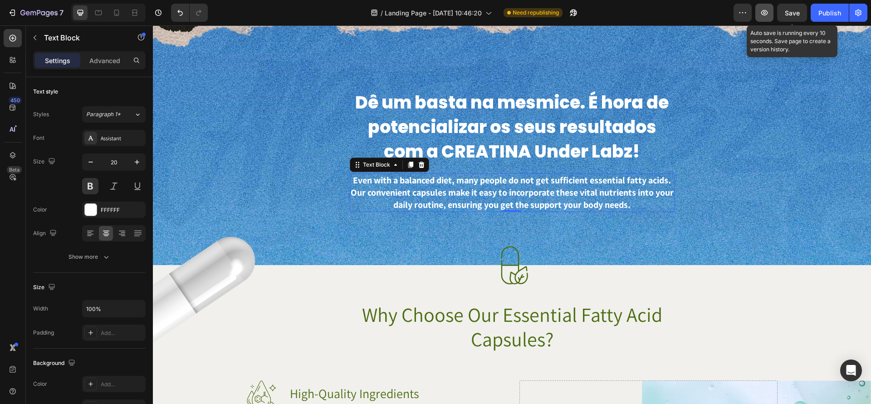
drag, startPoint x: 800, startPoint y: 14, endPoint x: 759, endPoint y: 5, distance: 41.5
click at [791, 15] on span "Save" at bounding box center [792, 13] width 15 height 8
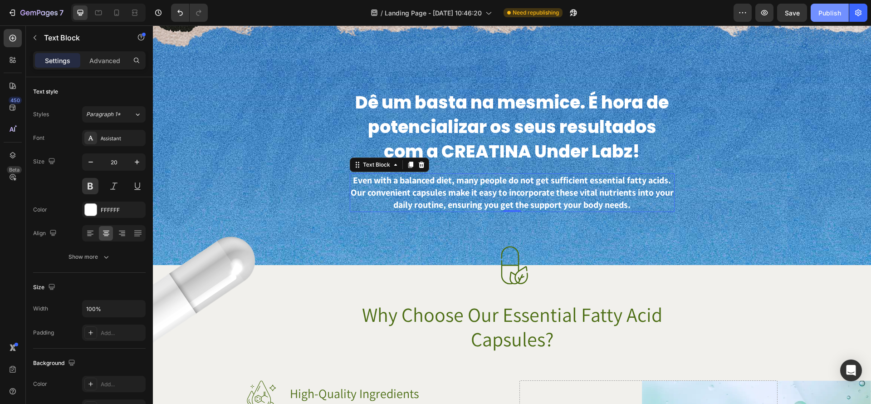
click at [837, 10] on div "Publish" at bounding box center [829, 13] width 23 height 10
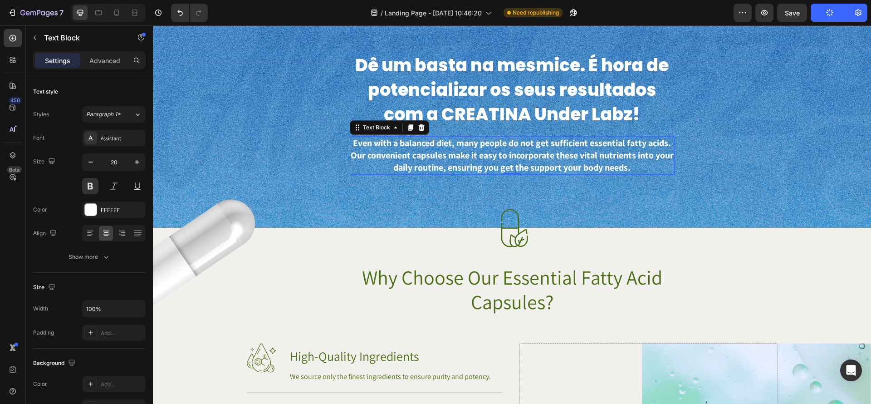
scroll to position [365, 0]
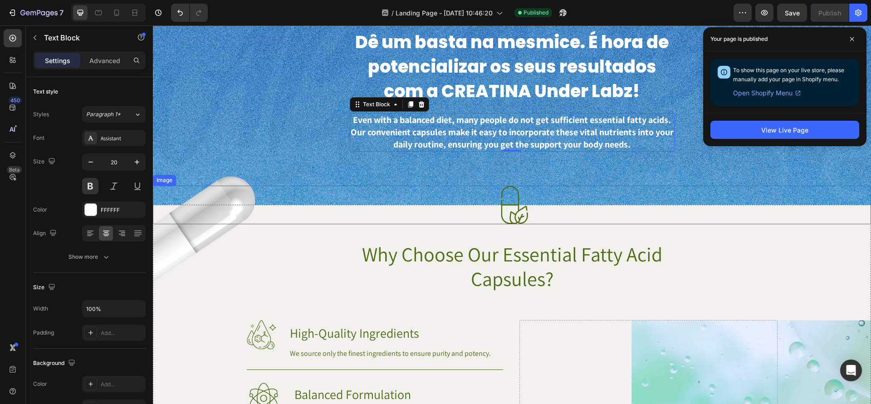
click at [205, 235] on img at bounding box center [212, 232] width 118 height 142
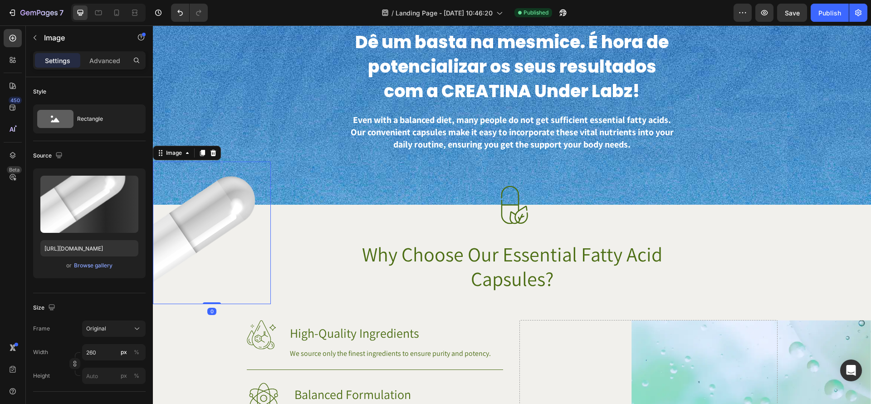
scroll to position [393, 0]
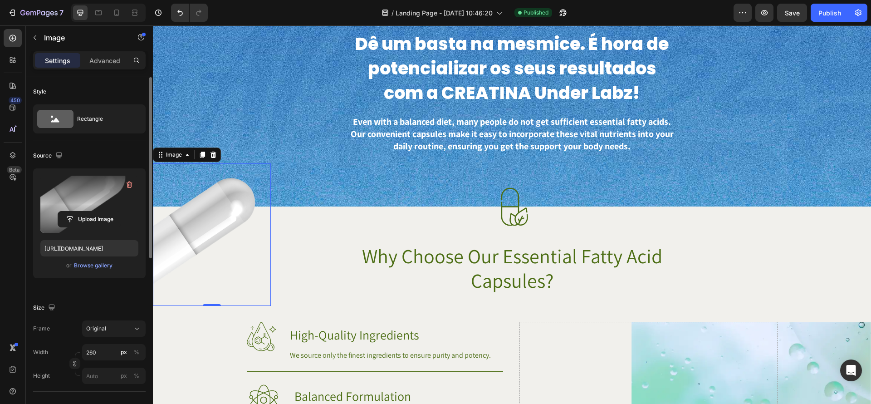
click at [104, 210] on label at bounding box center [89, 204] width 98 height 57
click at [104, 211] on input "file" at bounding box center [89, 218] width 63 height 15
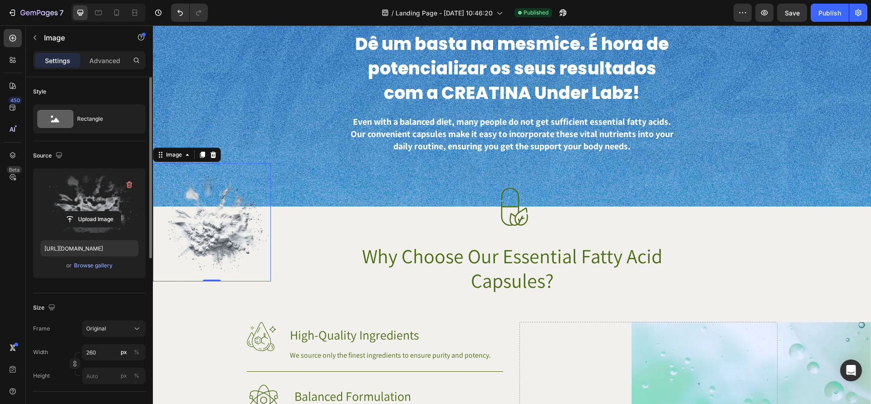
click at [204, 248] on img at bounding box center [212, 222] width 118 height 118
click at [88, 191] on label at bounding box center [89, 204] width 98 height 57
click at [88, 211] on input "file" at bounding box center [89, 218] width 63 height 15
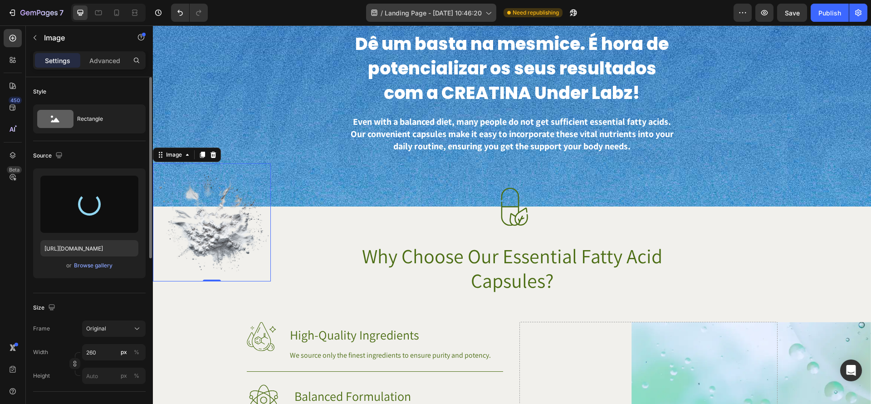
type input "https://cdn.shopify.com/s/files/1/0670/7612/9013/files/gempages_508864242380702…"
